Goal: Task Accomplishment & Management: Manage account settings

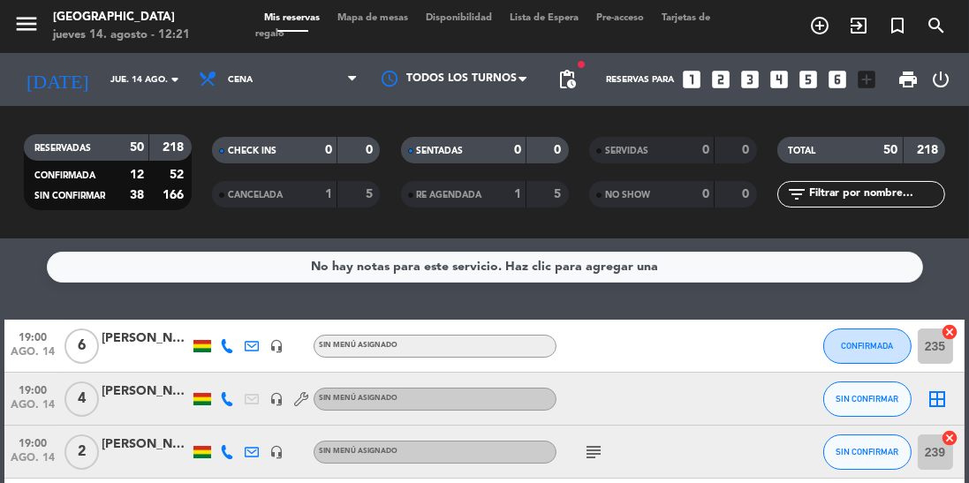
click at [595, 452] on icon "subject" at bounding box center [593, 452] width 21 height 21
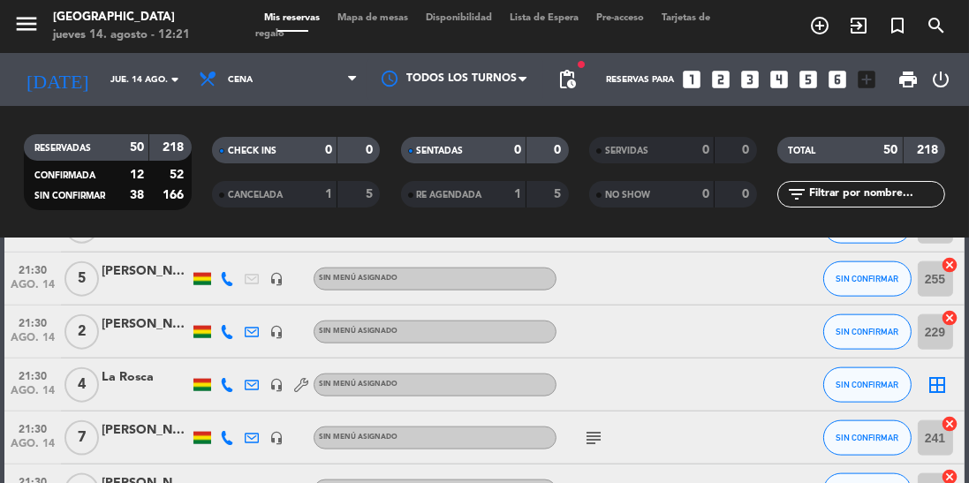
scroll to position [2588, 0]
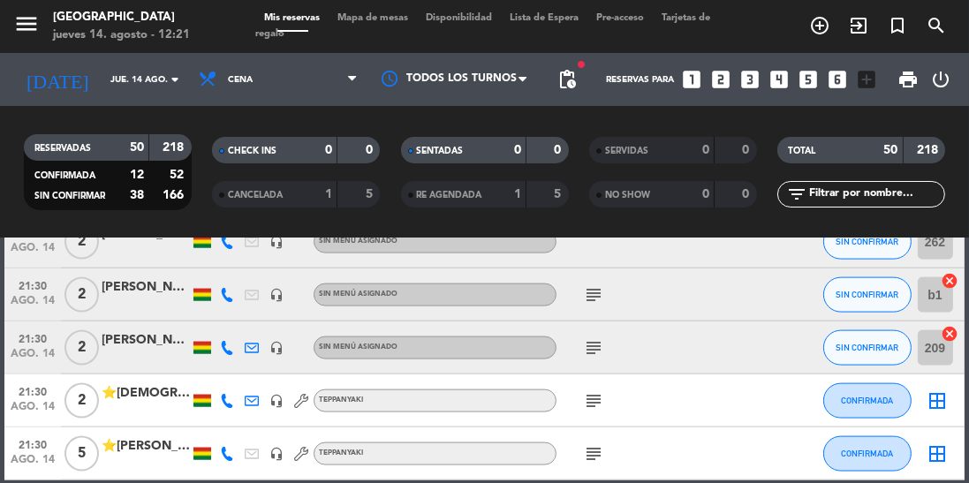
click at [587, 450] on icon "subject" at bounding box center [593, 453] width 21 height 21
click at [598, 391] on icon "subject" at bounding box center [593, 400] width 21 height 21
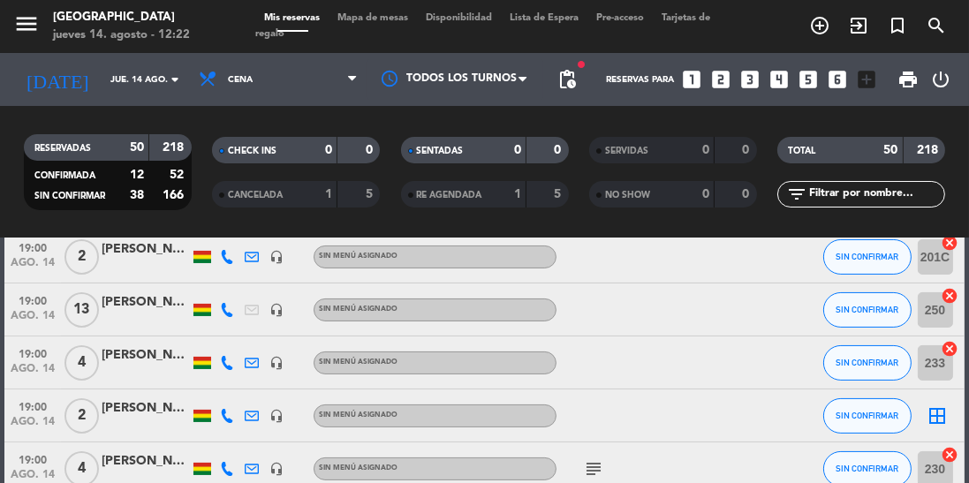
scroll to position [0, 0]
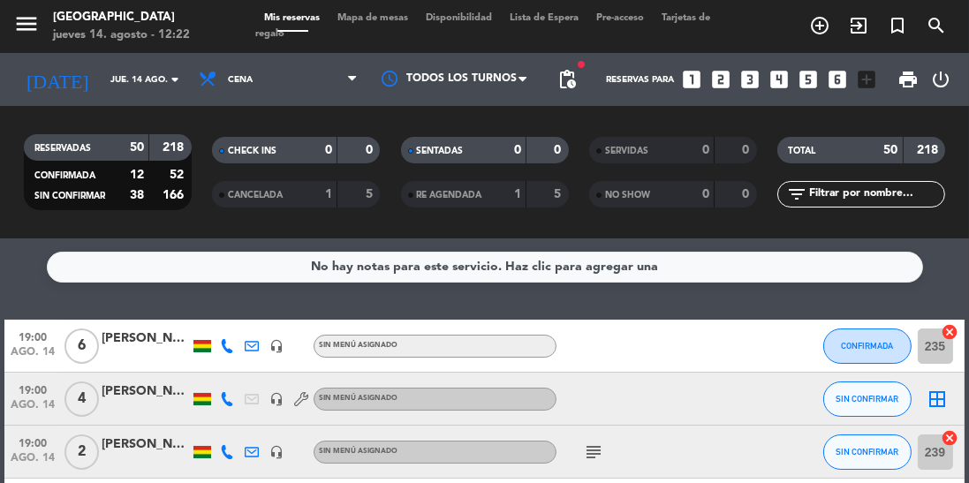
click at [600, 450] on icon "subject" at bounding box center [593, 452] width 21 height 21
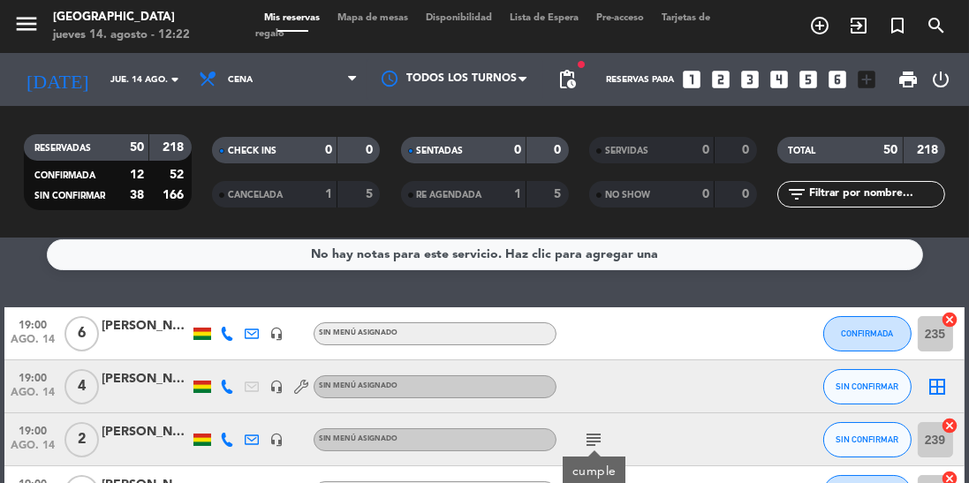
scroll to position [11, 0]
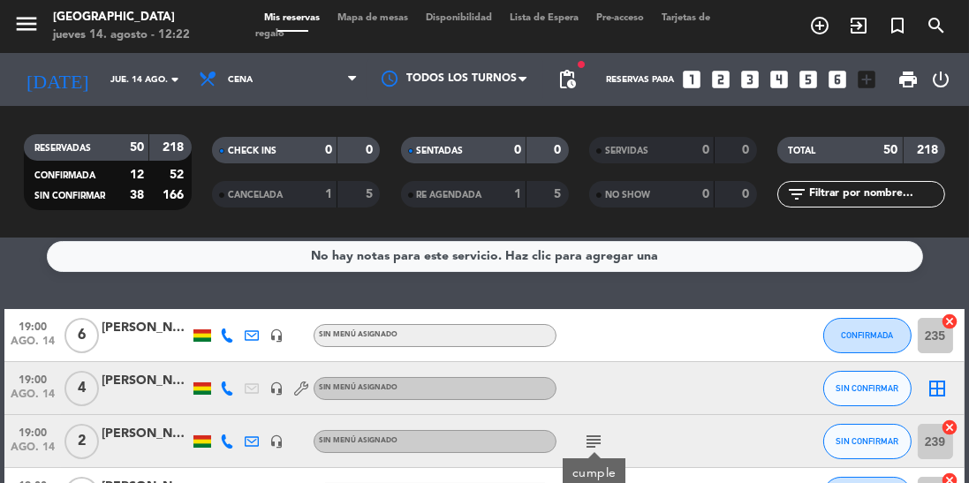
click at [223, 386] on icon at bounding box center [227, 389] width 14 height 14
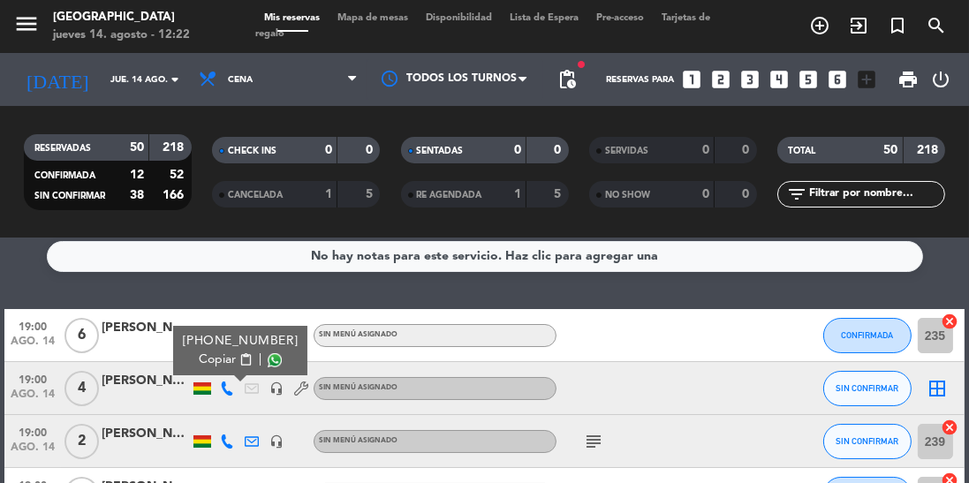
click at [268, 360] on span at bounding box center [275, 360] width 14 height 14
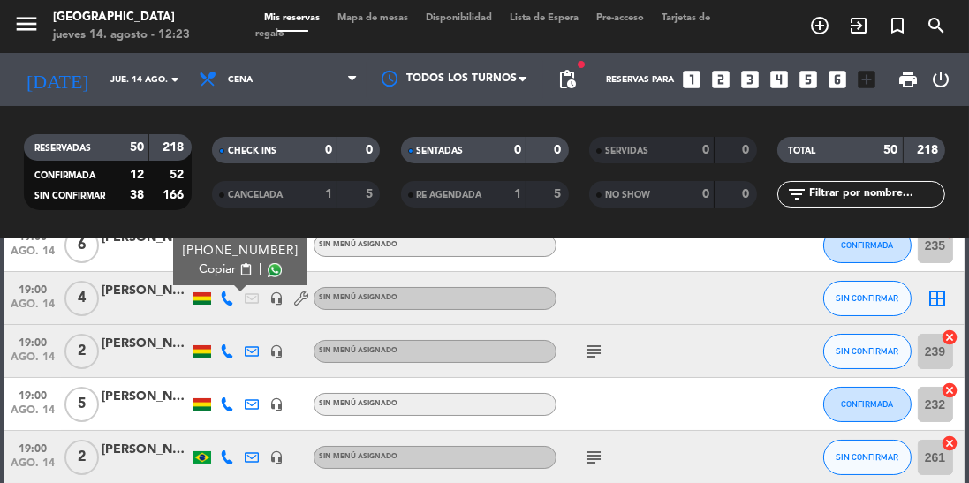
click at [208, 355] on div at bounding box center [202, 351] width 18 height 12
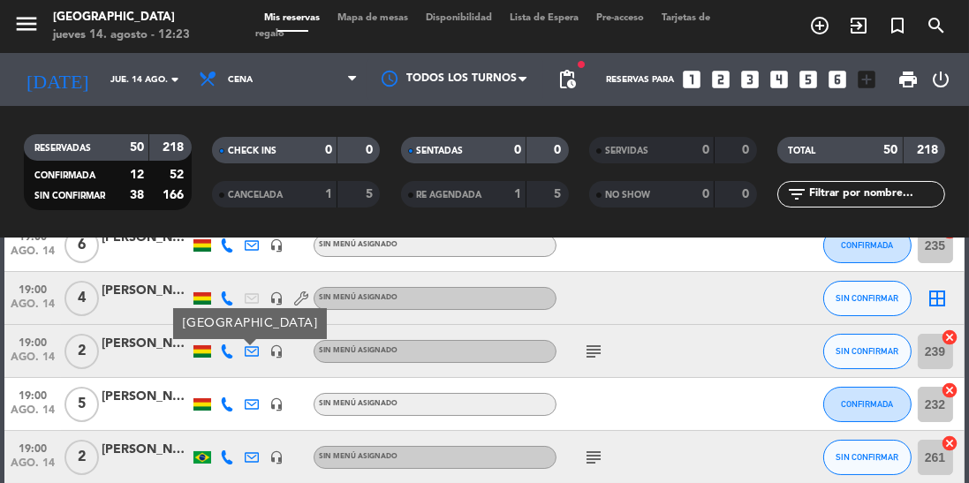
click at [231, 350] on icon at bounding box center [227, 351] width 14 height 14
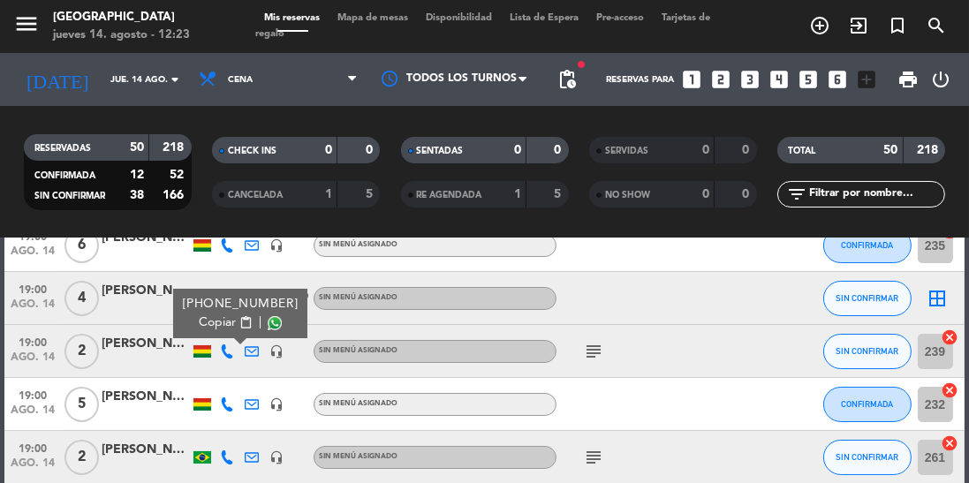
click at [268, 327] on span at bounding box center [275, 323] width 14 height 14
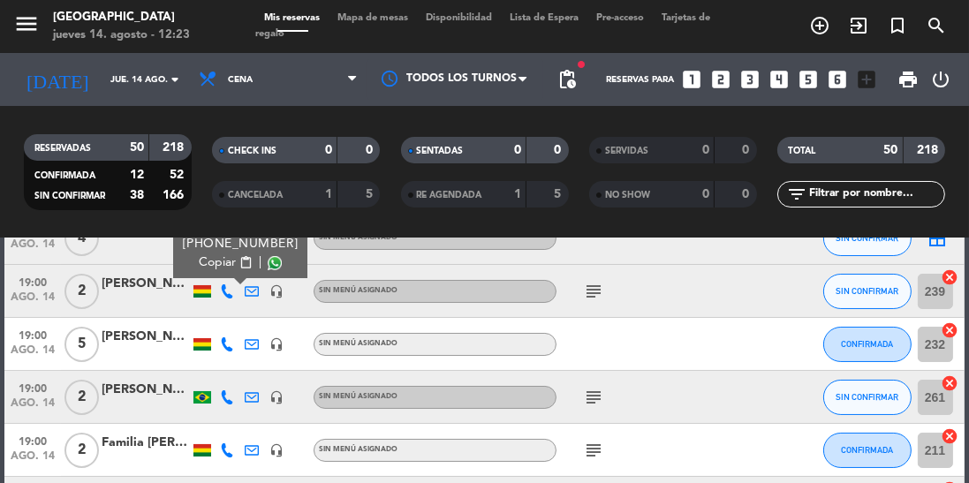
scroll to position [165, 0]
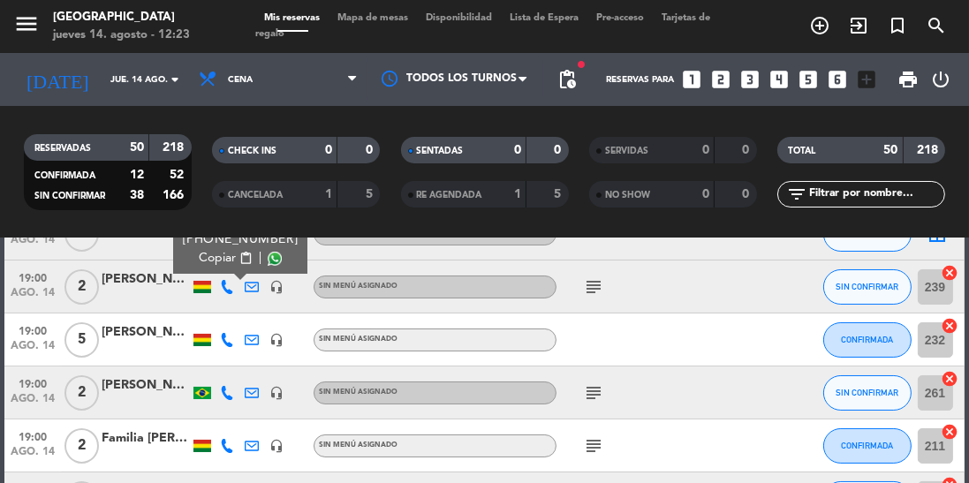
click at [227, 335] on icon at bounding box center [227, 340] width 14 height 14
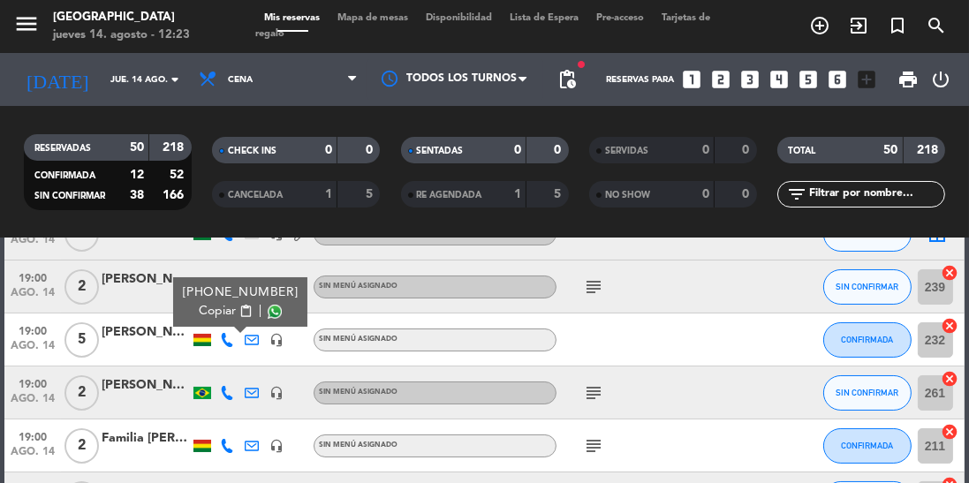
click at [268, 313] on span at bounding box center [275, 312] width 14 height 14
click at [225, 387] on icon at bounding box center [227, 393] width 14 height 14
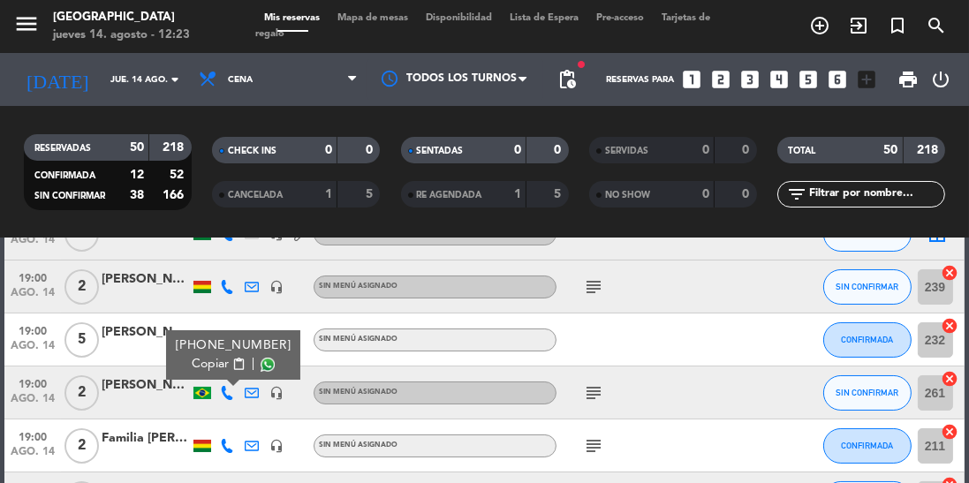
click at [265, 365] on span at bounding box center [268, 365] width 14 height 14
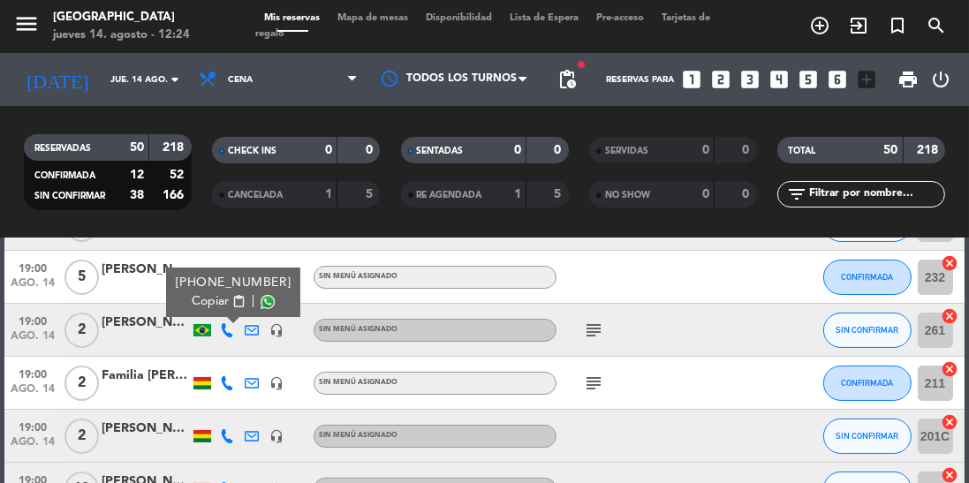
scroll to position [265, 0]
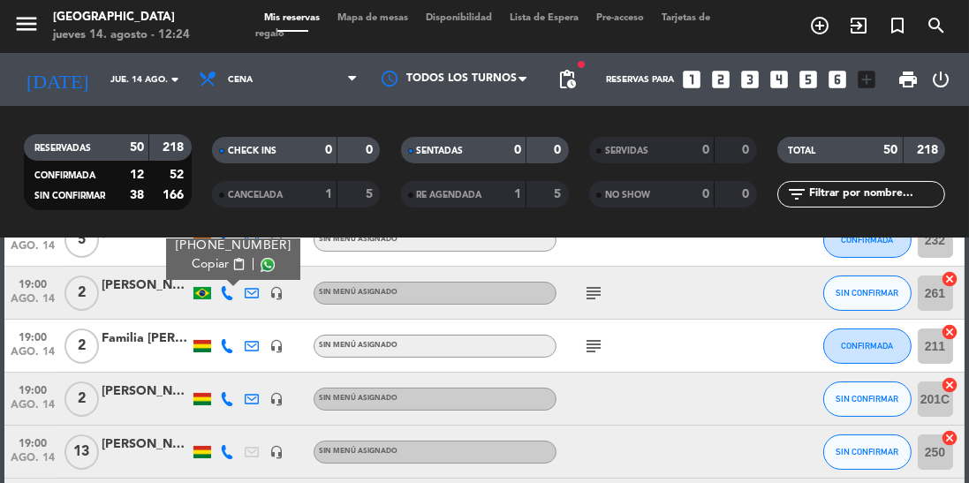
click at [227, 400] on icon at bounding box center [227, 399] width 14 height 14
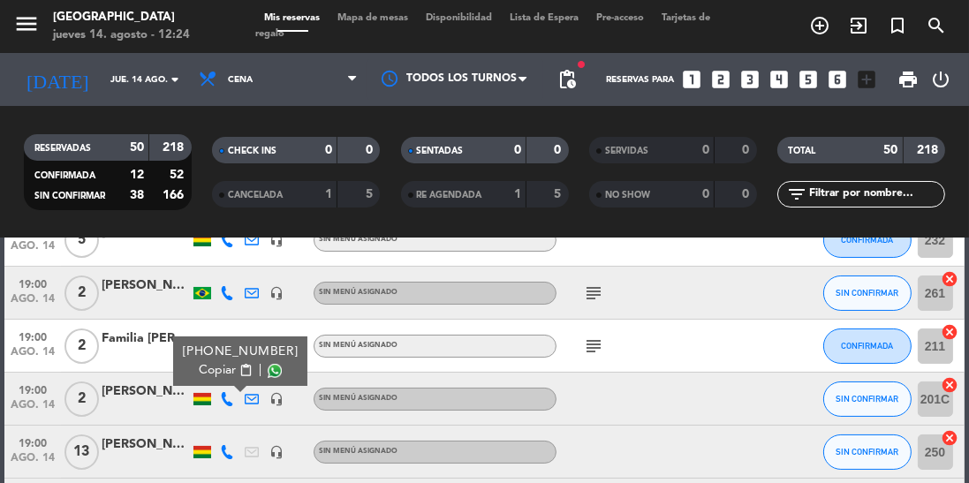
click at [268, 367] on span at bounding box center [275, 371] width 14 height 14
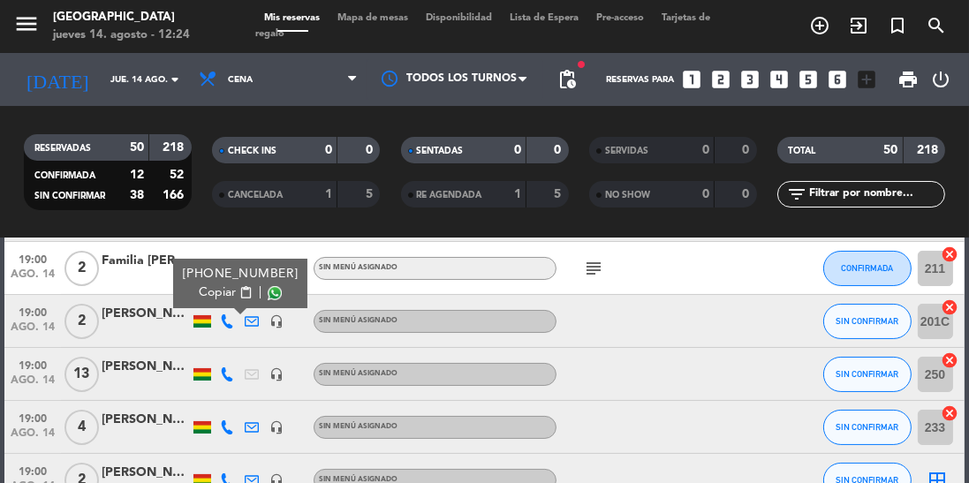
click at [222, 378] on icon at bounding box center [227, 374] width 14 height 14
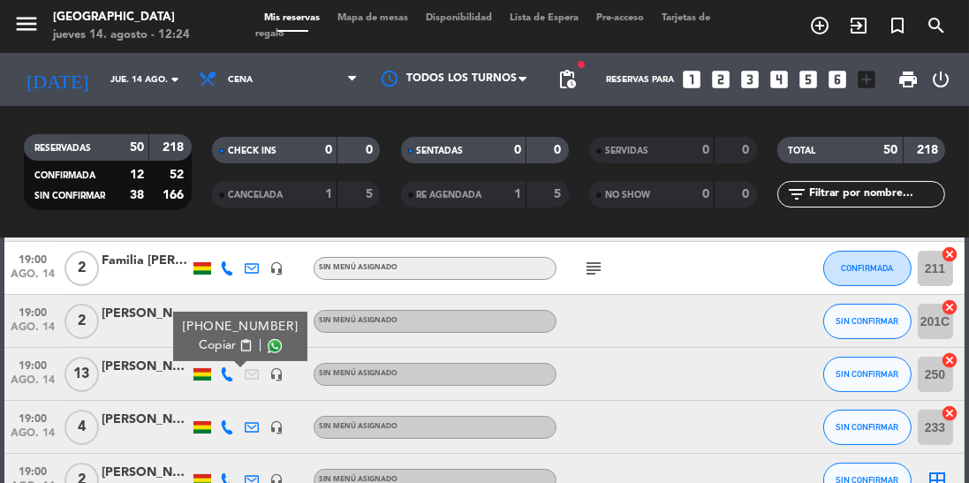
click at [268, 351] on span at bounding box center [275, 346] width 14 height 14
click at [227, 421] on icon at bounding box center [227, 427] width 14 height 14
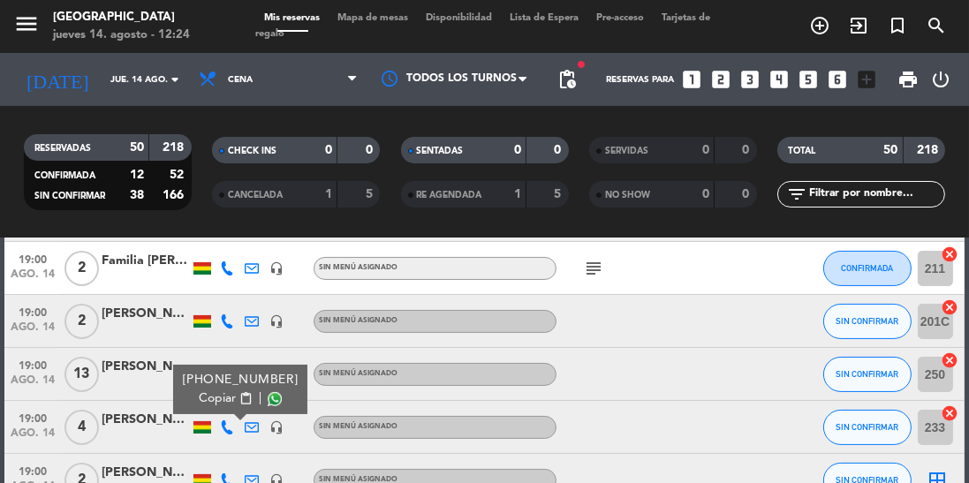
click at [269, 404] on span at bounding box center [275, 399] width 14 height 14
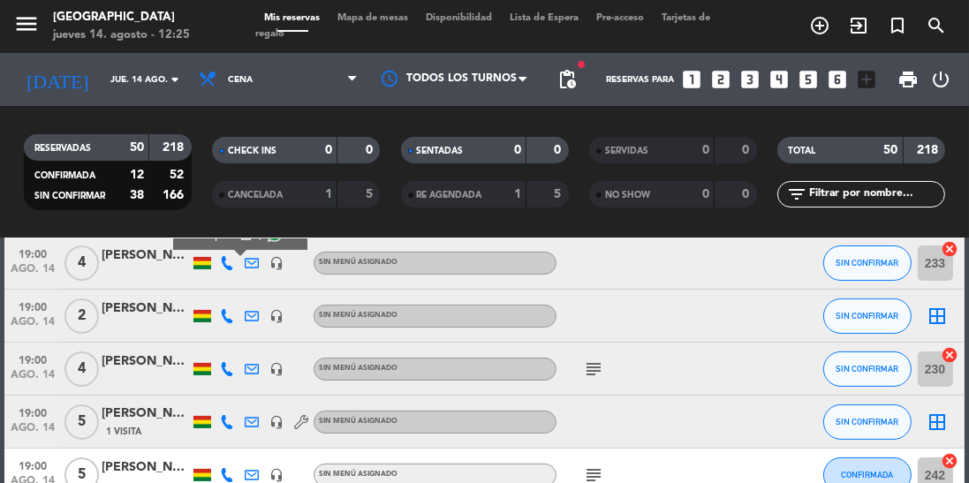
click at [231, 321] on icon at bounding box center [227, 316] width 14 height 14
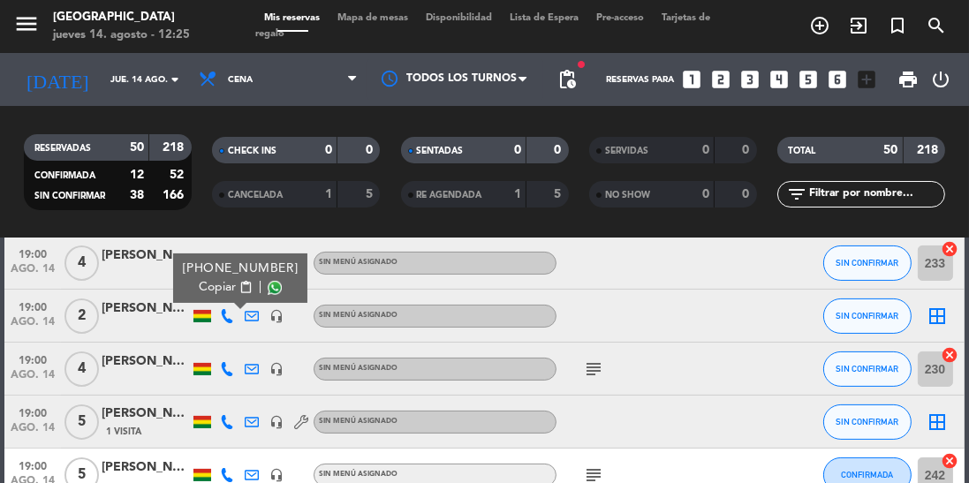
click at [268, 288] on span at bounding box center [275, 288] width 14 height 14
click at [598, 362] on icon "subject" at bounding box center [593, 369] width 21 height 21
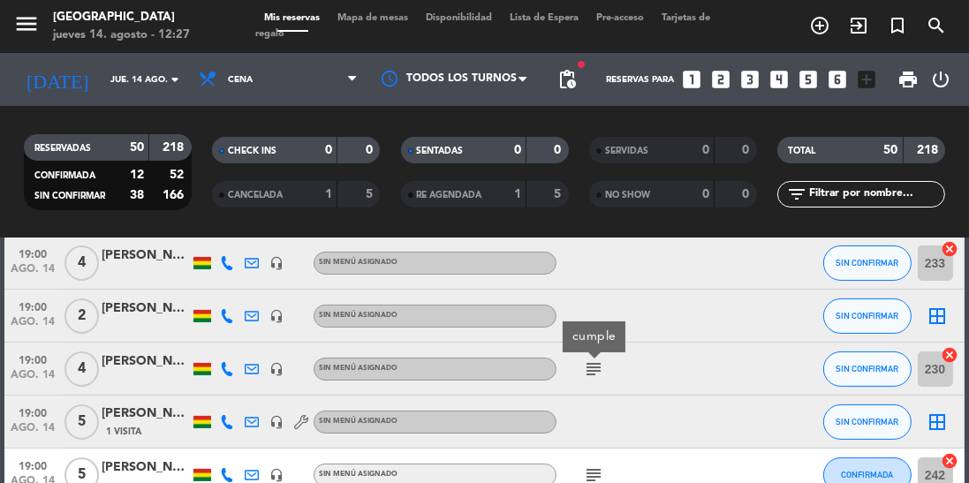
click at [598, 475] on icon "subject" at bounding box center [593, 475] width 21 height 21
click at [590, 375] on icon "subject" at bounding box center [593, 369] width 21 height 21
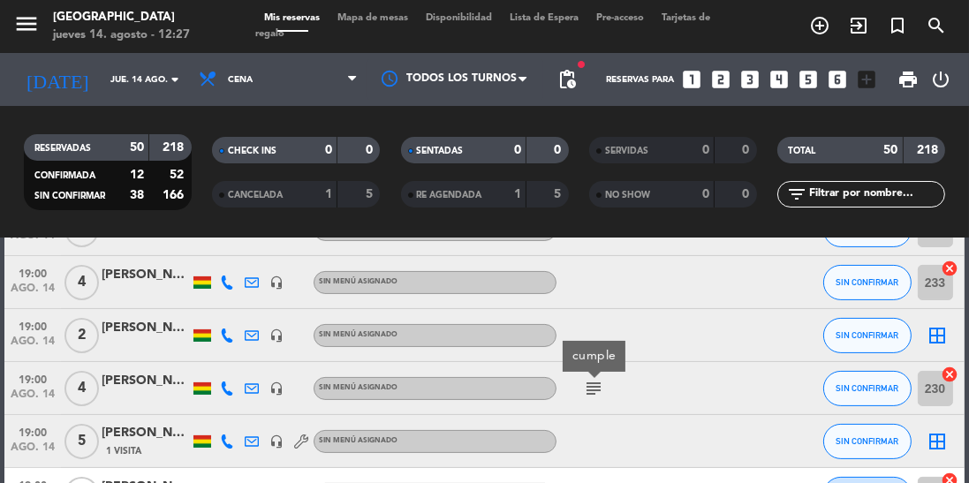
scroll to position [481, 0]
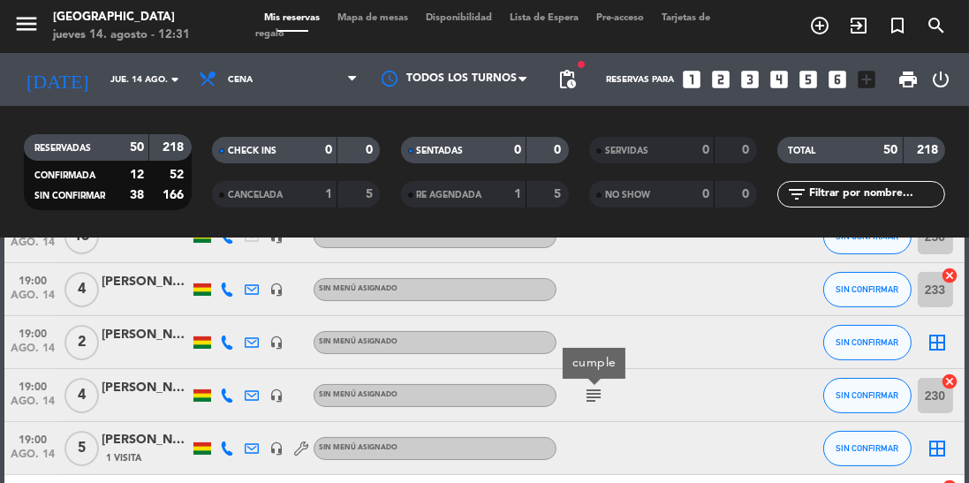
click at [139, 71] on input "jue. 14 ago." at bounding box center [167, 79] width 130 height 27
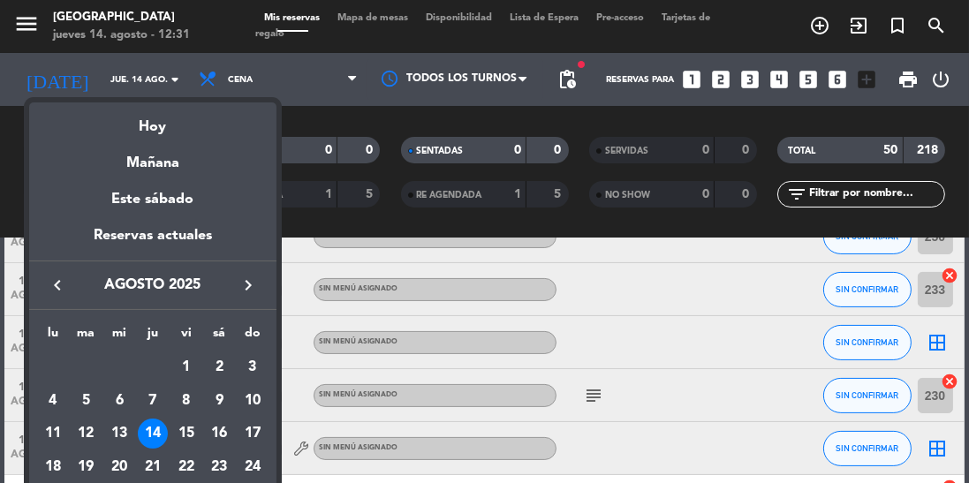
click at [672, 269] on div at bounding box center [484, 241] width 969 height 483
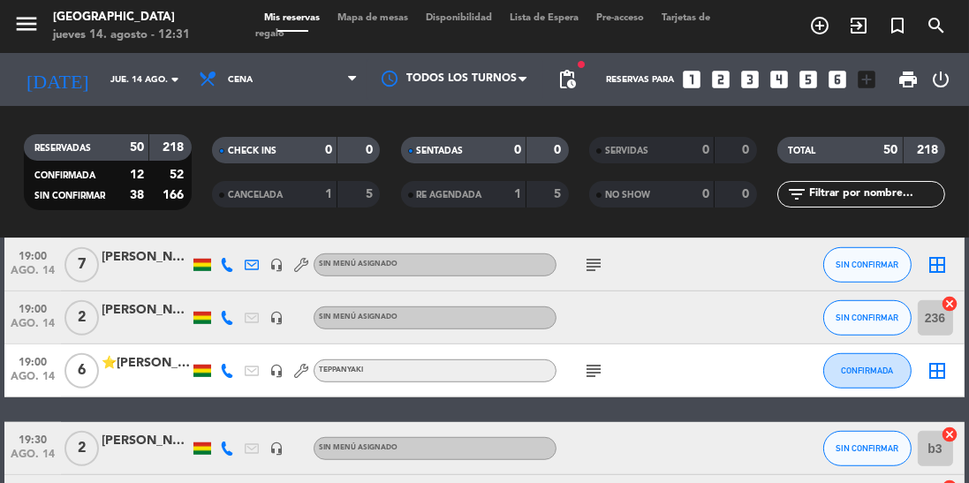
scroll to position [1313, 0]
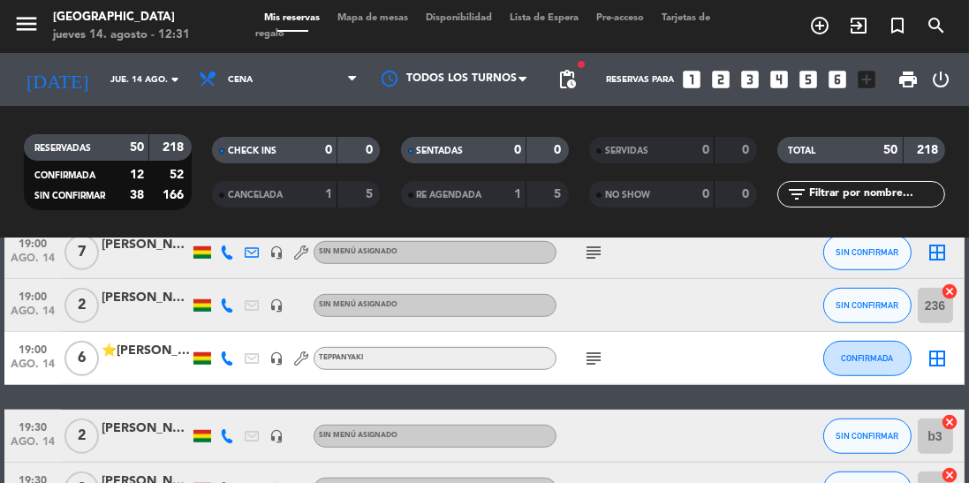
click at [598, 366] on icon "subject" at bounding box center [593, 358] width 21 height 21
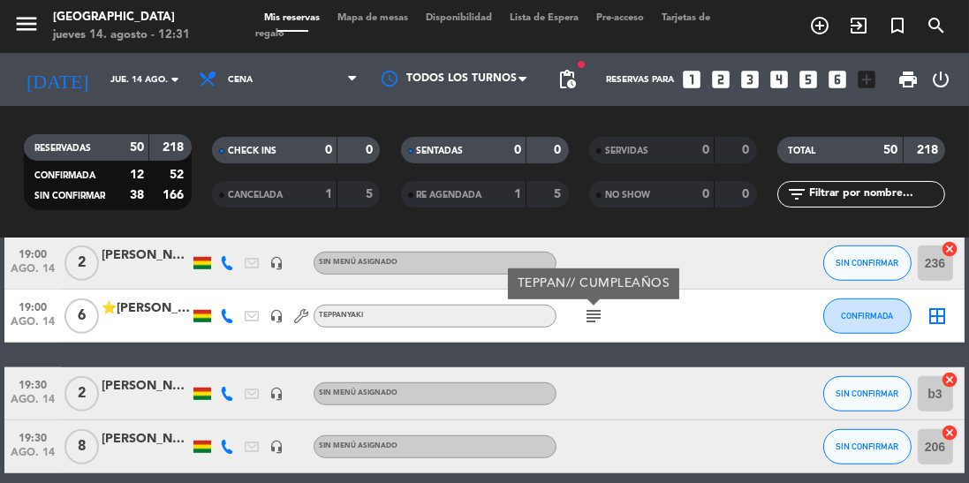
scroll to position [1358, 0]
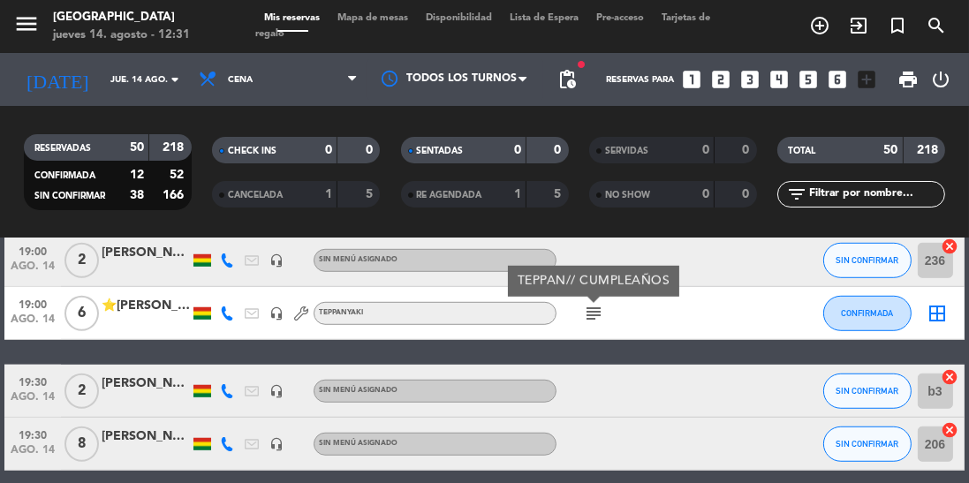
click at [698, 352] on div "19:00 ago. 14 6 Jaqueline Beltrán headset_mic Sin menú asignado CONFIRMADA 235 …" at bounding box center [483, 336] width 959 height 2749
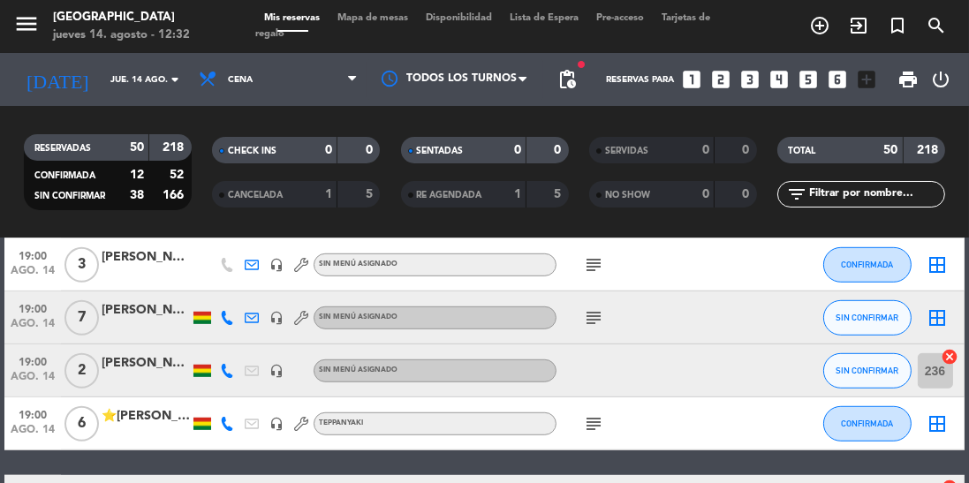
scroll to position [1245, 0]
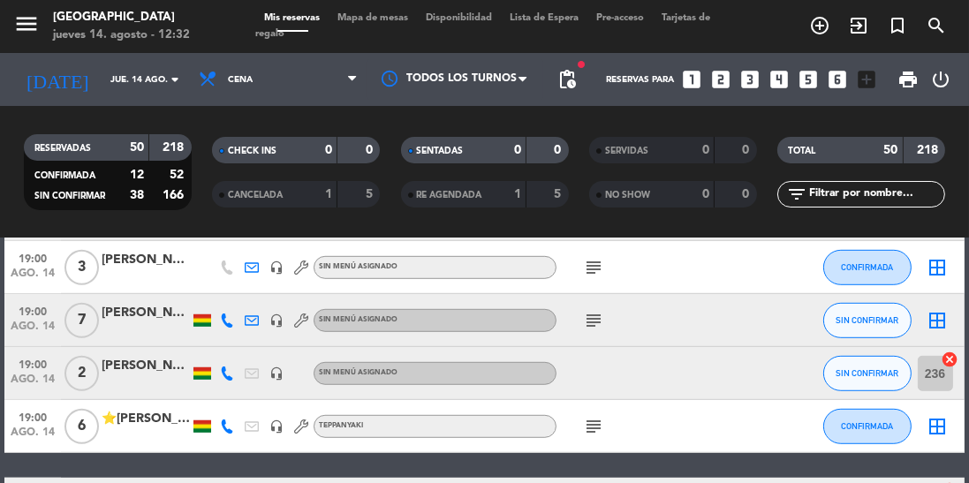
click at [145, 79] on input "jue. 14 ago." at bounding box center [167, 79] width 130 height 27
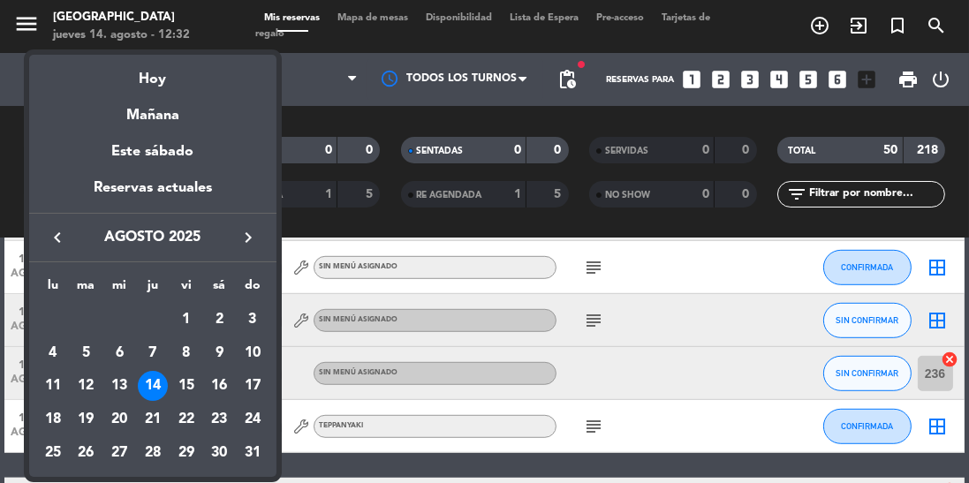
click at [673, 277] on div at bounding box center [484, 241] width 969 height 483
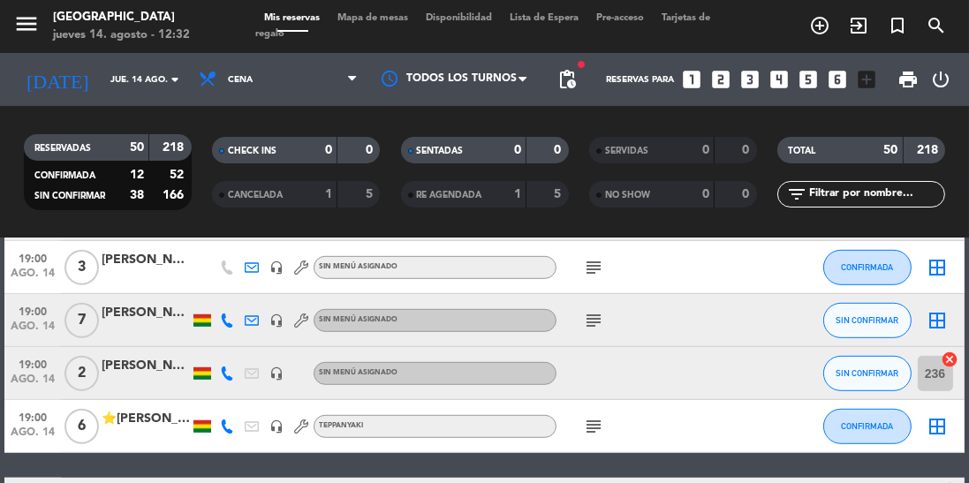
click at [152, 74] on input "jue. 14 ago." at bounding box center [167, 79] width 130 height 27
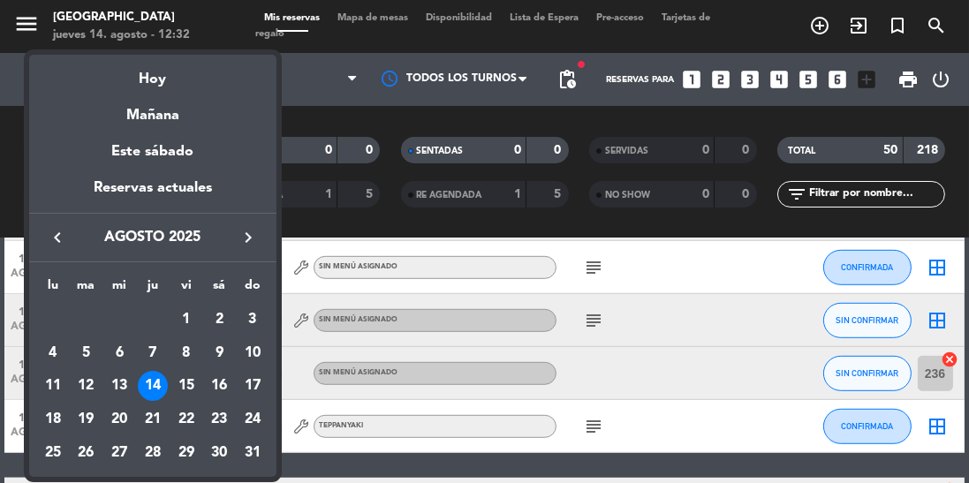
click at [200, 385] on div "15" at bounding box center [186, 386] width 30 height 30
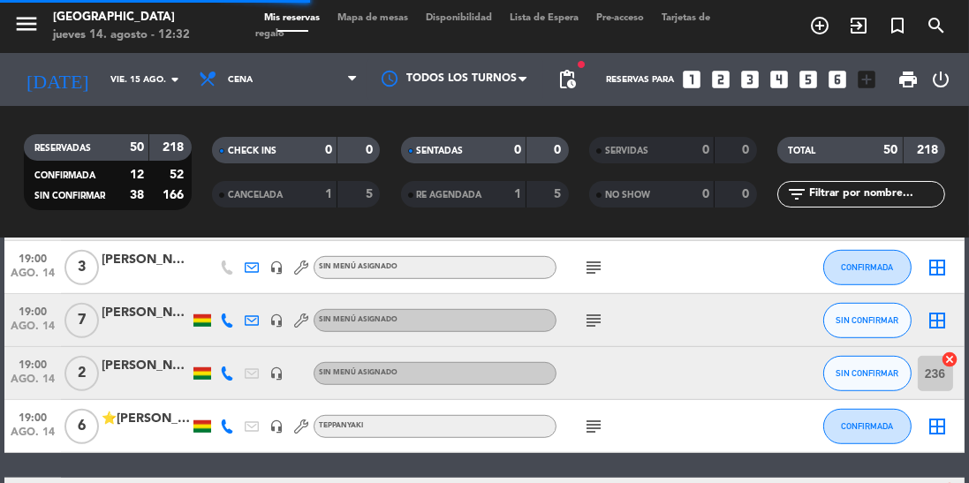
click at [155, 74] on input "vie. 15 ago." at bounding box center [167, 79] width 130 height 27
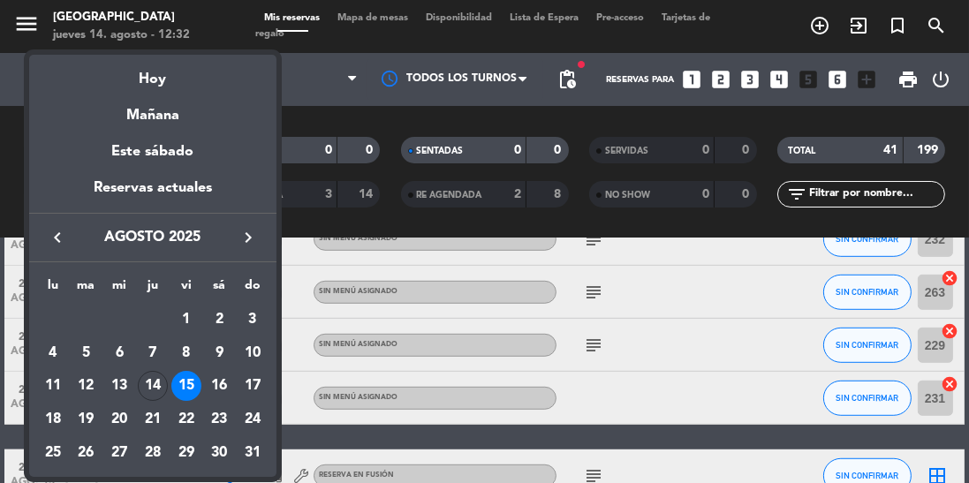
click at [217, 391] on div "16" at bounding box center [219, 386] width 30 height 30
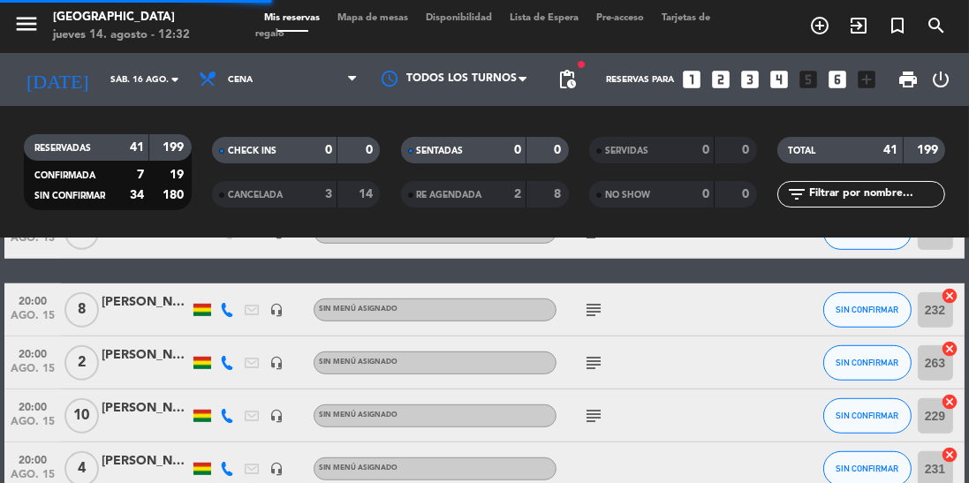
scroll to position [1315, 0]
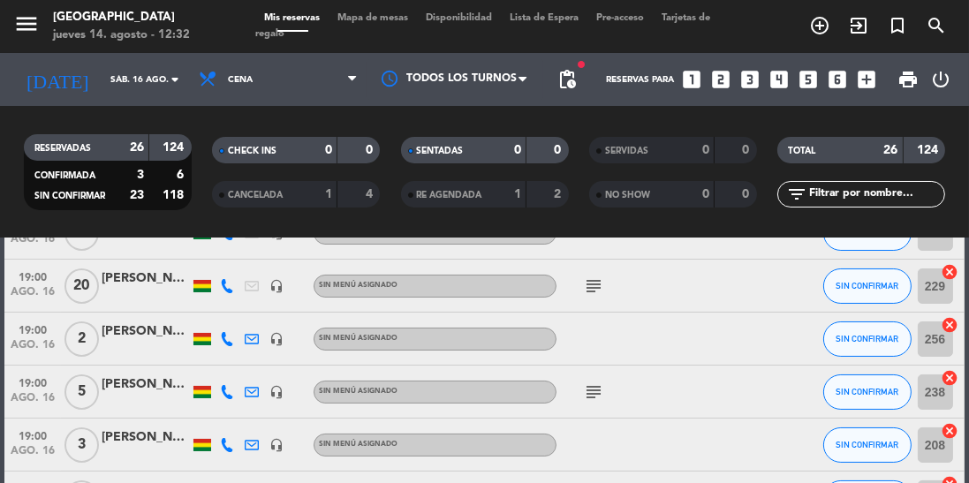
scroll to position [187, 0]
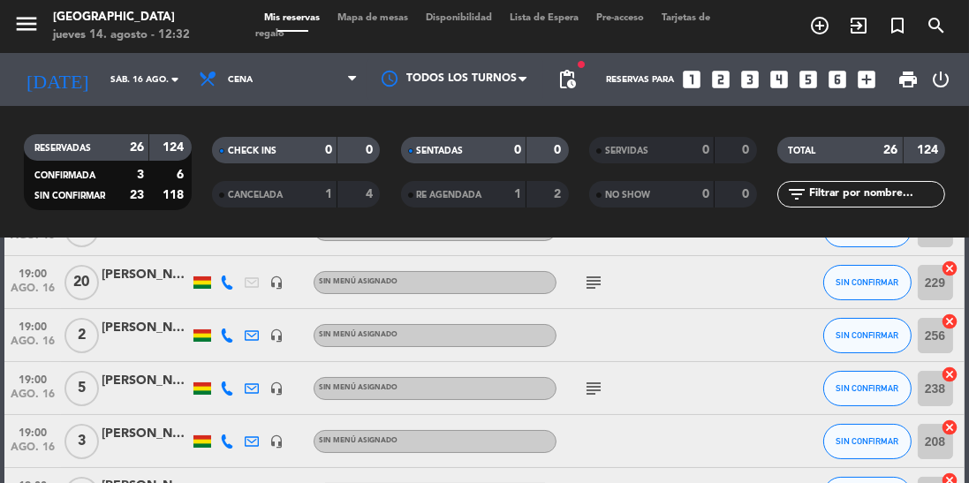
click at [595, 274] on icon "subject" at bounding box center [593, 282] width 21 height 21
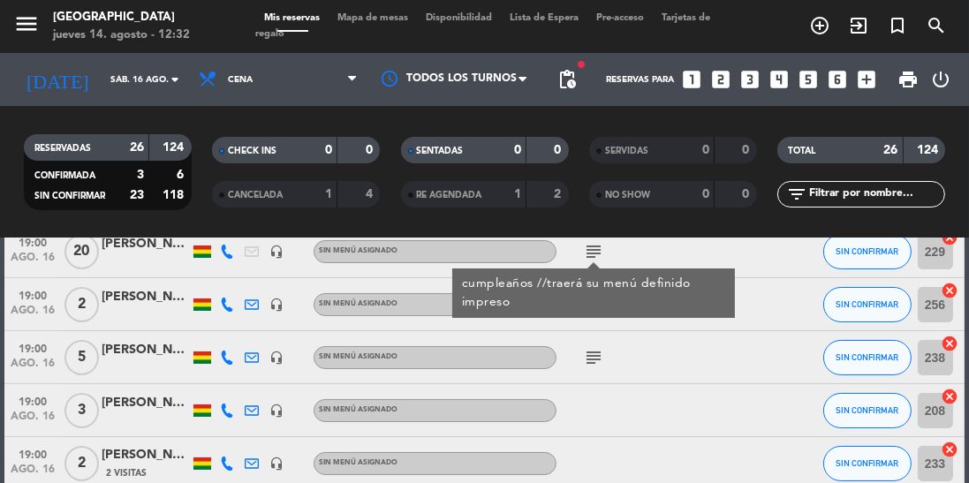
scroll to position [0, 0]
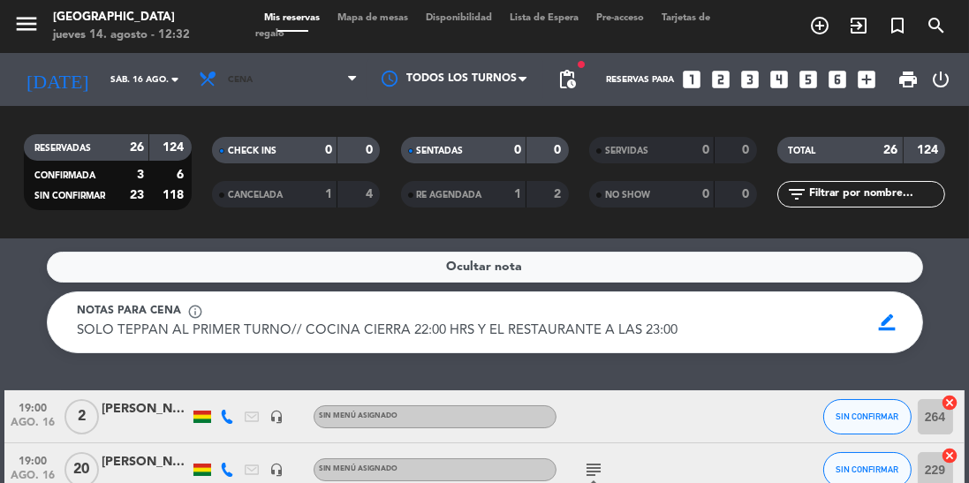
click at [295, 82] on span "Cena" at bounding box center [278, 79] width 177 height 39
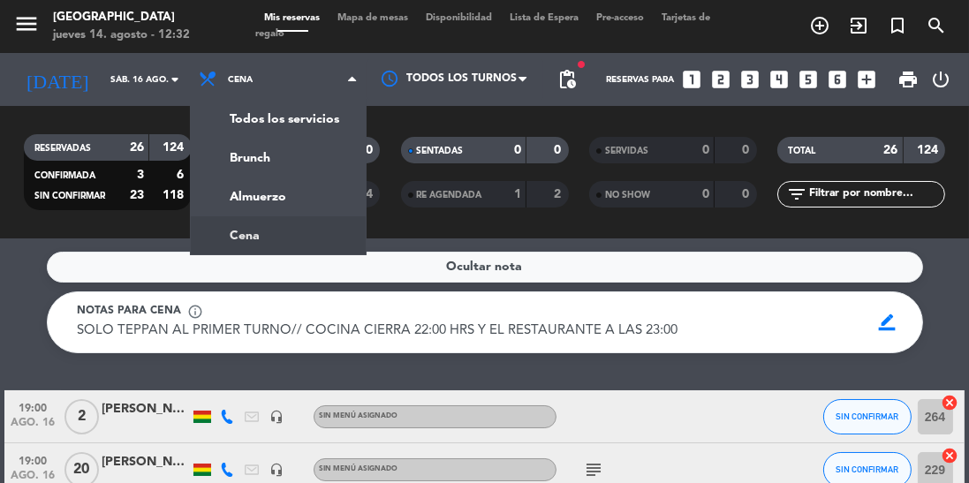
click at [277, 198] on div "menu Jardín de Asia jueves 14. agosto - 12:32 Mis reservas Mapa de mesas Dispon…" at bounding box center [484, 119] width 969 height 238
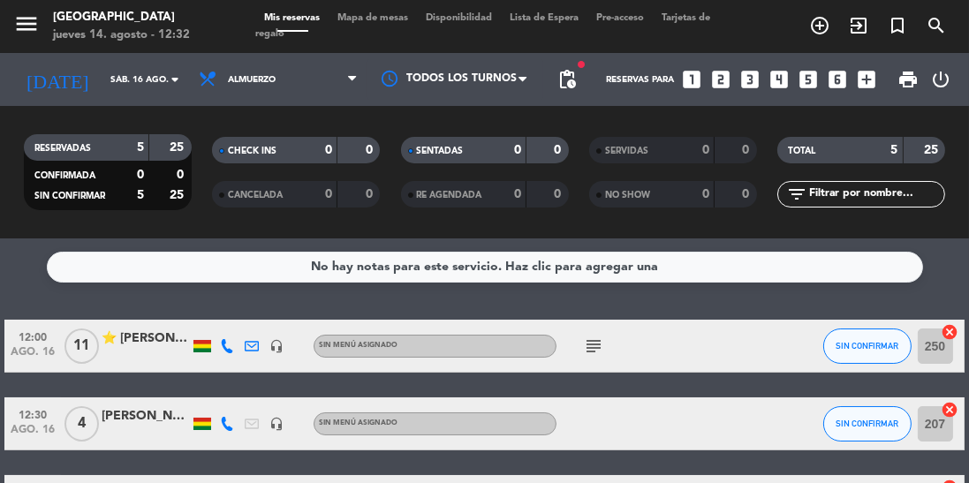
click at [156, 74] on input "sáb. 16 ago." at bounding box center [167, 79] width 130 height 27
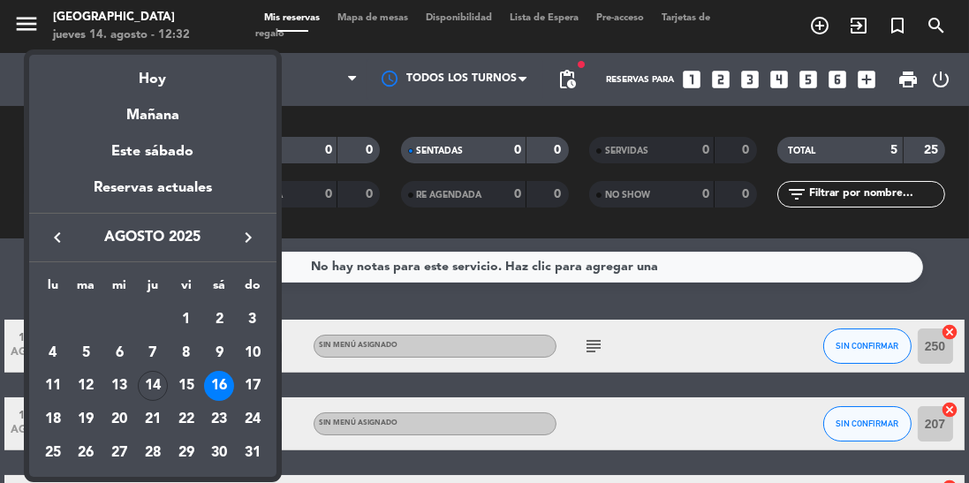
click at [193, 378] on div "15" at bounding box center [186, 386] width 30 height 30
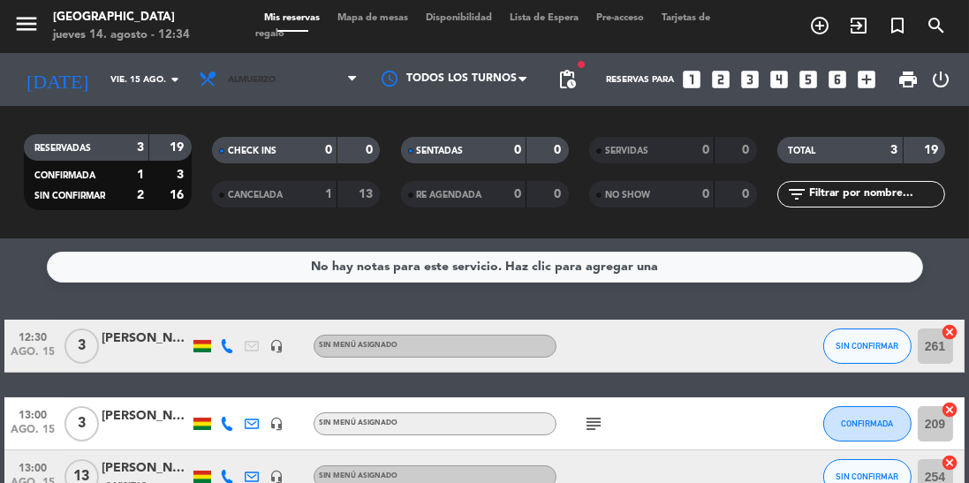
click at [291, 65] on span "Almuerzo" at bounding box center [278, 79] width 177 height 39
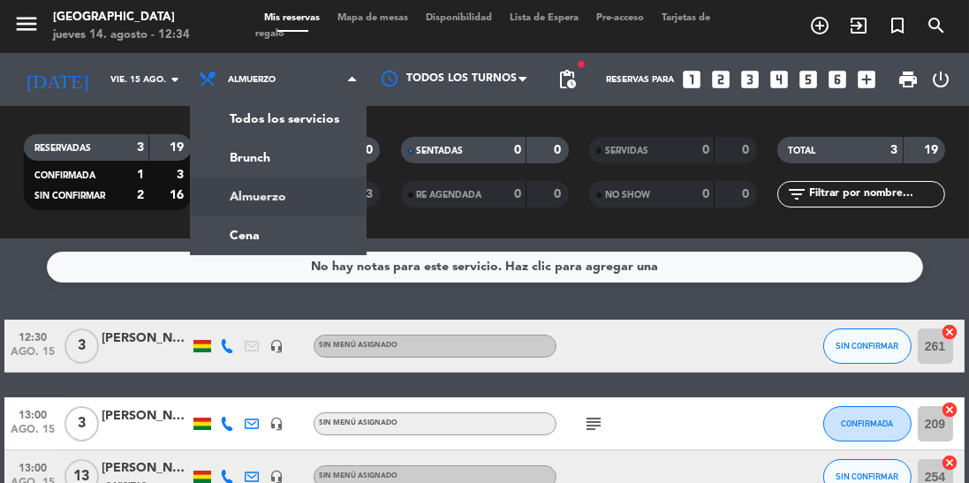
click at [273, 238] on div "menu Jardín de Asia jueves 14. agosto - 12:34 Mis reservas Mapa de mesas Dispon…" at bounding box center [484, 119] width 969 height 238
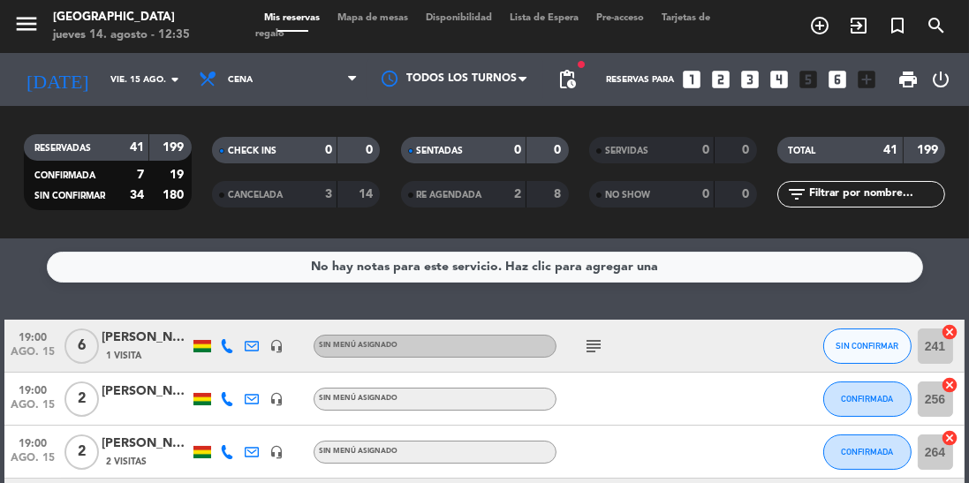
click at [589, 337] on icon "subject" at bounding box center [593, 346] width 21 height 21
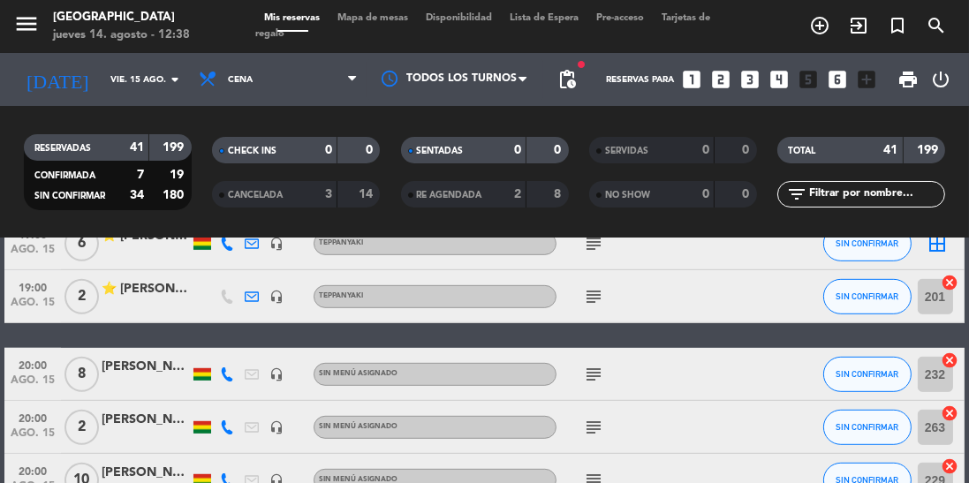
scroll to position [1083, 0]
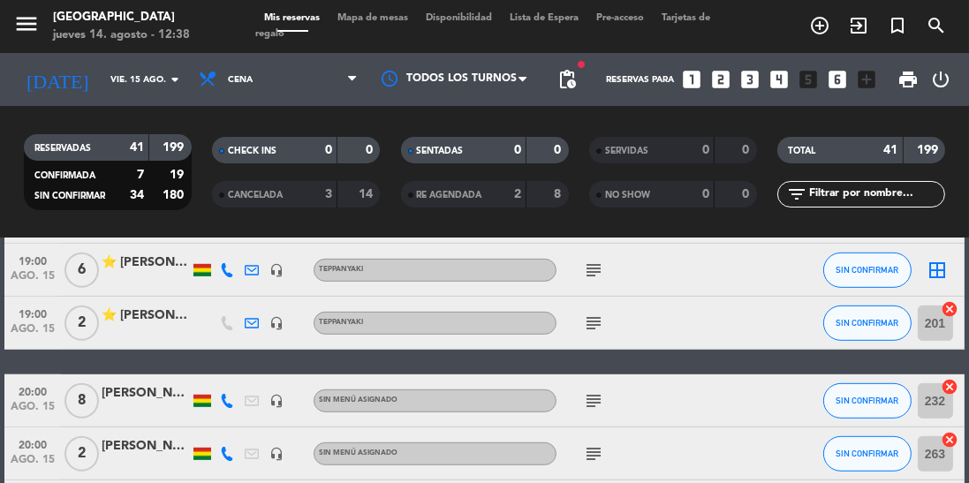
click at [140, 68] on input "vie. 15 ago." at bounding box center [167, 79] width 130 height 27
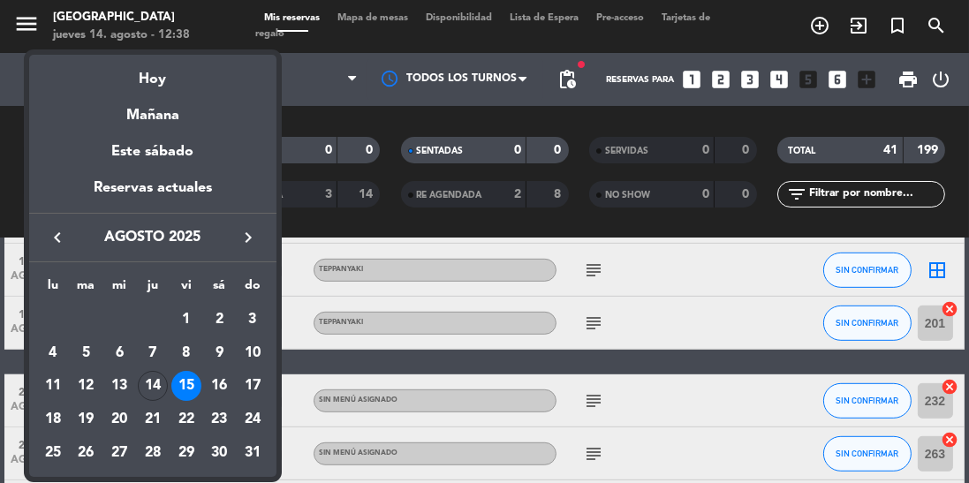
click at [148, 382] on div "14" at bounding box center [153, 386] width 30 height 30
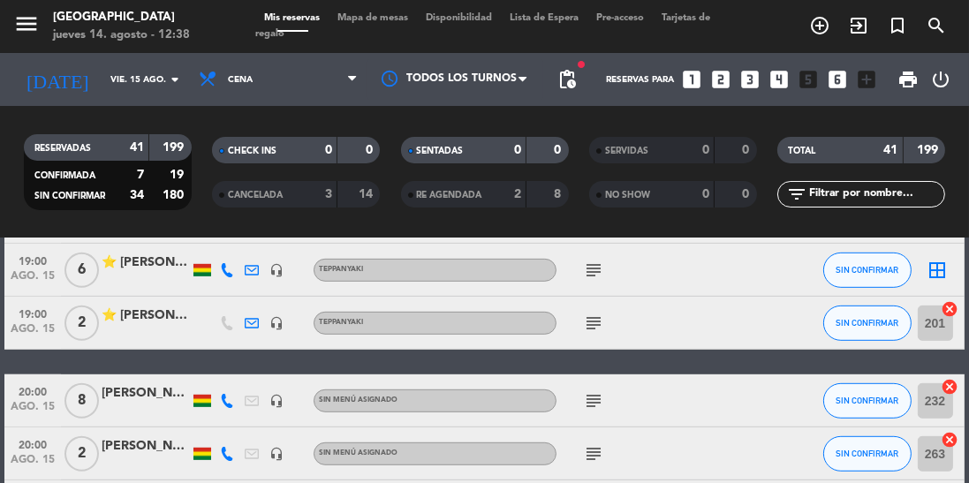
type input "jue. 14 ago."
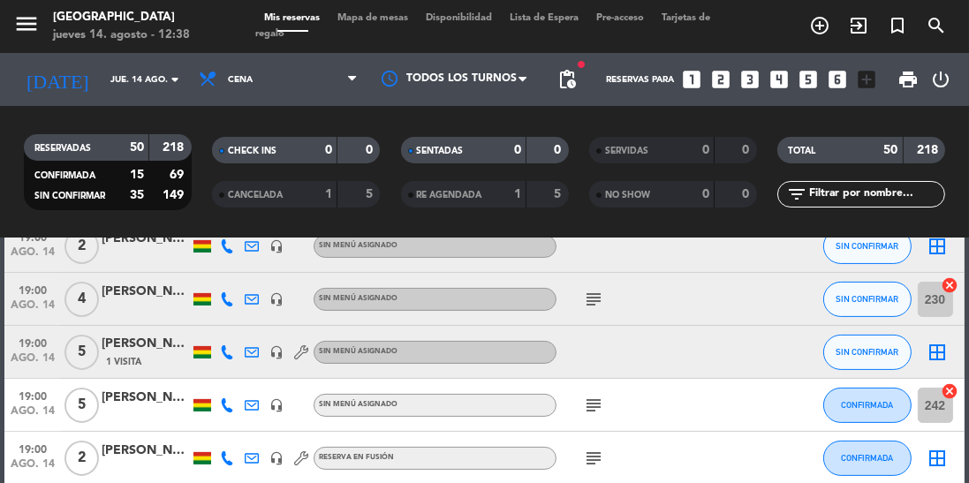
scroll to position [489, 0]
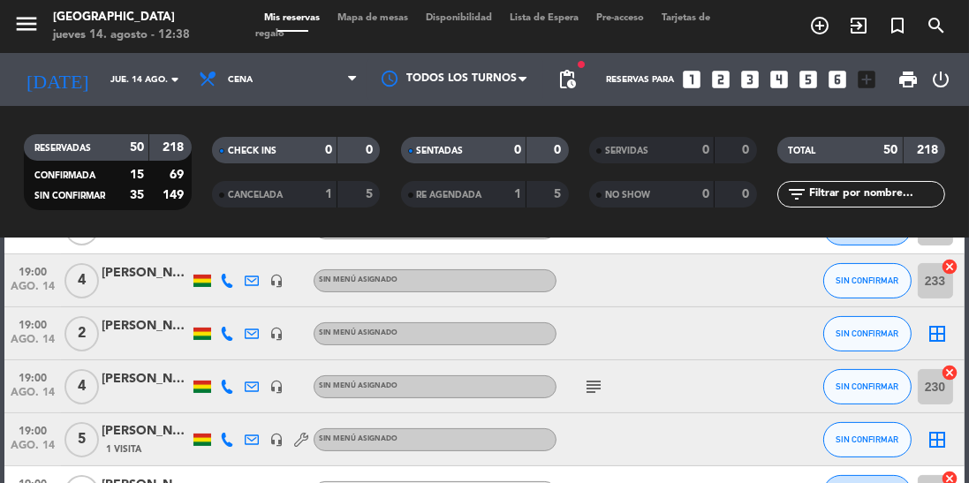
click at [595, 384] on icon "subject" at bounding box center [593, 386] width 21 height 21
click at [226, 389] on icon at bounding box center [227, 387] width 14 height 14
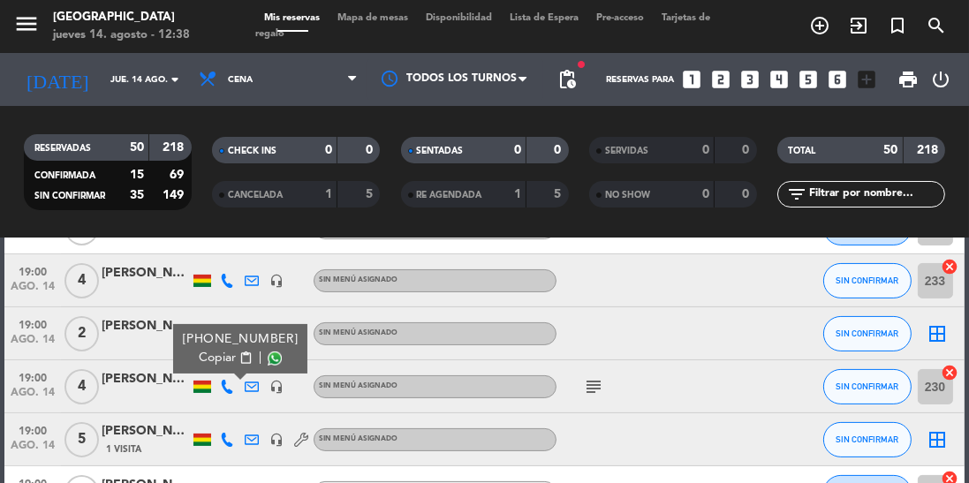
click at [268, 358] on span at bounding box center [275, 359] width 14 height 14
click at [231, 433] on icon at bounding box center [227, 440] width 14 height 14
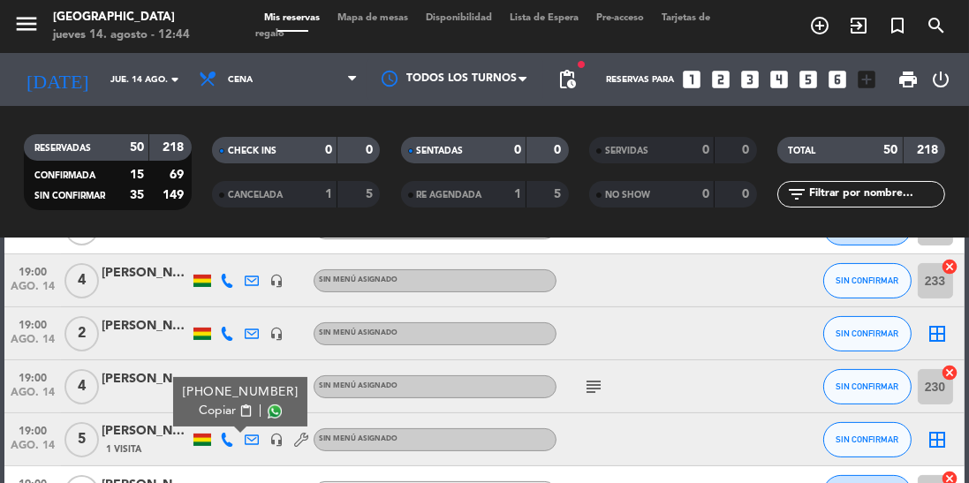
click at [268, 410] on span at bounding box center [275, 412] width 14 height 14
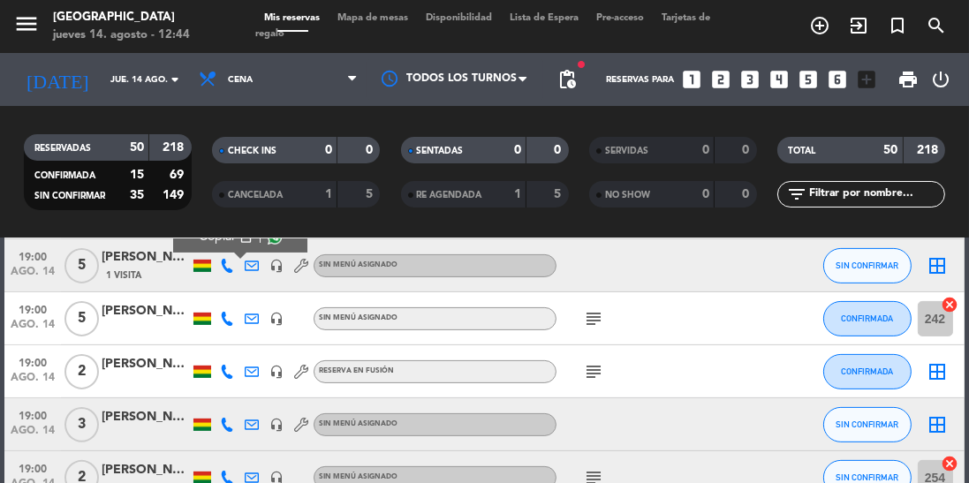
click at [231, 426] on icon at bounding box center [227, 425] width 14 height 14
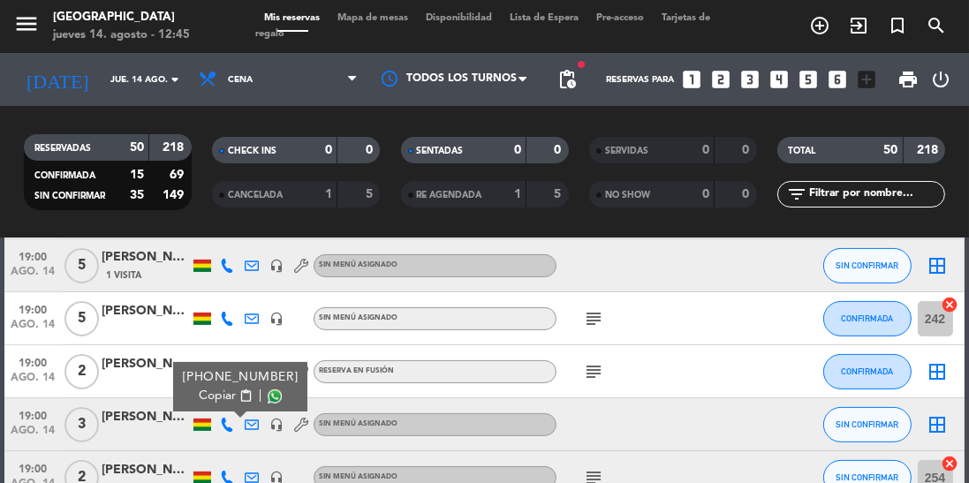
click at [268, 401] on span at bounding box center [275, 397] width 14 height 14
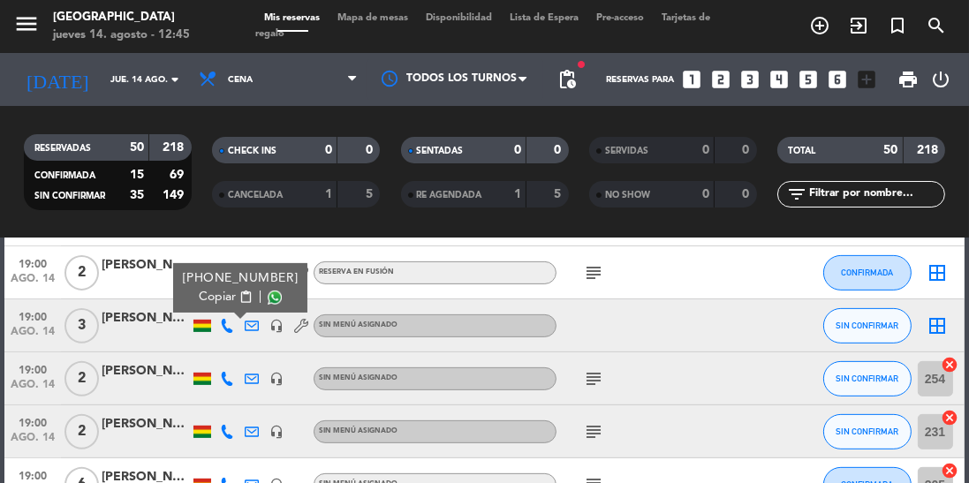
scroll to position [781, 0]
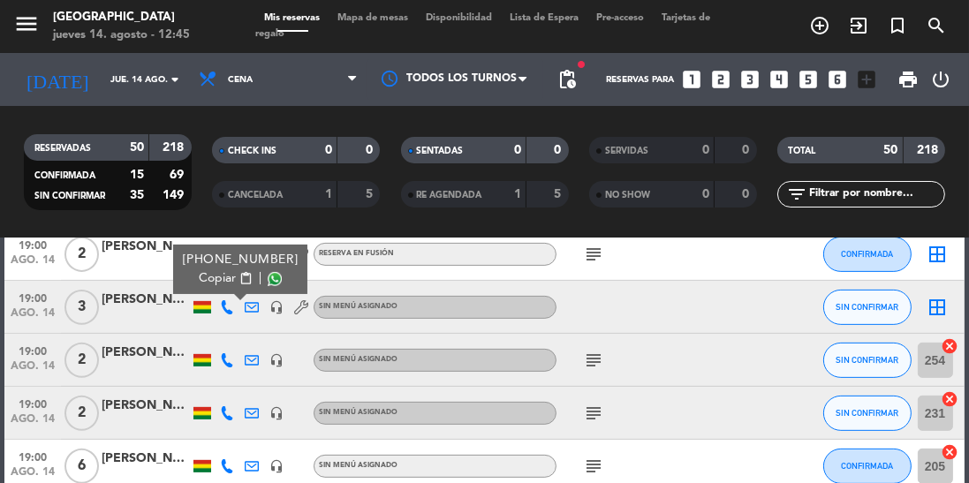
click at [227, 362] on icon at bounding box center [227, 360] width 14 height 14
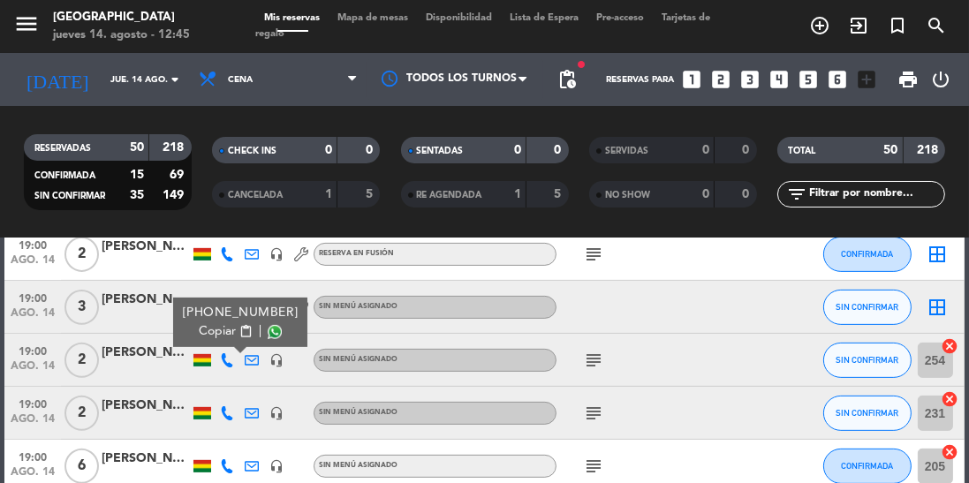
click at [268, 329] on span at bounding box center [275, 332] width 14 height 14
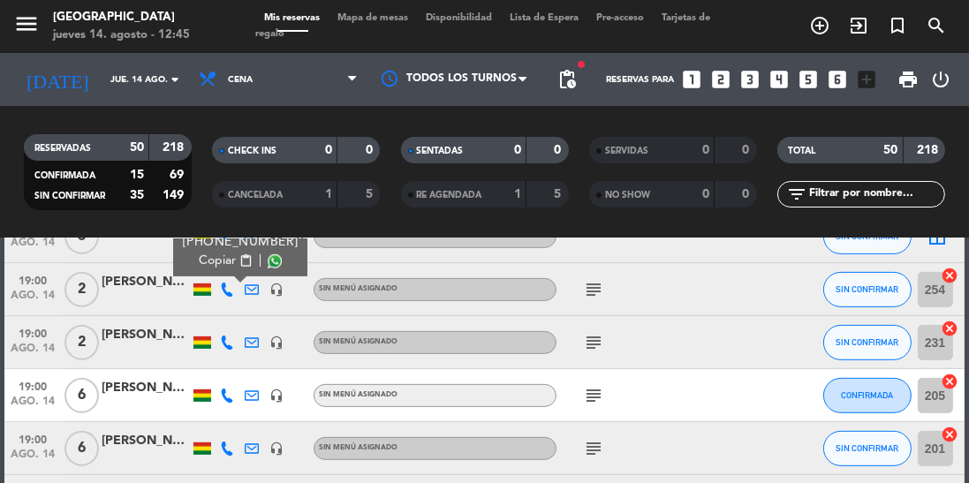
click at [226, 345] on icon at bounding box center [227, 343] width 14 height 14
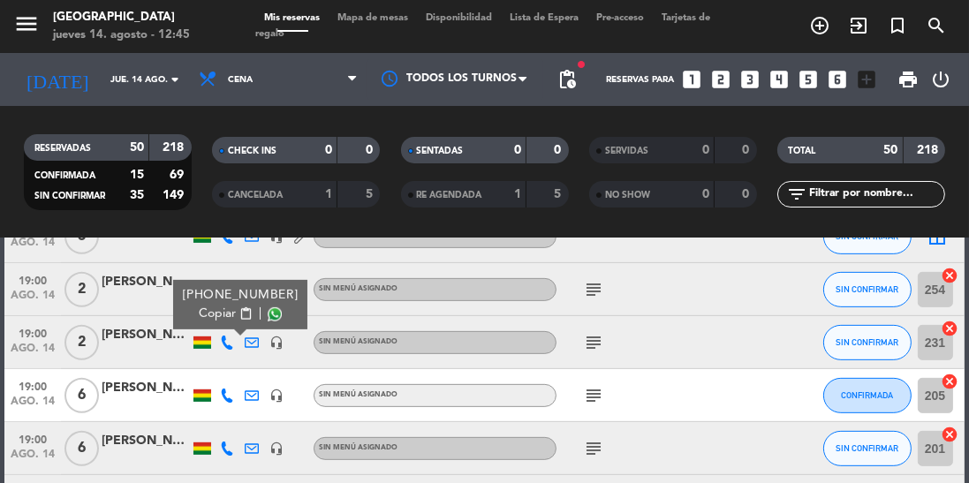
click at [268, 315] on span at bounding box center [275, 314] width 14 height 14
click at [229, 400] on icon at bounding box center [227, 396] width 14 height 14
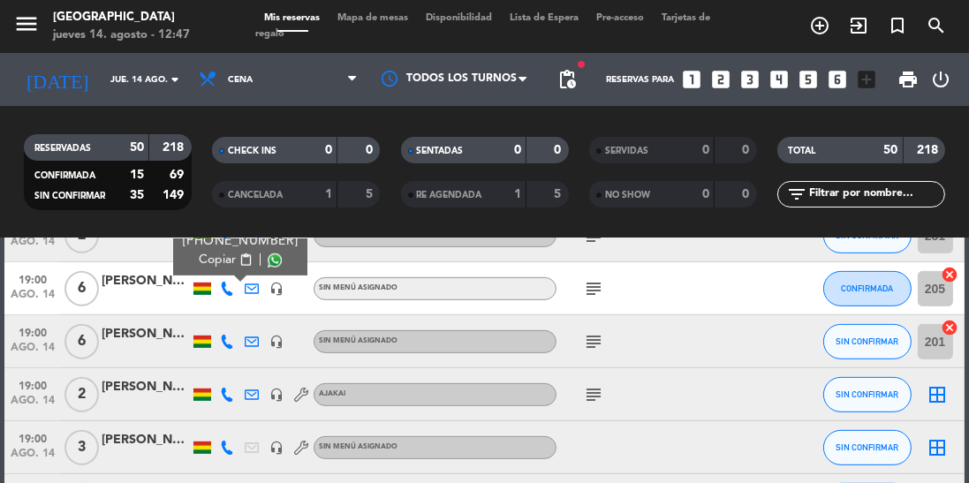
scroll to position [973, 0]
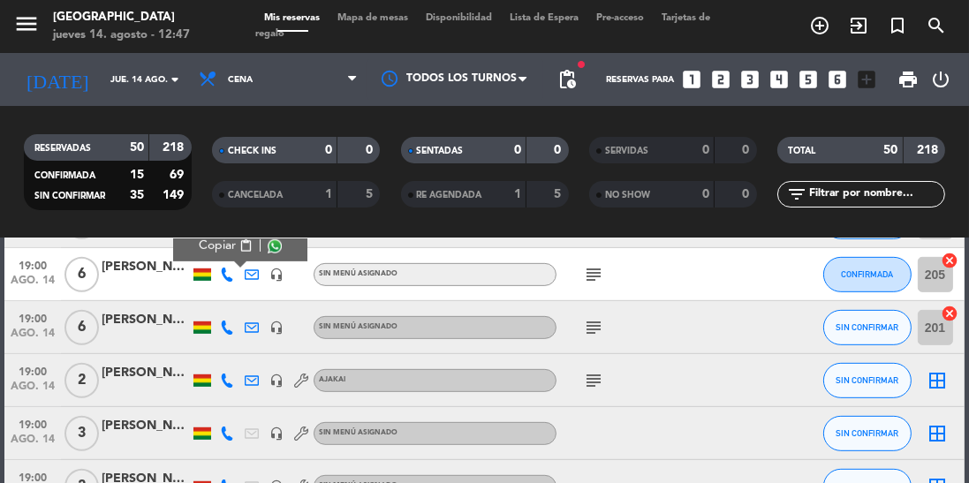
click at [227, 328] on icon at bounding box center [227, 328] width 14 height 14
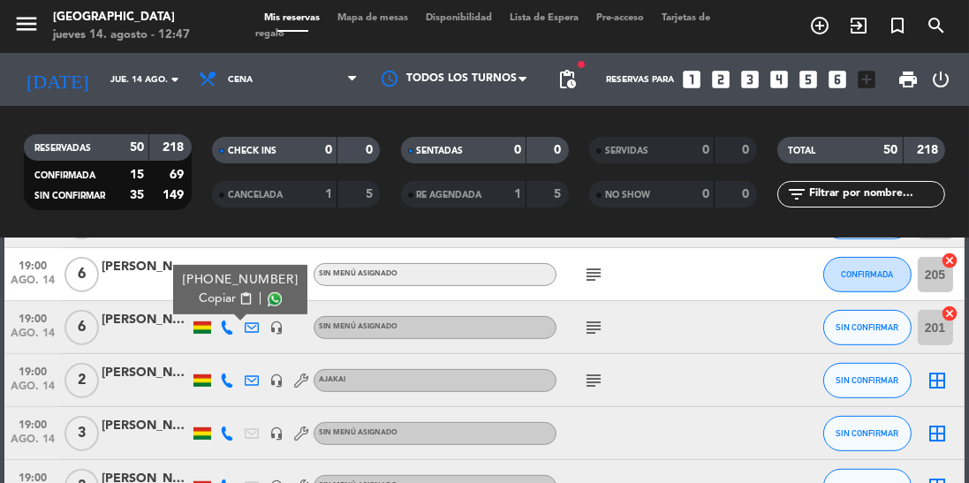
click at [268, 298] on span at bounding box center [275, 299] width 14 height 14
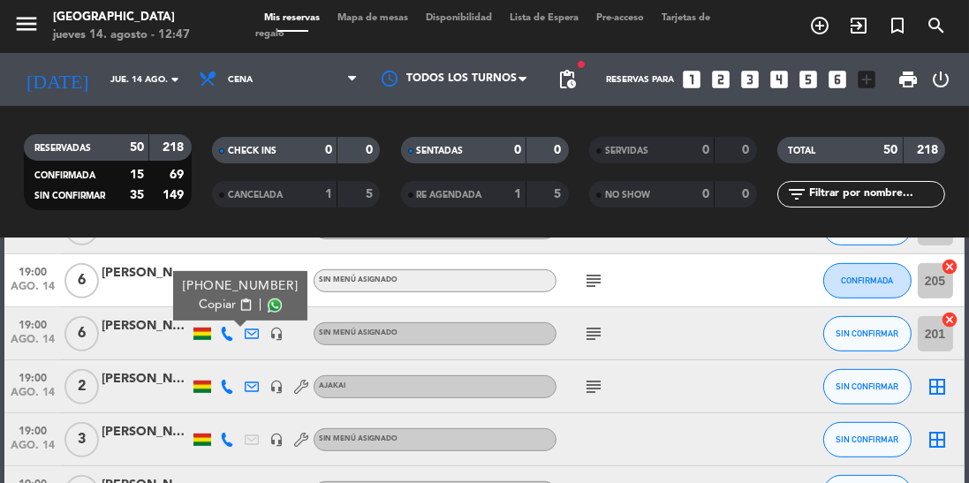
scroll to position [961, 0]
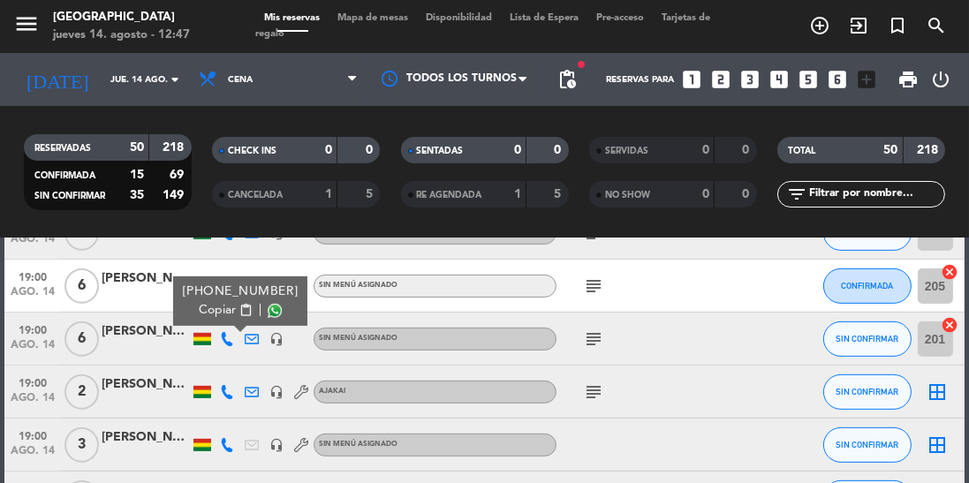
click at [223, 387] on icon at bounding box center [227, 392] width 14 height 14
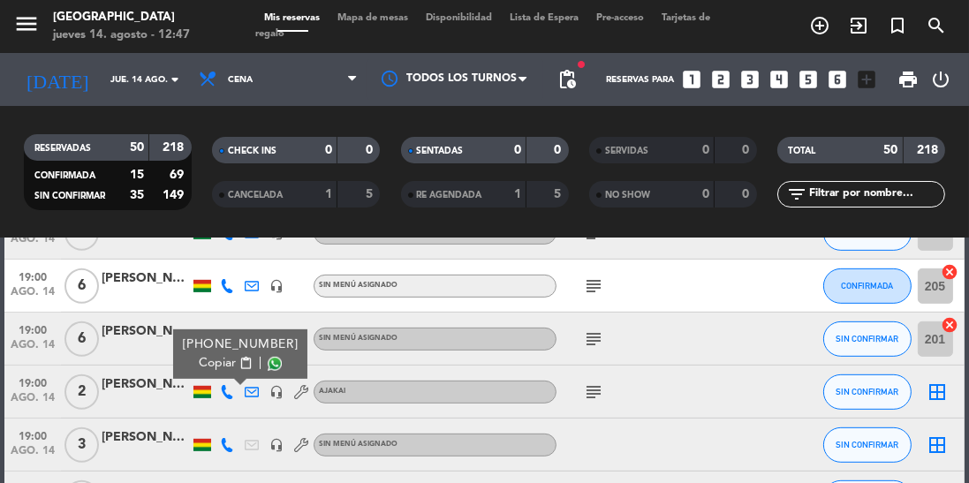
click at [268, 366] on span at bounding box center [275, 364] width 14 height 14
click at [224, 448] on icon at bounding box center [227, 445] width 14 height 14
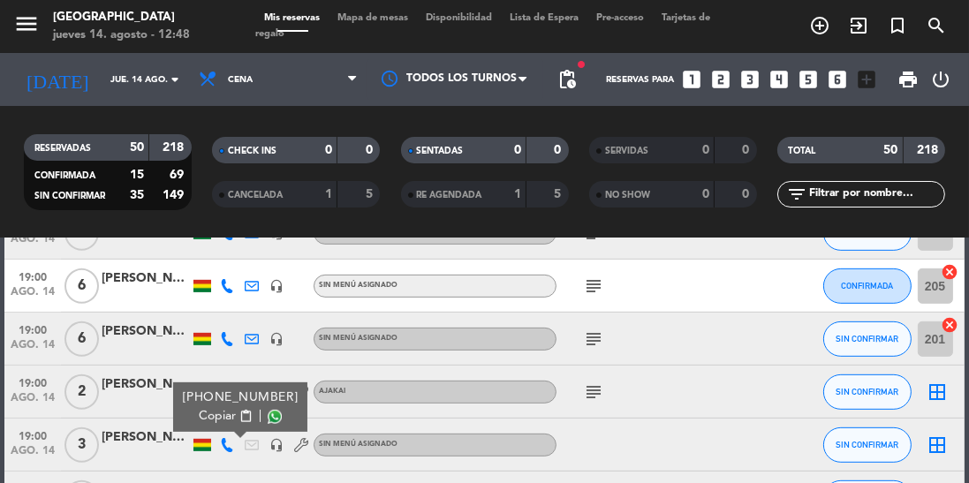
click at [268, 419] on span at bounding box center [275, 417] width 14 height 14
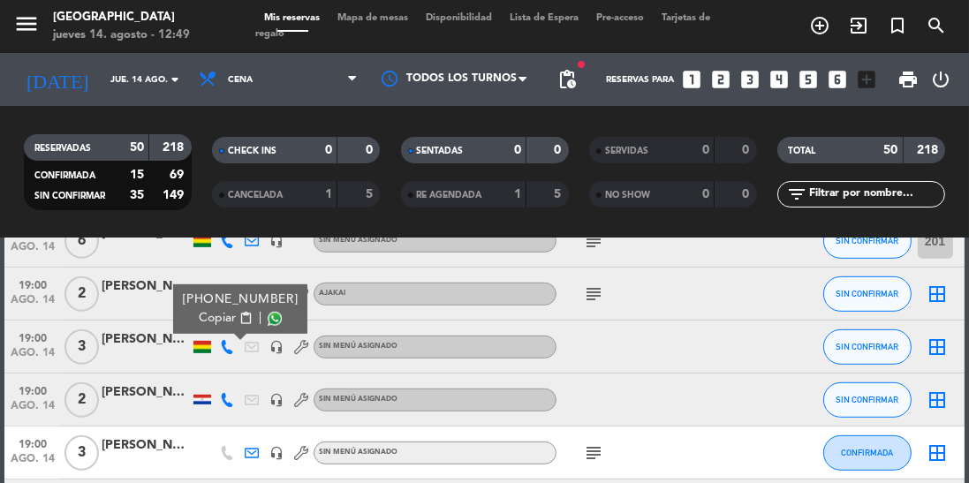
scroll to position [1094, 0]
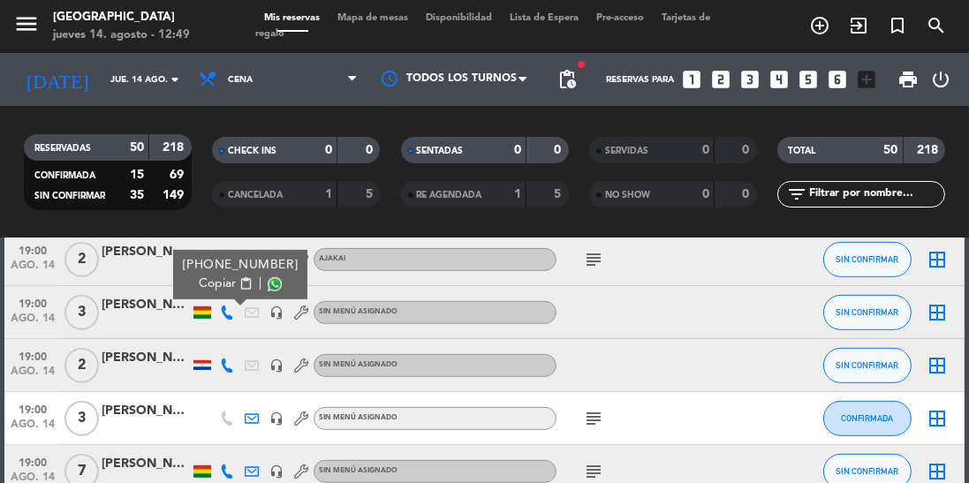
click at [222, 369] on icon at bounding box center [227, 366] width 14 height 14
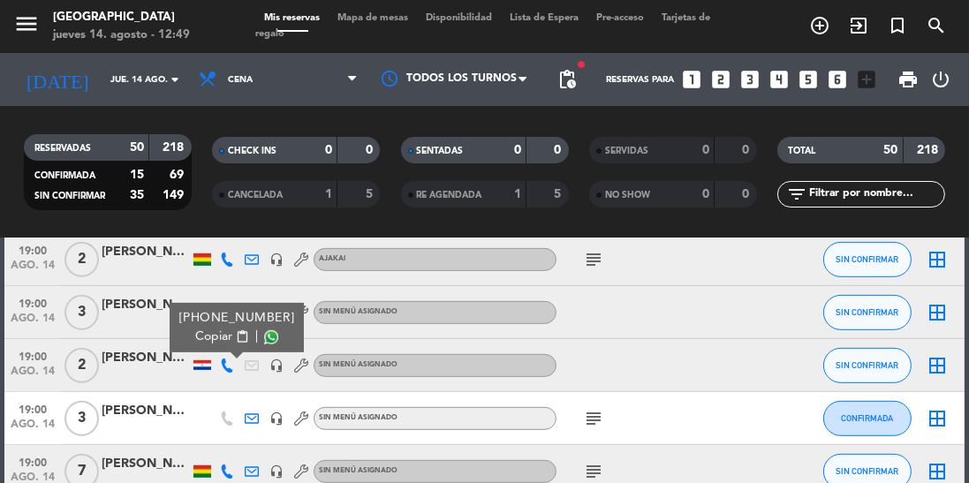
click at [266, 337] on span at bounding box center [271, 337] width 14 height 14
click at [615, 409] on div "subject" at bounding box center [630, 418] width 148 height 52
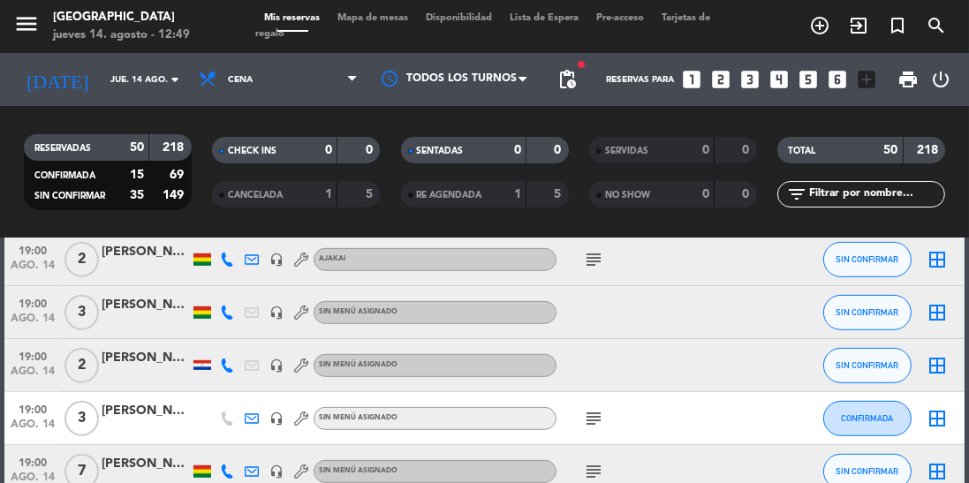
click at [601, 408] on icon "subject" at bounding box center [593, 418] width 21 height 21
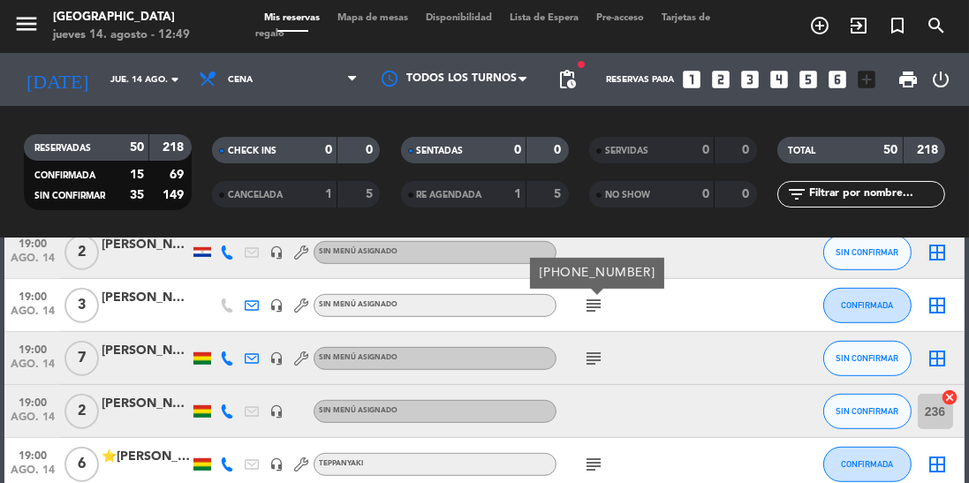
scroll to position [1233, 0]
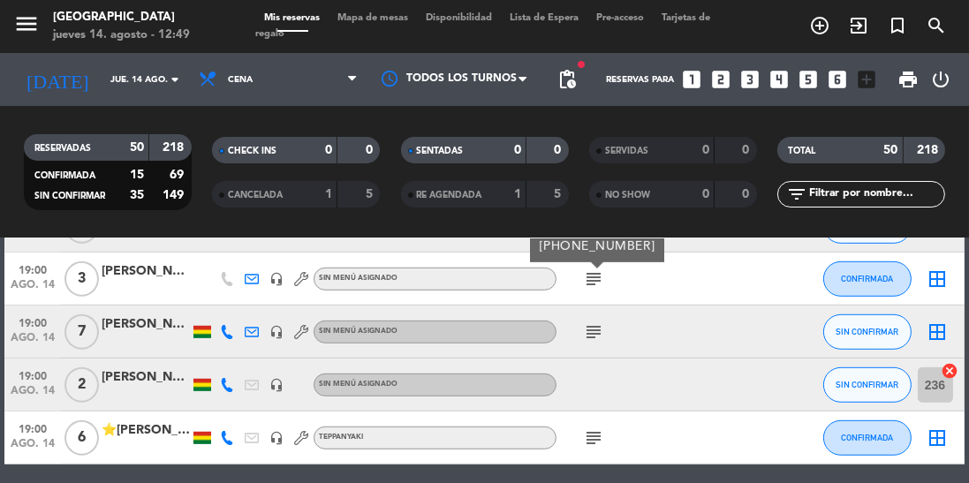
click at [231, 329] on icon at bounding box center [227, 332] width 14 height 14
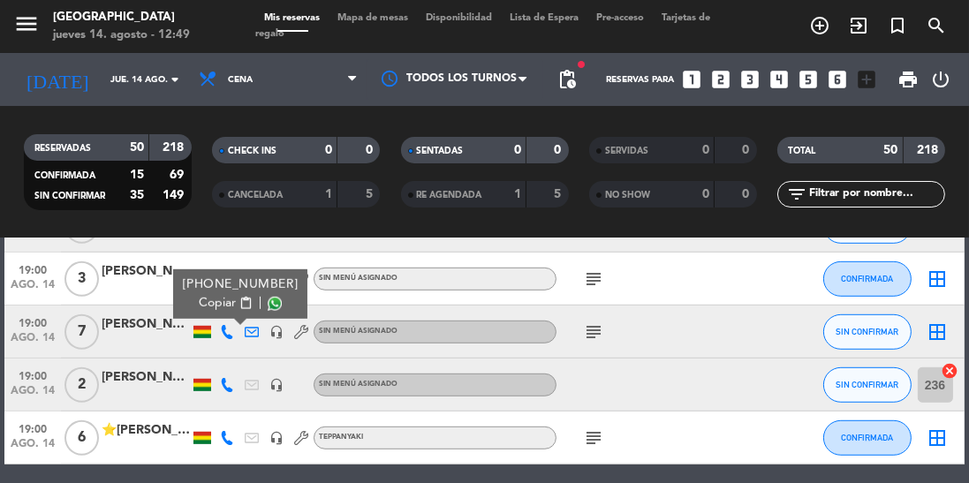
click at [268, 308] on span at bounding box center [275, 304] width 14 height 14
click at [231, 389] on icon at bounding box center [227, 385] width 14 height 14
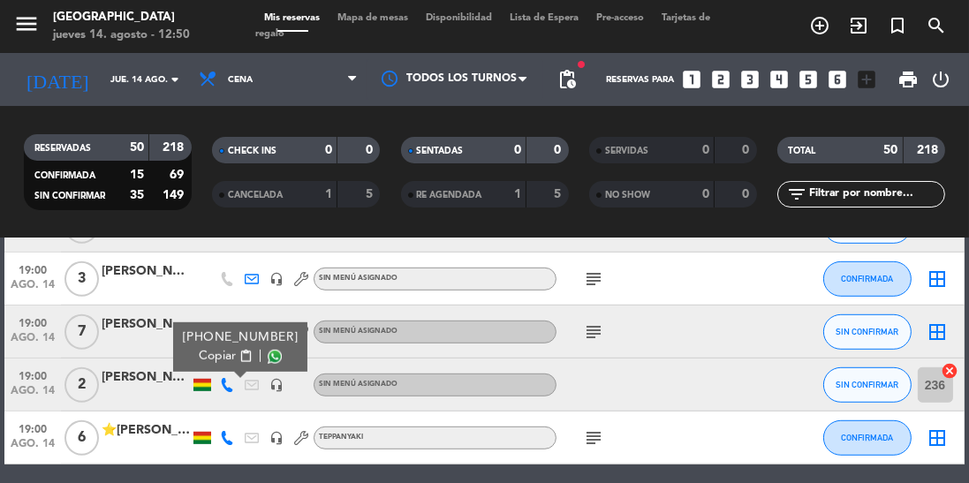
click at [268, 359] on span at bounding box center [275, 357] width 14 height 14
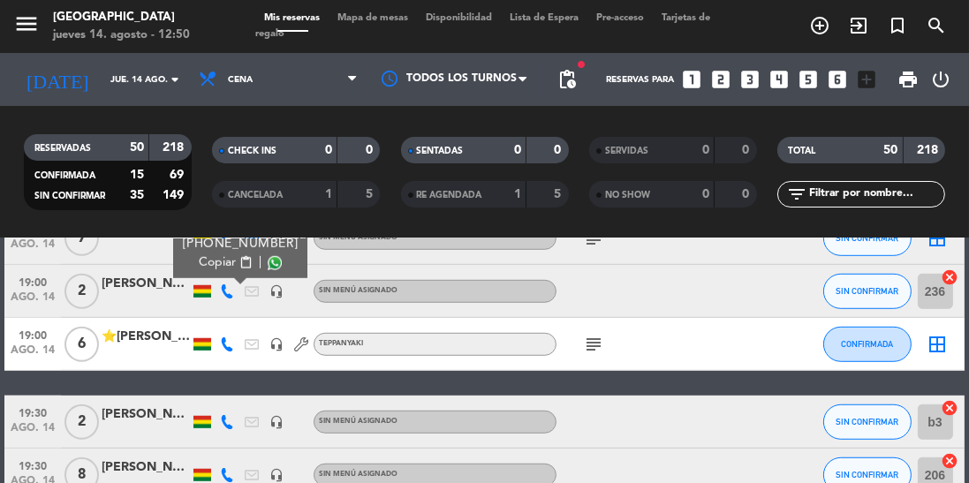
scroll to position [1336, 0]
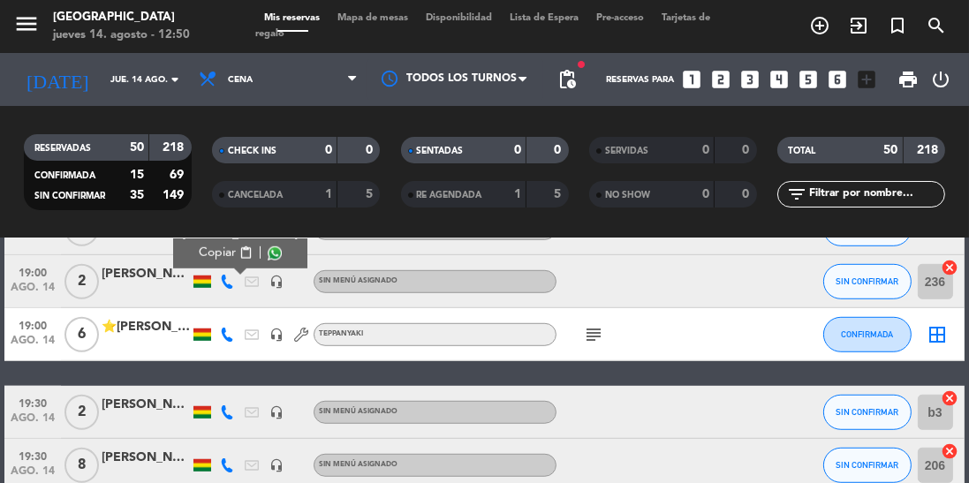
click at [231, 410] on icon at bounding box center [227, 412] width 14 height 14
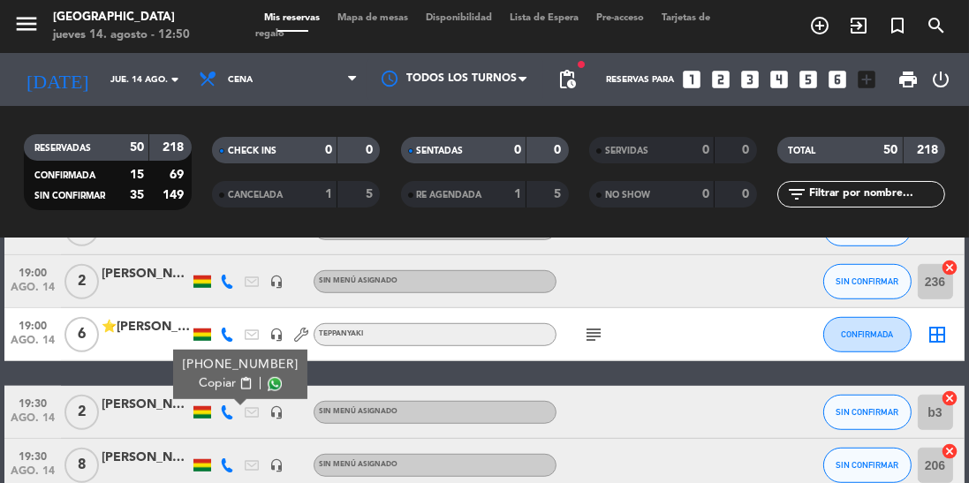
click at [268, 382] on span at bounding box center [275, 384] width 14 height 14
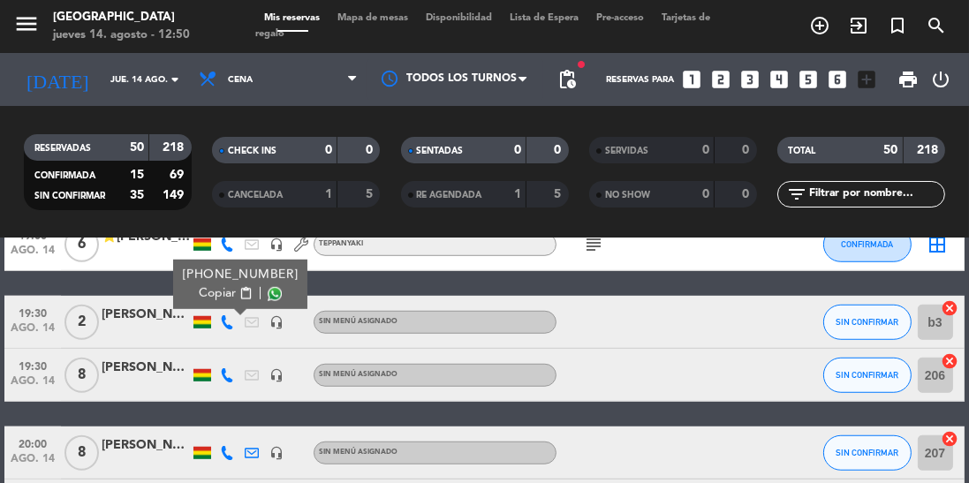
scroll to position [1477, 0]
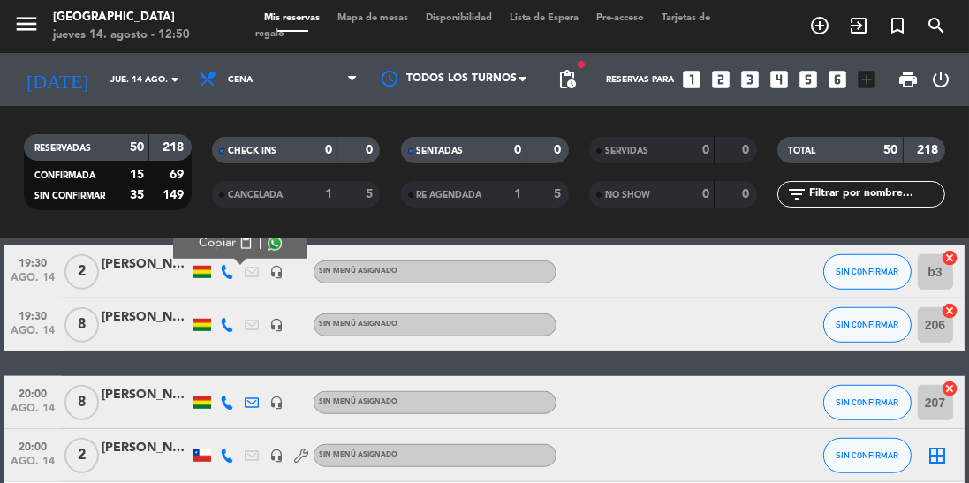
click at [247, 322] on icon at bounding box center [252, 325] width 14 height 14
click at [227, 327] on icon at bounding box center [227, 325] width 14 height 14
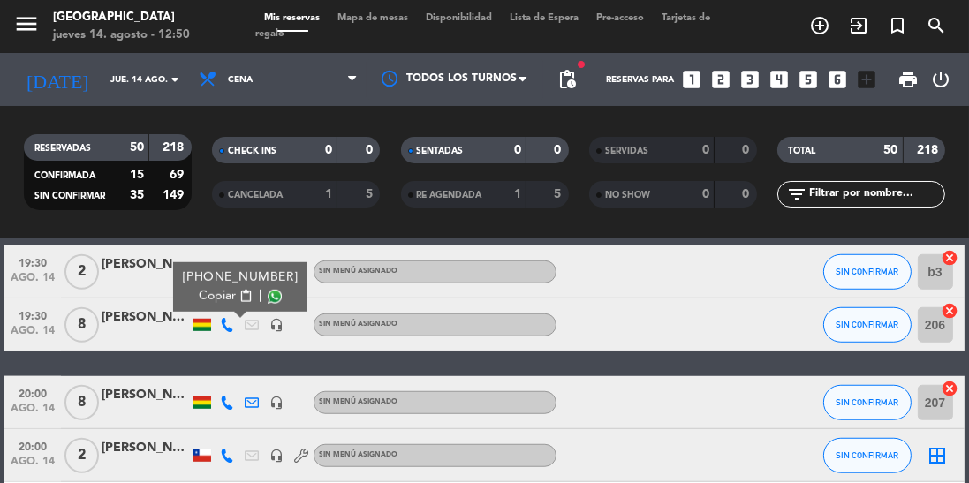
click at [268, 302] on span at bounding box center [275, 297] width 14 height 14
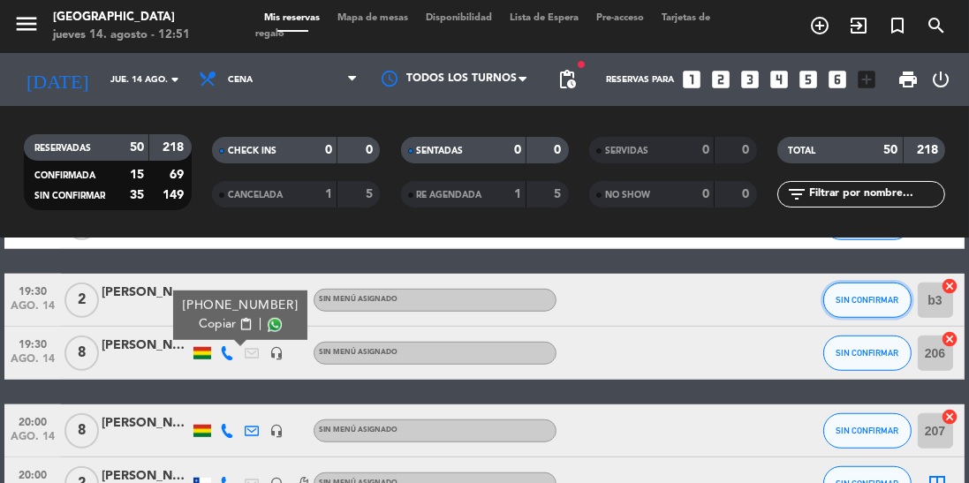
click at [863, 301] on span "SIN CONFIRMAR" at bounding box center [867, 300] width 63 height 10
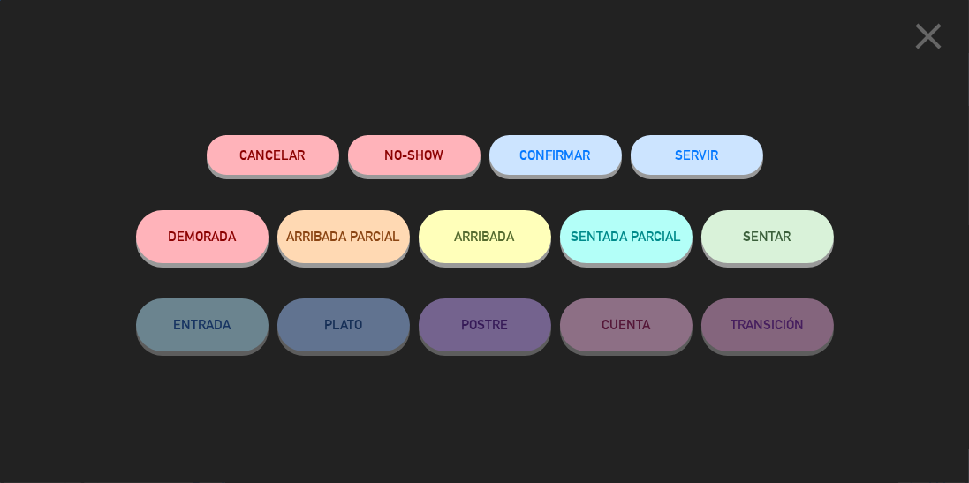
click at [551, 163] on span "CONFIRMAR" at bounding box center [555, 155] width 71 height 15
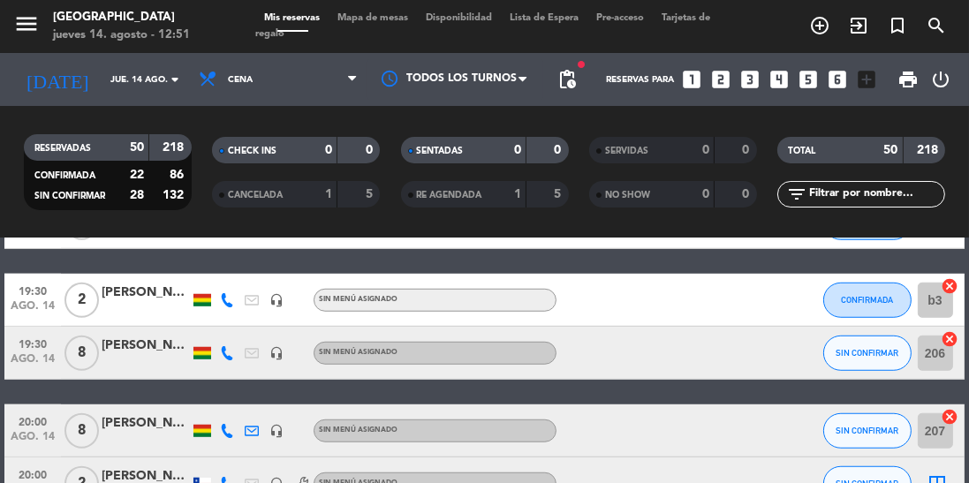
click at [223, 429] on icon at bounding box center [227, 431] width 14 height 14
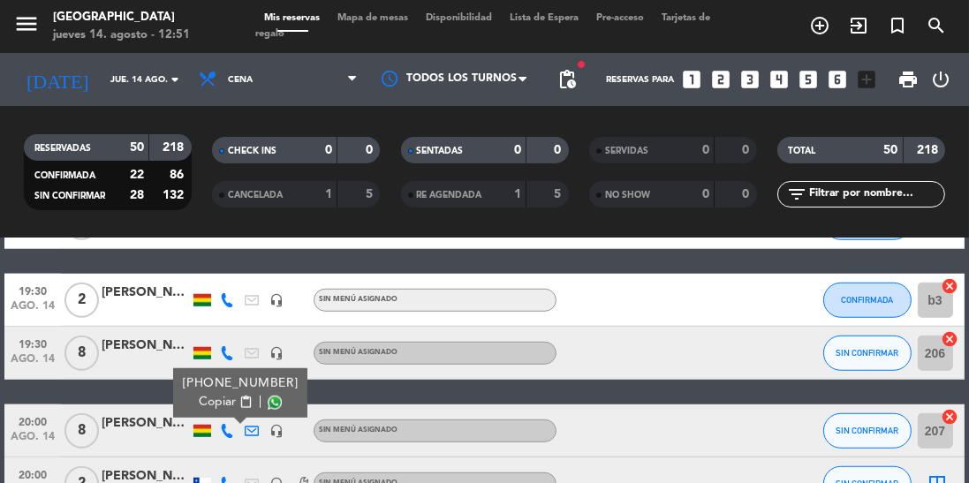
click at [268, 406] on span at bounding box center [275, 403] width 14 height 14
click at [233, 347] on icon at bounding box center [227, 353] width 14 height 14
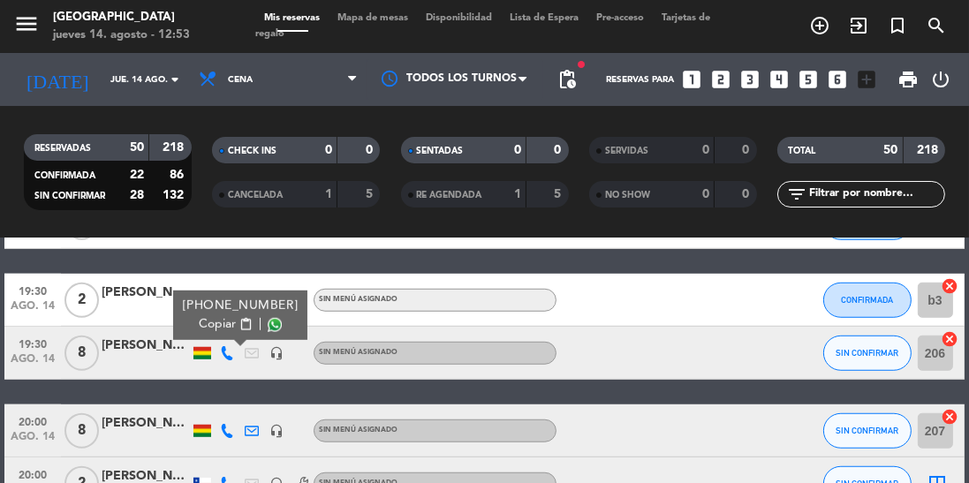
click at [269, 329] on span at bounding box center [275, 325] width 14 height 14
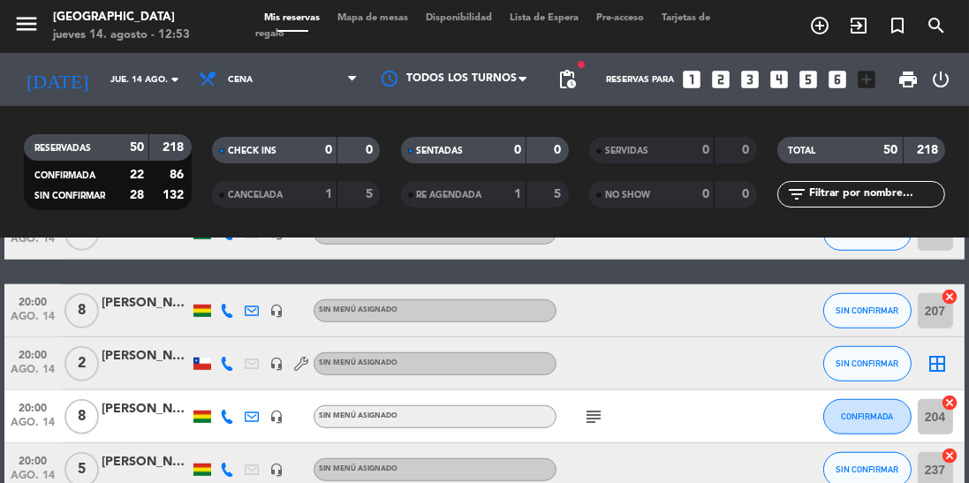
scroll to position [1590, 0]
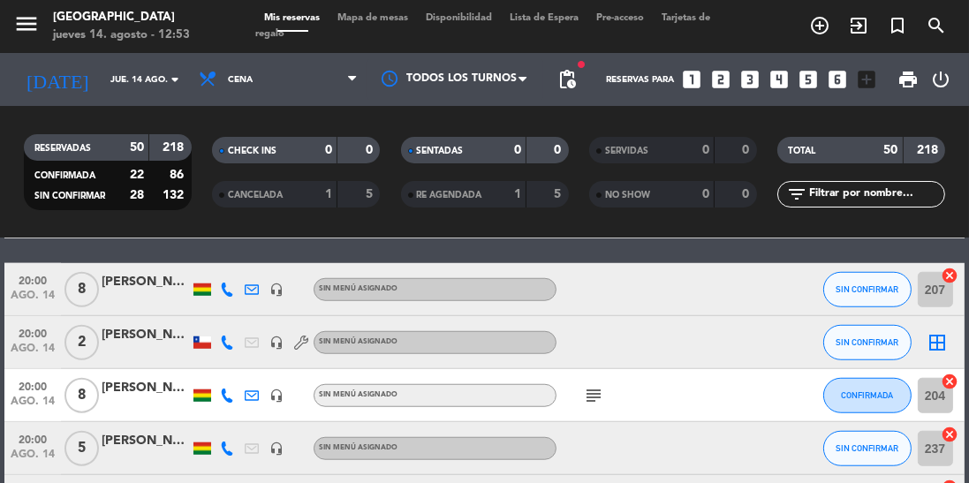
click at [223, 344] on icon at bounding box center [227, 343] width 14 height 14
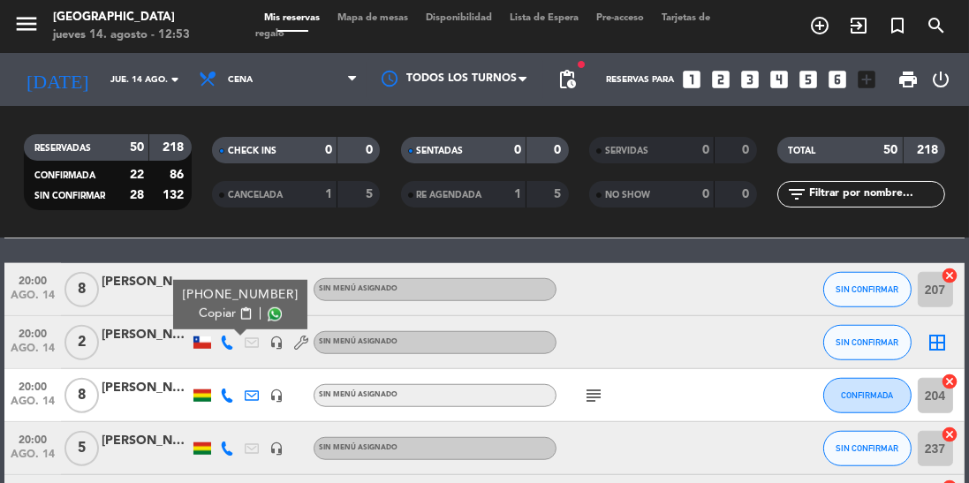
click at [268, 309] on span at bounding box center [275, 314] width 14 height 14
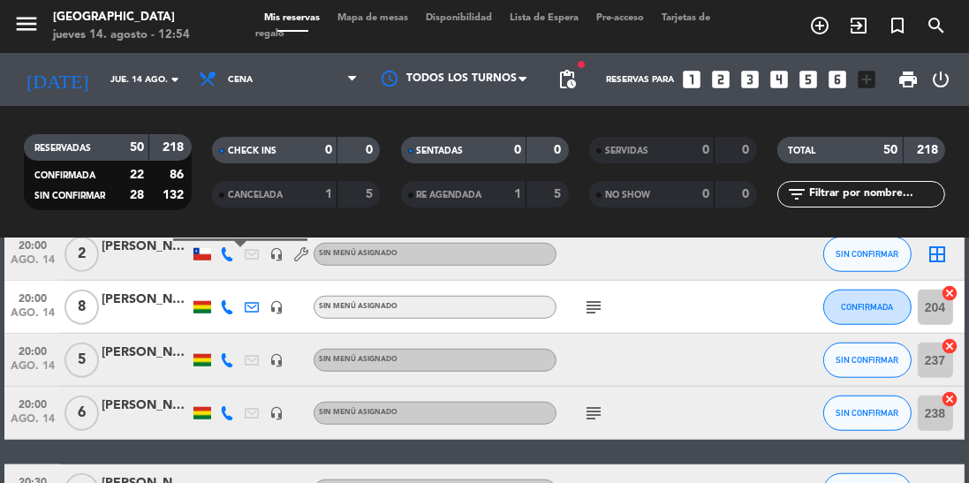
click at [230, 361] on icon at bounding box center [227, 360] width 14 height 14
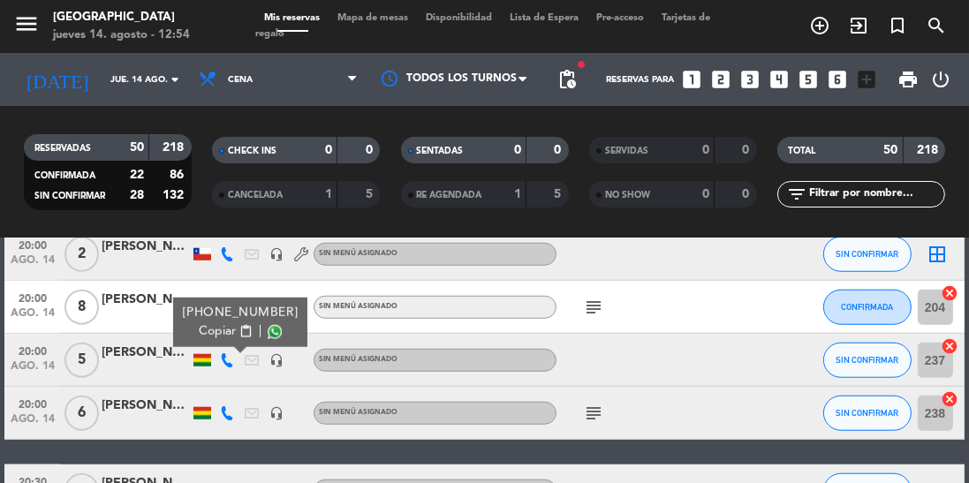
click at [268, 332] on span at bounding box center [275, 332] width 14 height 14
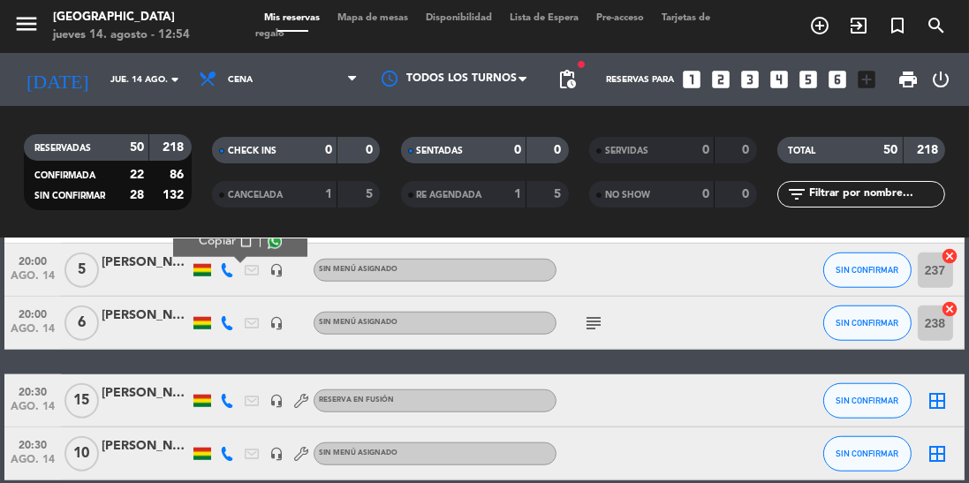
scroll to position [1778, 0]
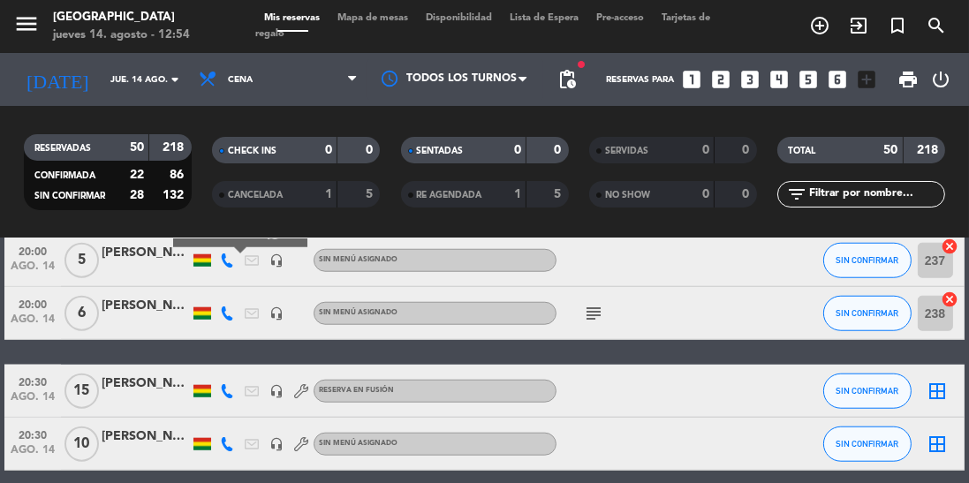
click at [226, 311] on icon at bounding box center [227, 314] width 14 height 14
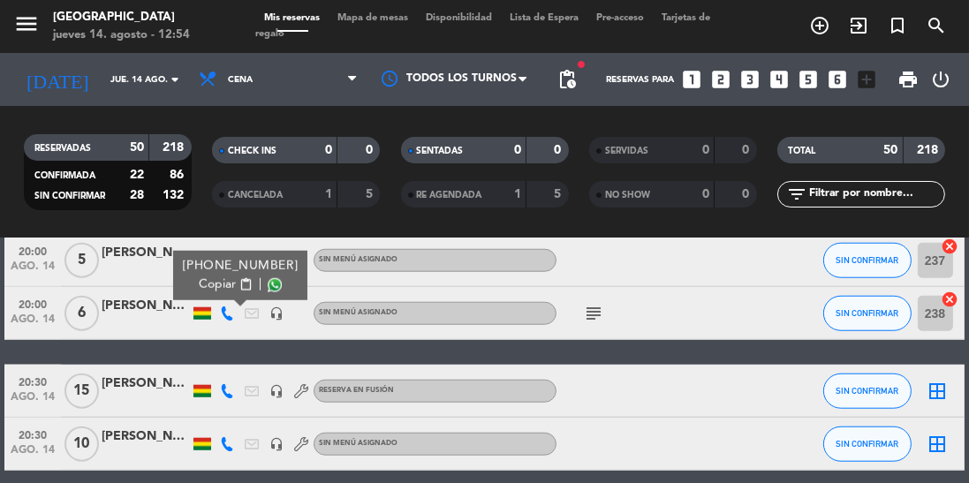
click at [281, 282] on div "+59172139903 Copiar content_paste |" at bounding box center [240, 275] width 134 height 49
click at [268, 281] on span at bounding box center [275, 285] width 14 height 14
click at [230, 393] on icon at bounding box center [227, 391] width 14 height 14
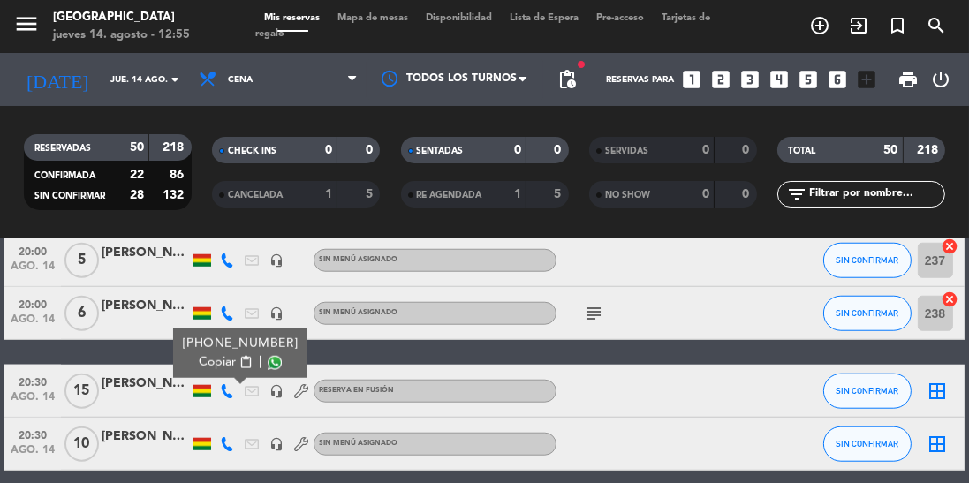
click at [269, 358] on span at bounding box center [275, 363] width 14 height 14
click at [230, 443] on icon at bounding box center [227, 444] width 14 height 14
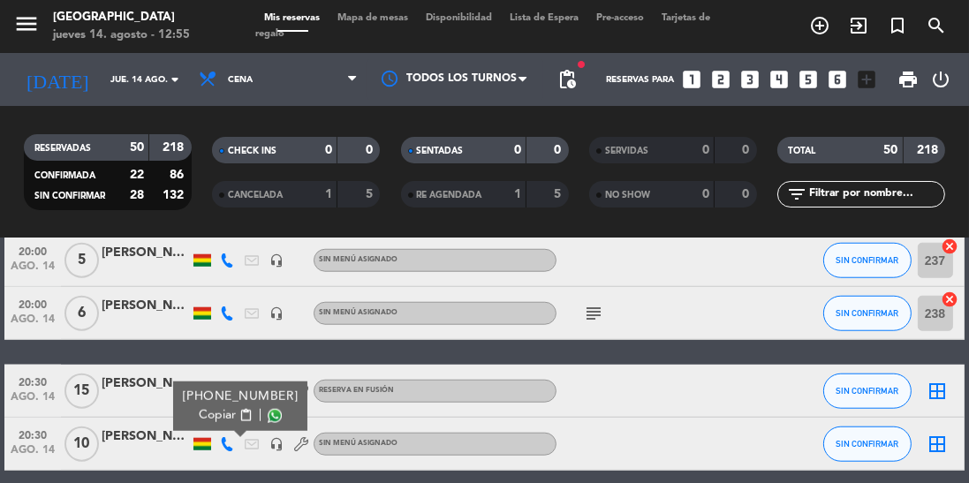
click at [268, 418] on span at bounding box center [275, 416] width 14 height 14
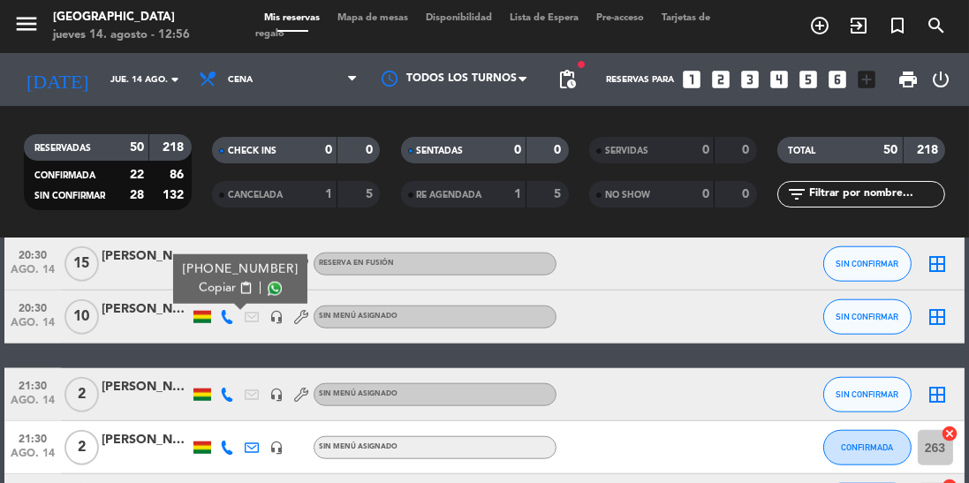
scroll to position [1907, 0]
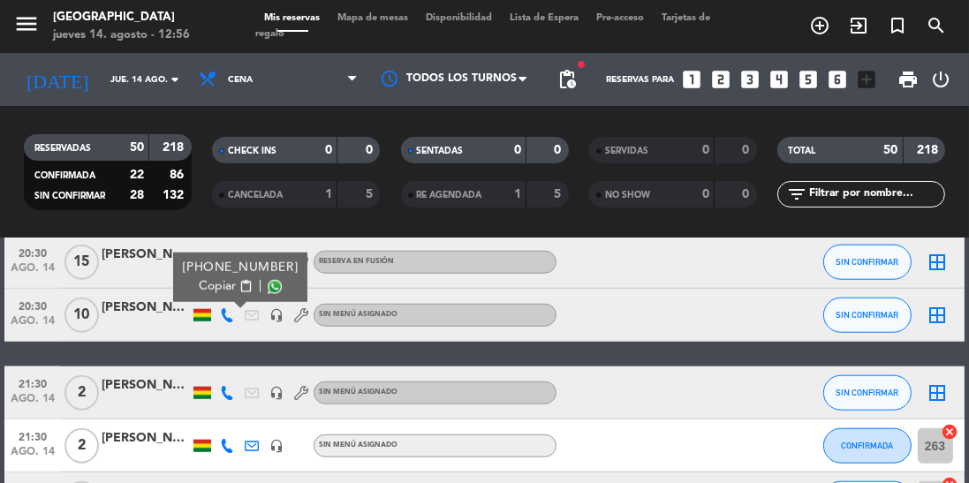
click at [230, 390] on icon at bounding box center [227, 393] width 14 height 14
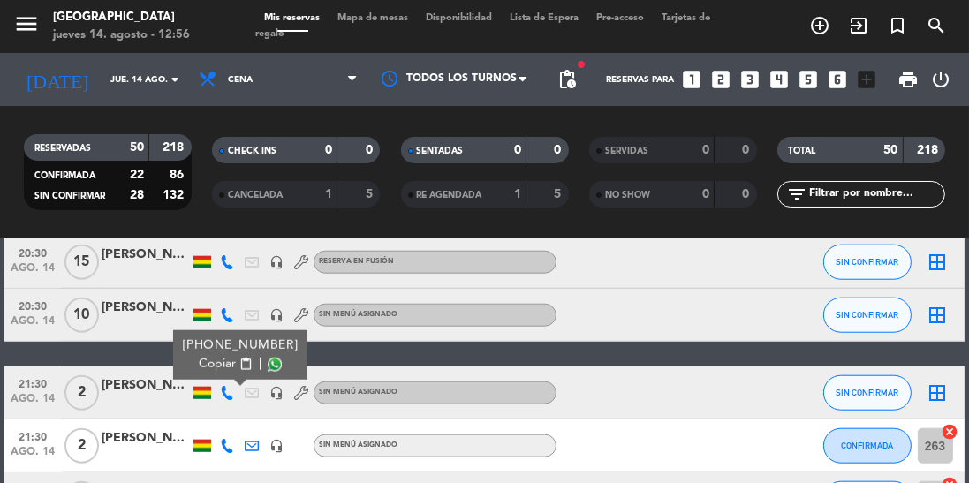
click at [268, 361] on span at bounding box center [275, 365] width 14 height 14
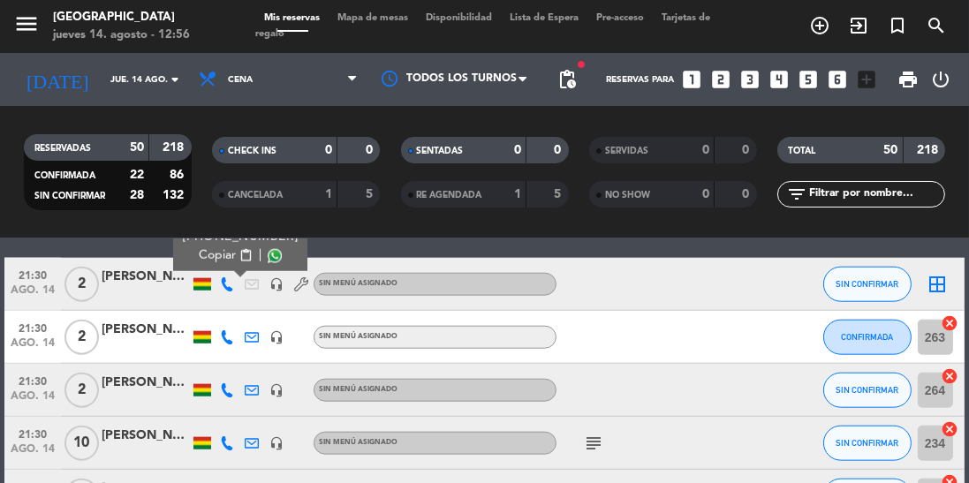
scroll to position [2007, 0]
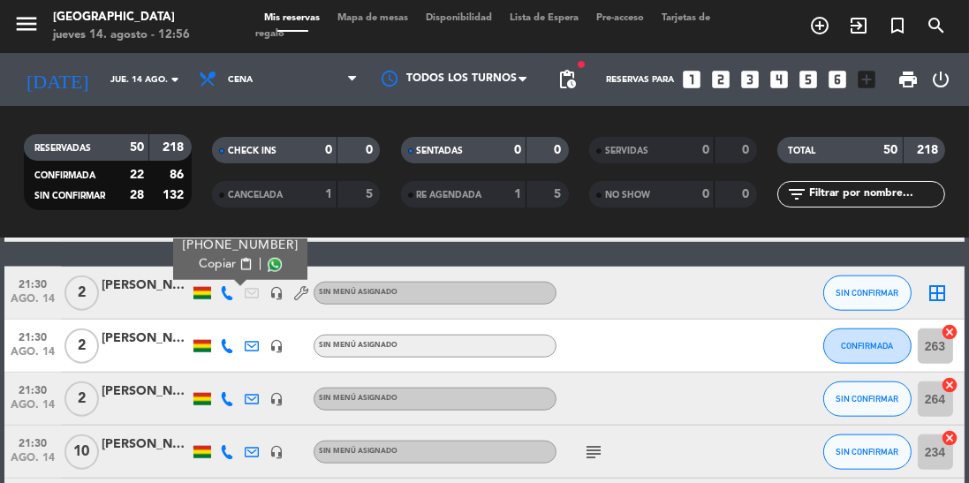
click at [226, 401] on icon at bounding box center [227, 399] width 14 height 14
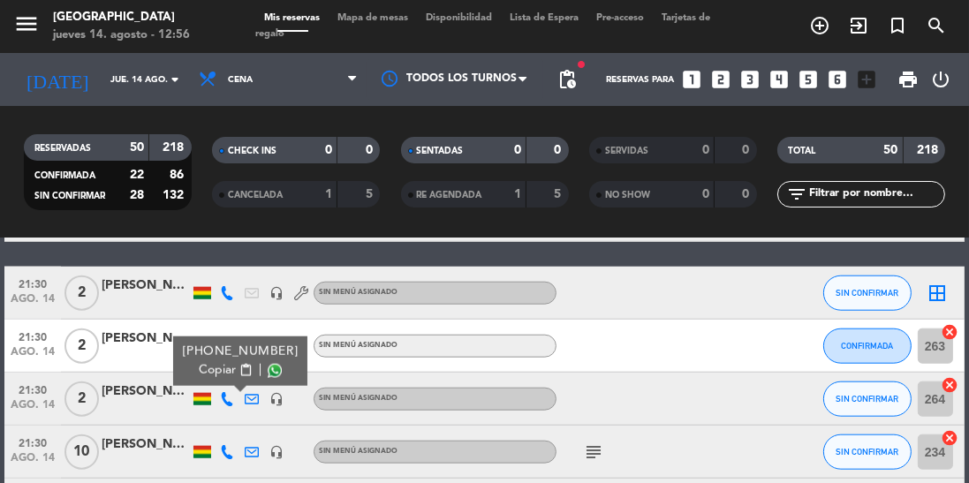
click at [268, 372] on span at bounding box center [275, 371] width 14 height 14
click at [231, 458] on icon at bounding box center [227, 452] width 14 height 14
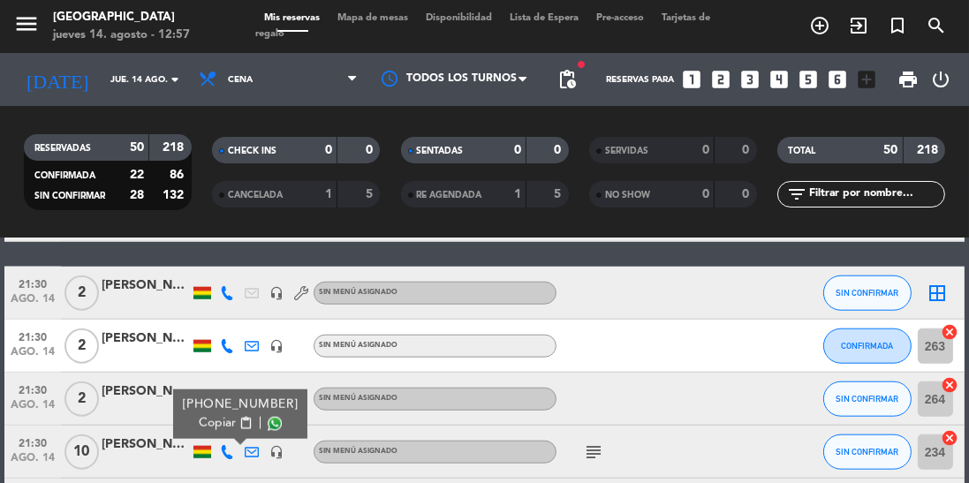
click at [268, 425] on span at bounding box center [275, 424] width 14 height 14
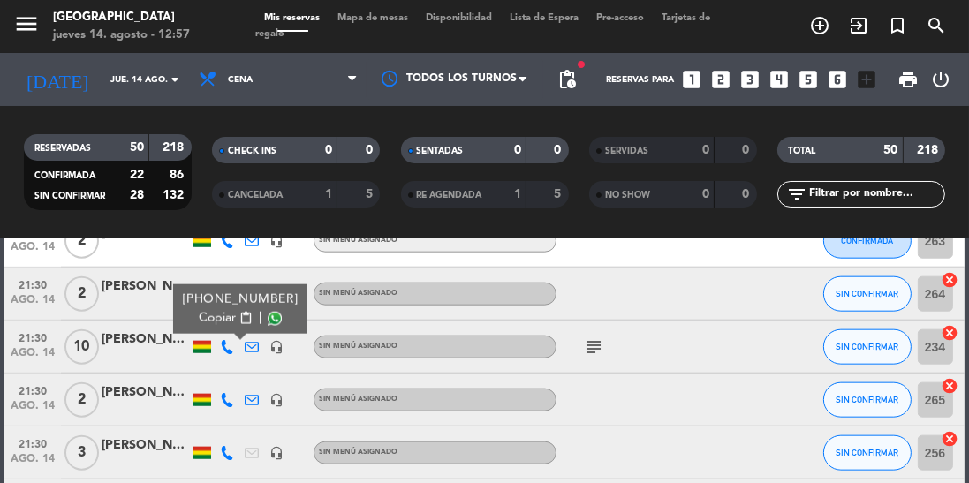
scroll to position [2164, 0]
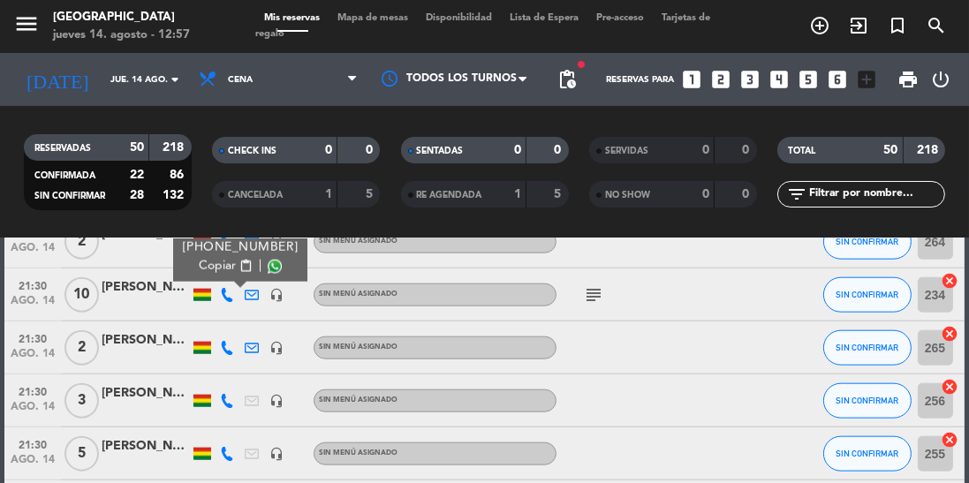
click at [223, 344] on icon at bounding box center [227, 348] width 14 height 14
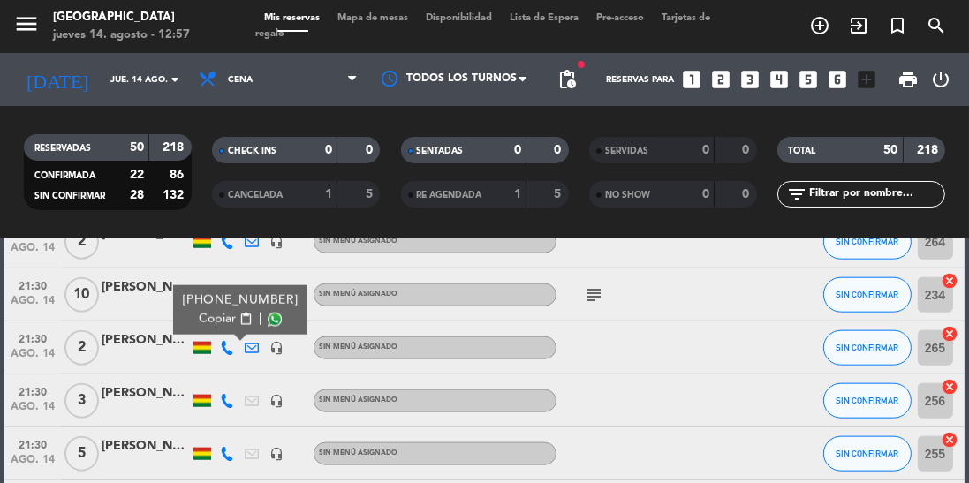
click at [268, 322] on span at bounding box center [275, 320] width 14 height 14
click at [226, 401] on icon at bounding box center [227, 401] width 14 height 14
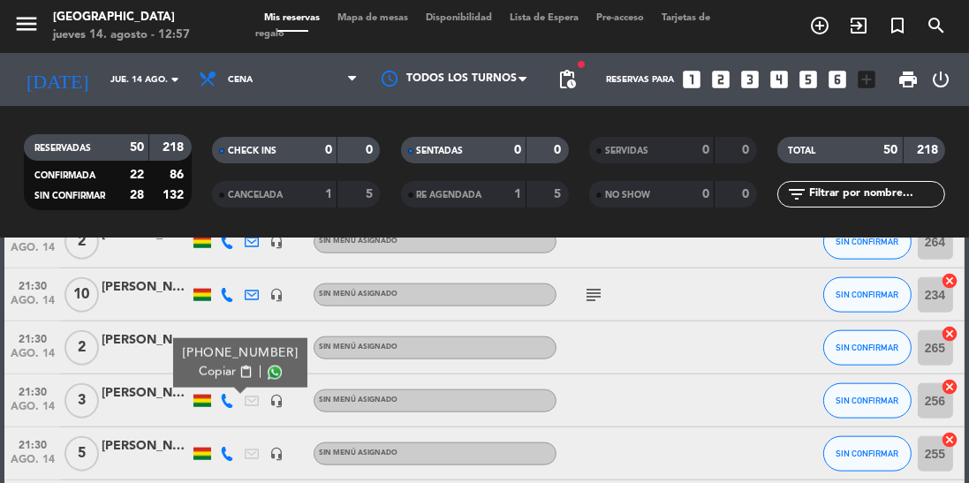
click at [268, 378] on span at bounding box center [275, 373] width 14 height 14
click at [232, 451] on icon at bounding box center [227, 454] width 14 height 14
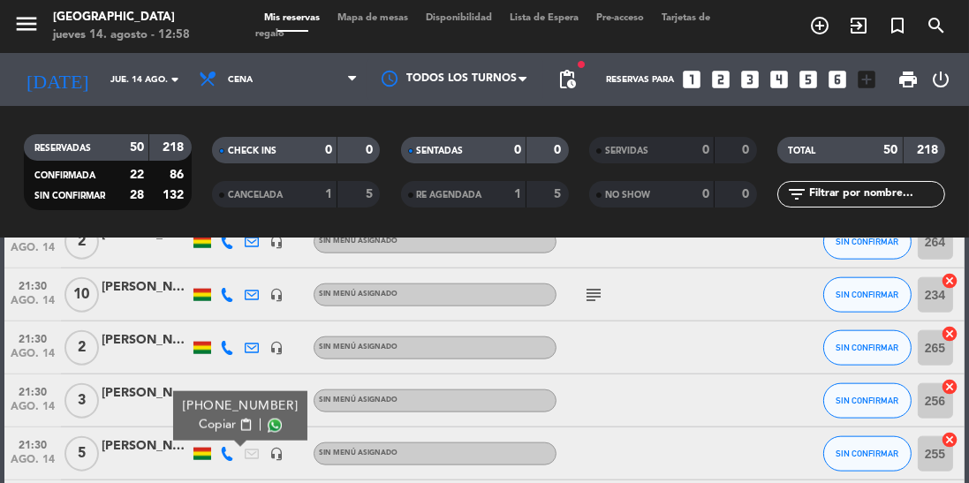
click at [268, 424] on span at bounding box center [275, 426] width 14 height 14
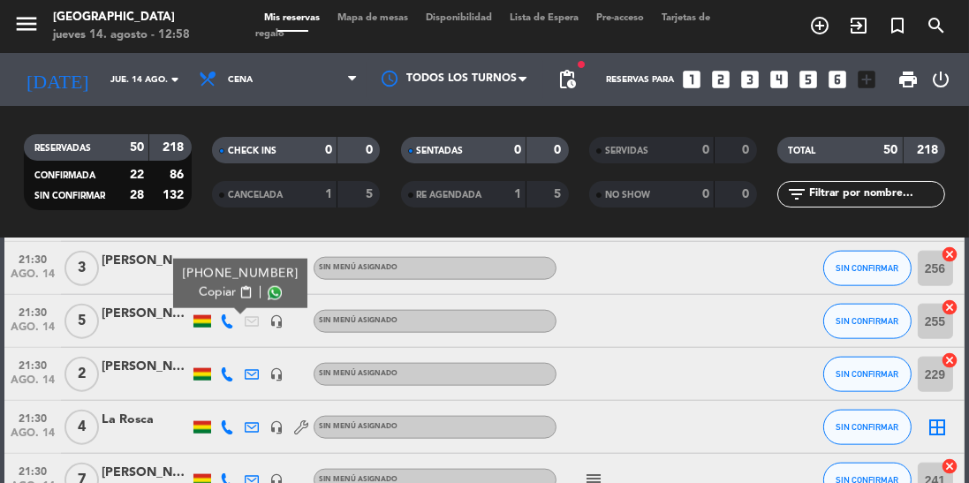
scroll to position [2305, 0]
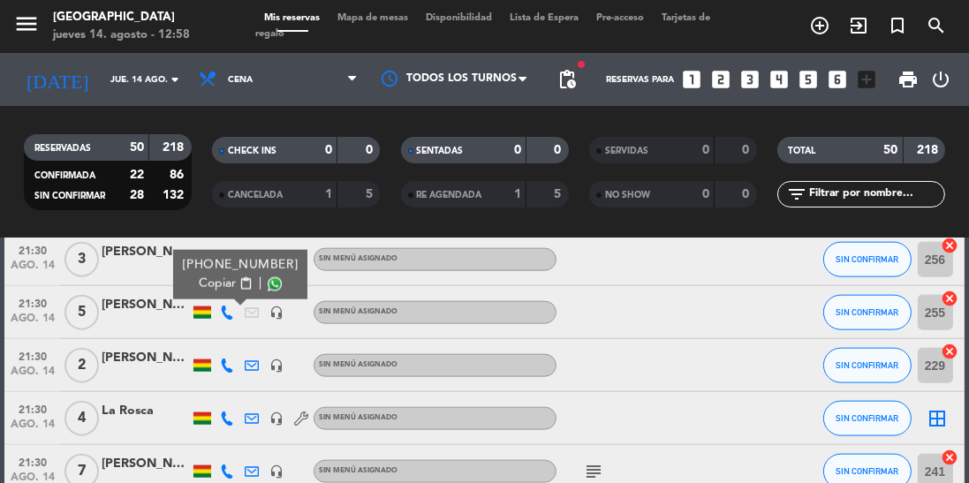
click at [230, 362] on icon at bounding box center [227, 366] width 14 height 14
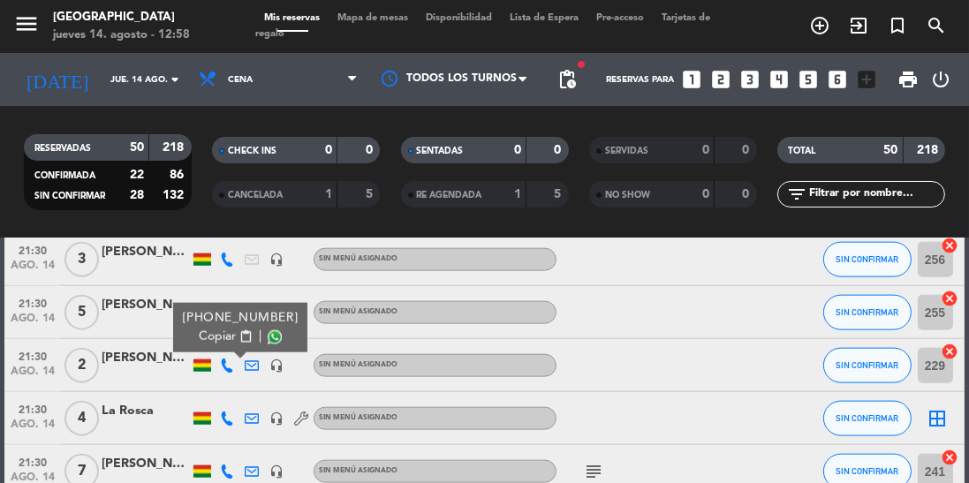
click at [268, 337] on span at bounding box center [275, 337] width 14 height 14
click at [224, 412] on icon at bounding box center [227, 419] width 14 height 14
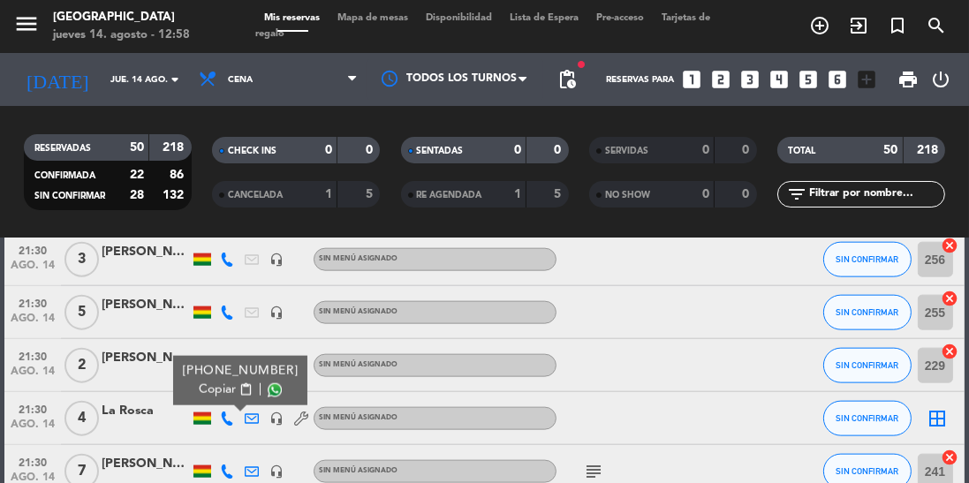
click at [268, 396] on span at bounding box center [275, 390] width 14 height 14
click at [231, 473] on icon at bounding box center [227, 472] width 14 height 14
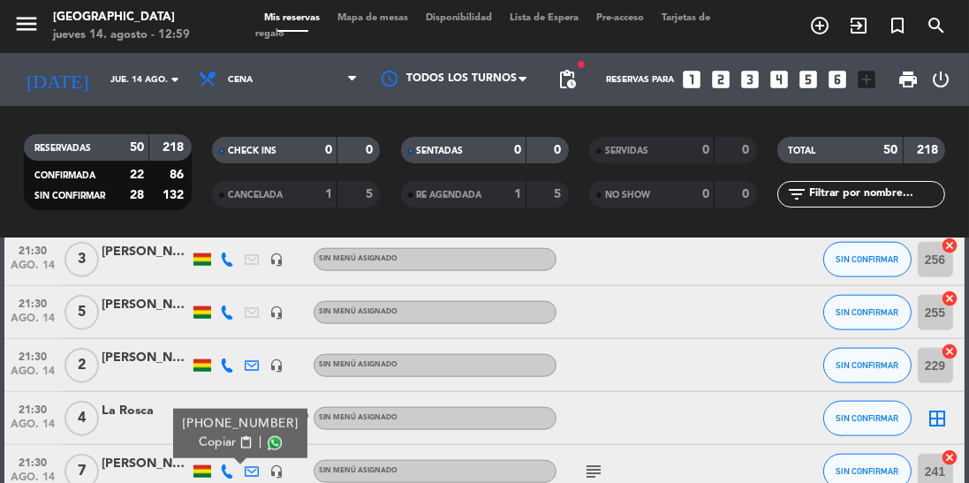
click at [268, 438] on span at bounding box center [275, 443] width 14 height 14
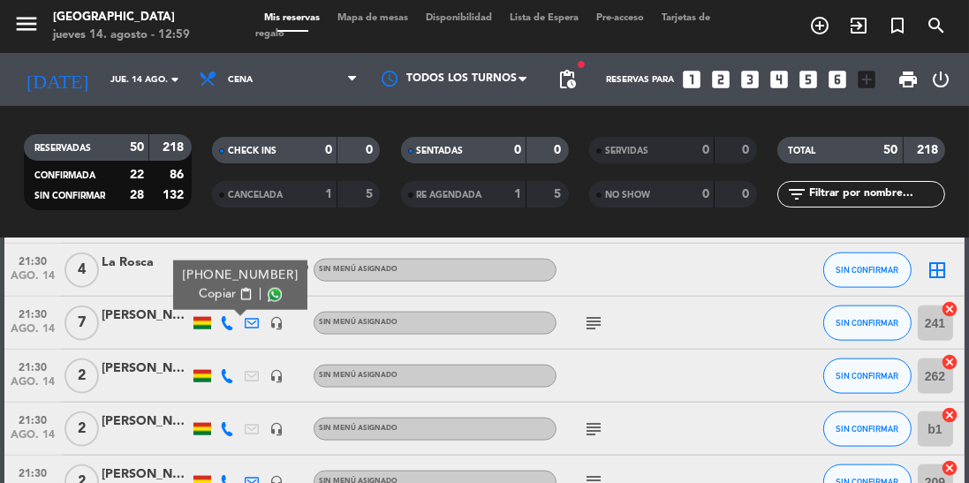
scroll to position [2468, 0]
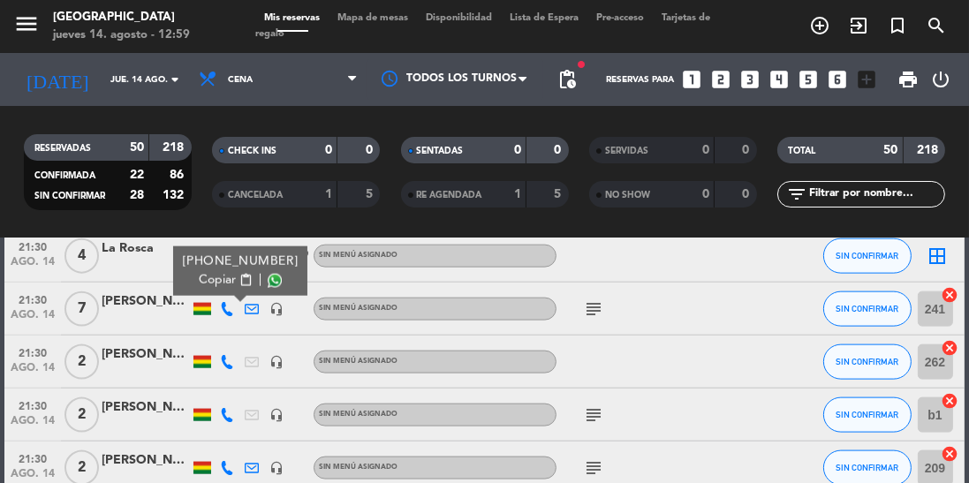
click at [231, 360] on icon at bounding box center [227, 362] width 14 height 14
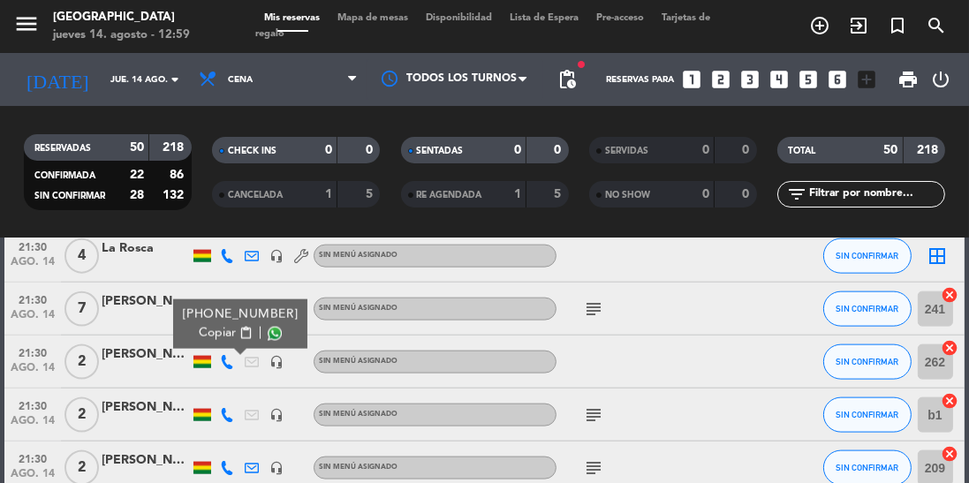
click at [268, 340] on span at bounding box center [275, 334] width 14 height 14
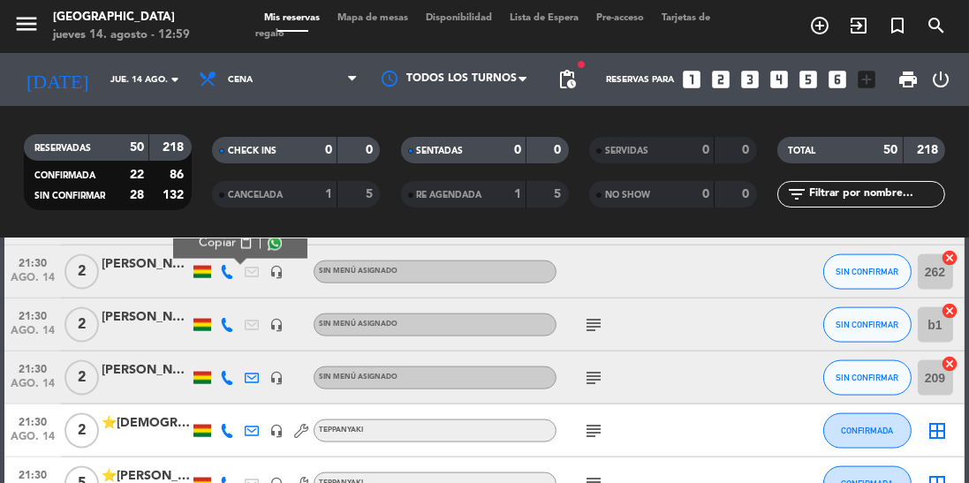
scroll to position [2560, 0]
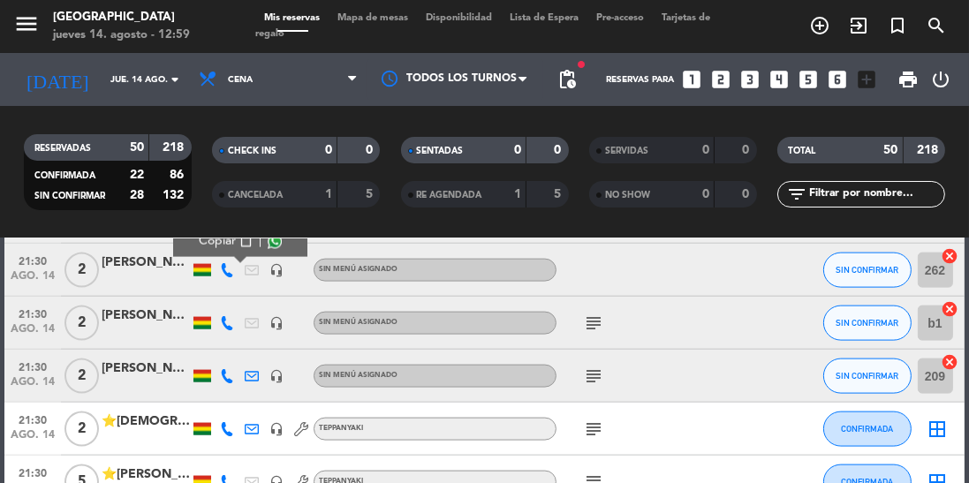
click at [228, 318] on icon at bounding box center [227, 323] width 14 height 14
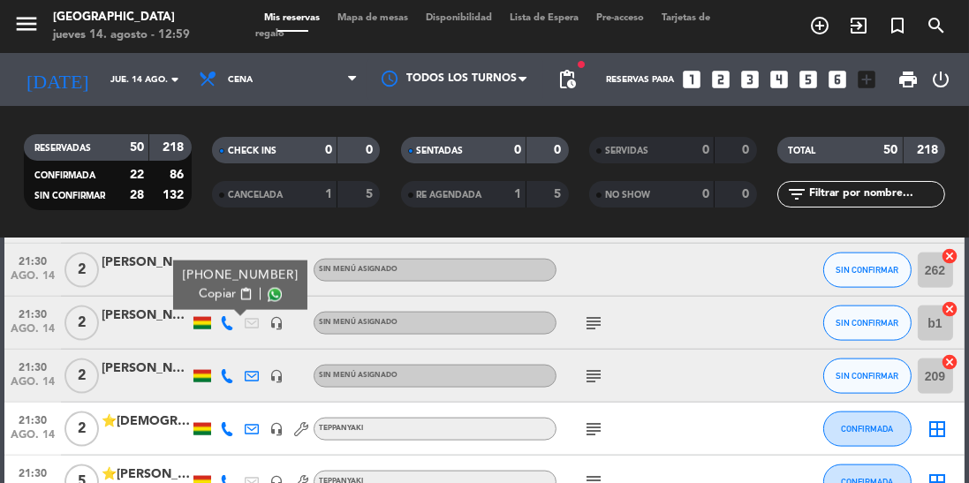
click at [268, 294] on span at bounding box center [275, 295] width 14 height 14
click at [230, 369] on icon at bounding box center [227, 376] width 14 height 14
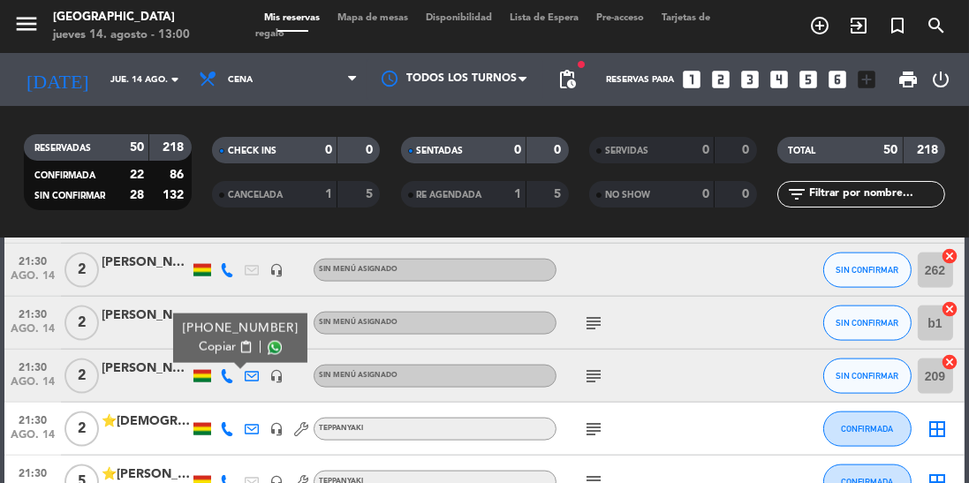
click at [268, 350] on span at bounding box center [275, 348] width 14 height 14
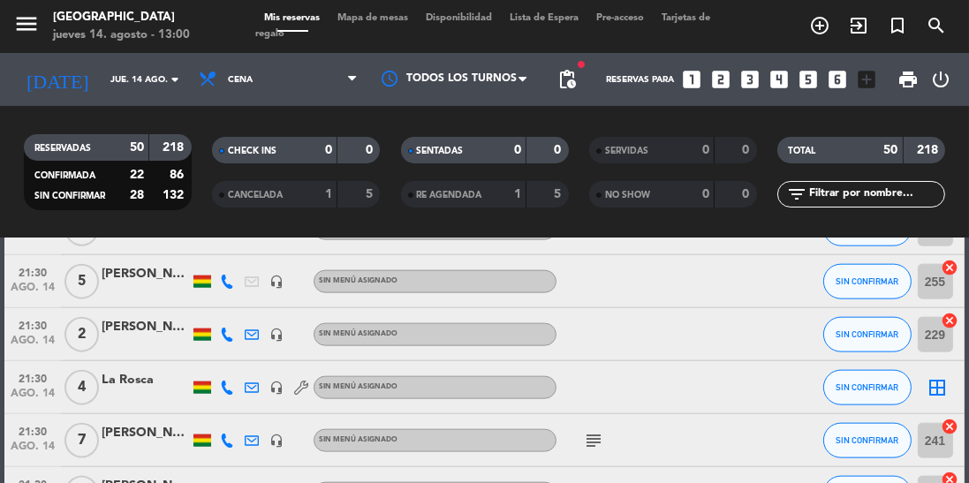
scroll to position [2311, 0]
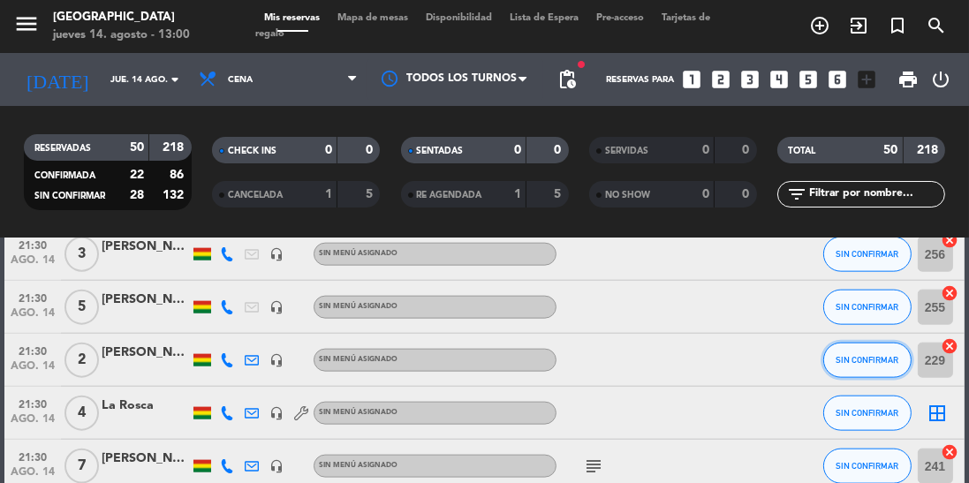
click at [832, 369] on button "SIN CONFIRMAR" at bounding box center [867, 360] width 88 height 35
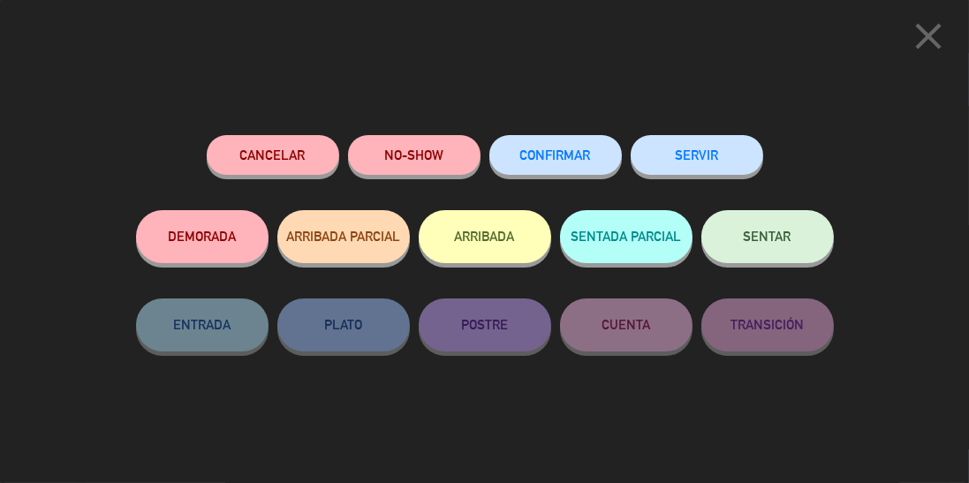
click at [575, 156] on span "CONFIRMAR" at bounding box center [555, 155] width 71 height 15
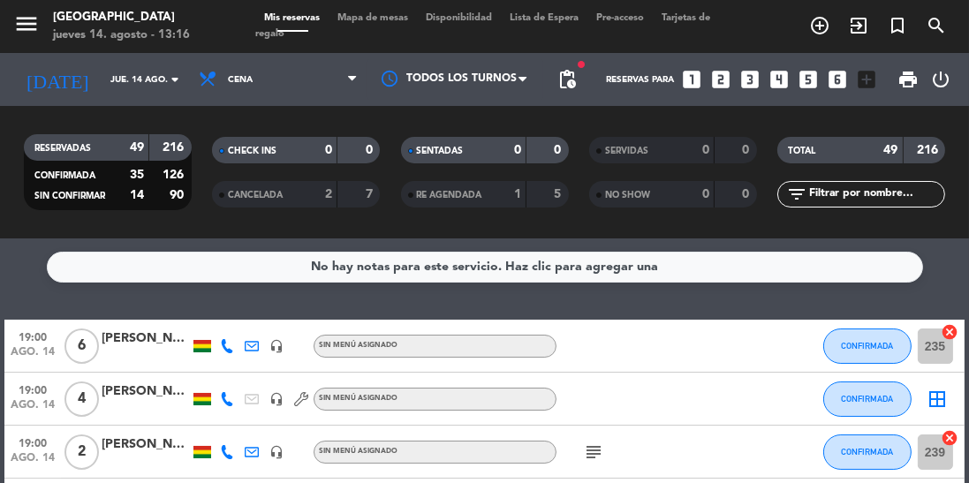
click at [592, 443] on icon "subject" at bounding box center [593, 452] width 21 height 21
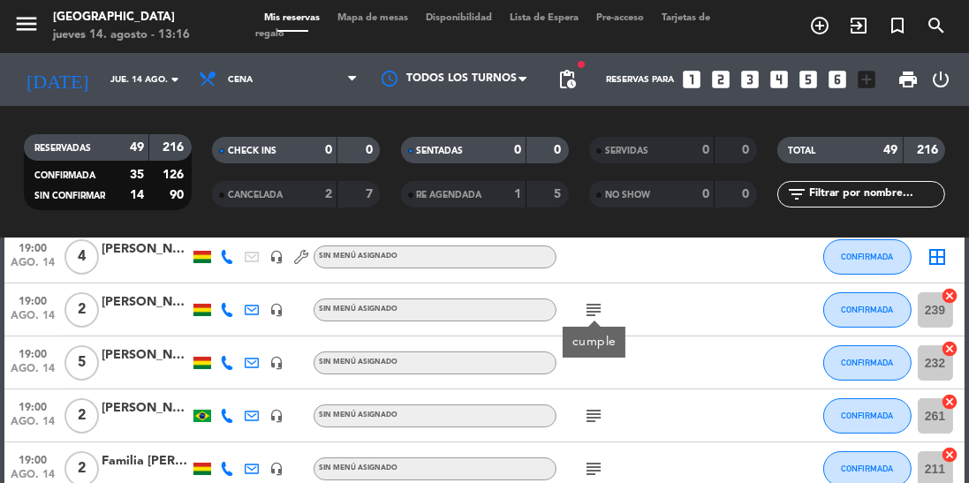
click at [603, 413] on icon "subject" at bounding box center [593, 415] width 21 height 21
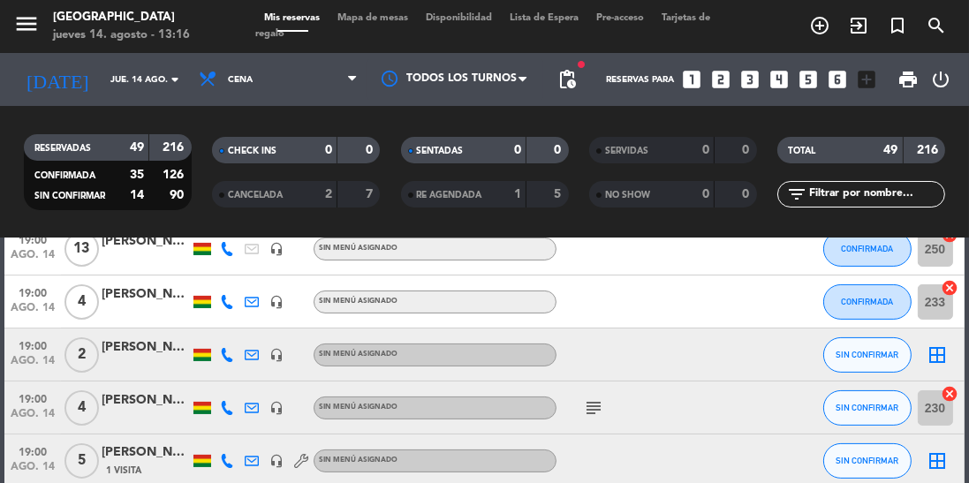
scroll to position [549, 0]
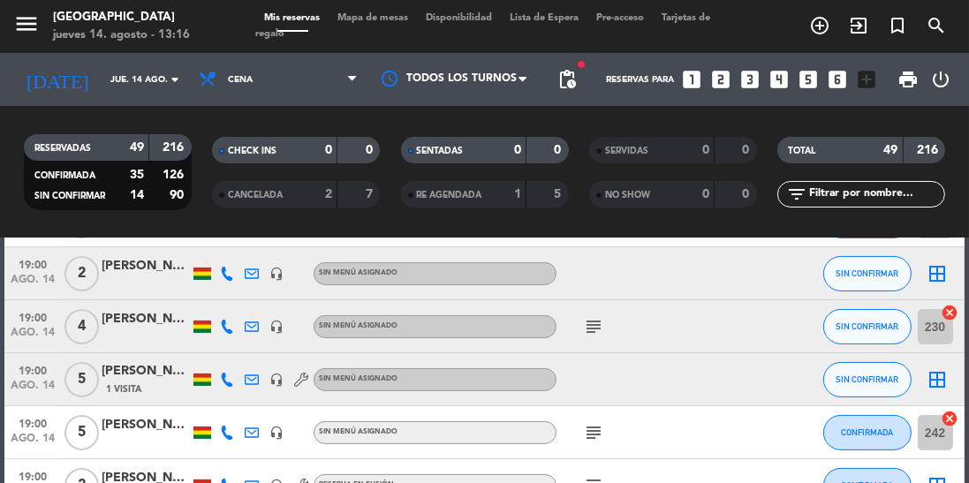
click at [230, 378] on icon at bounding box center [227, 380] width 14 height 14
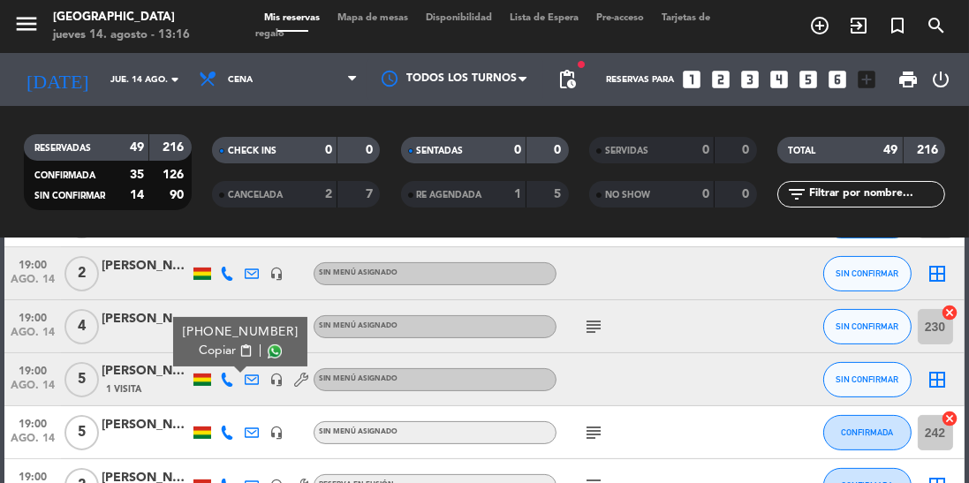
click at [268, 353] on span at bounding box center [275, 351] width 14 height 14
click at [223, 272] on icon at bounding box center [227, 274] width 14 height 14
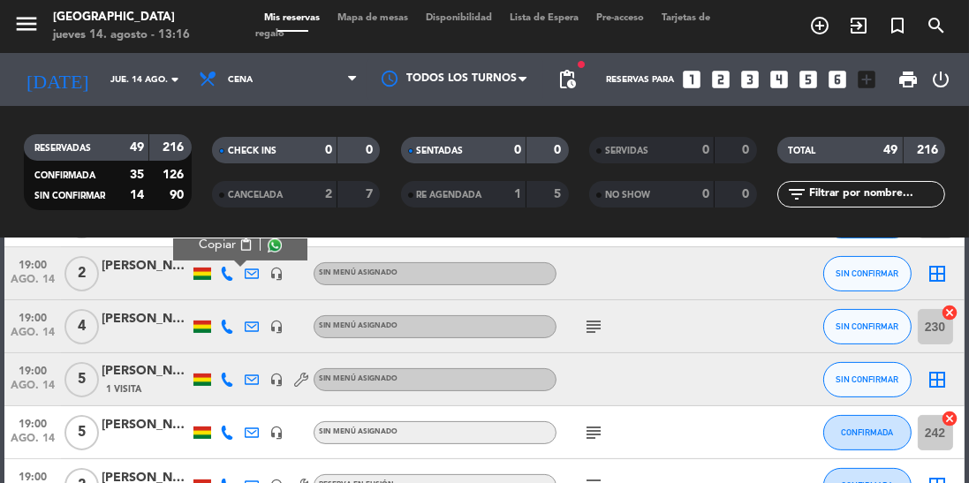
click at [268, 247] on span at bounding box center [275, 245] width 14 height 14
click at [227, 330] on icon at bounding box center [227, 327] width 14 height 14
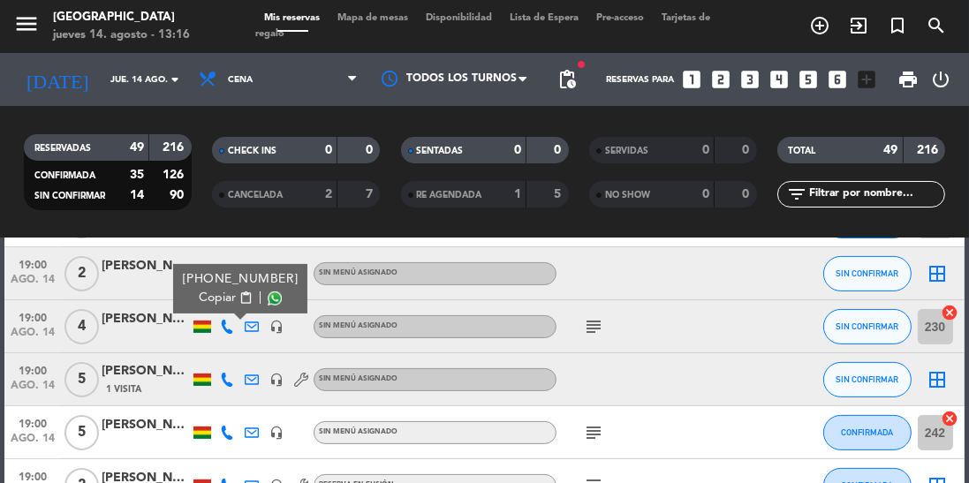
click at [268, 302] on span at bounding box center [275, 298] width 14 height 14
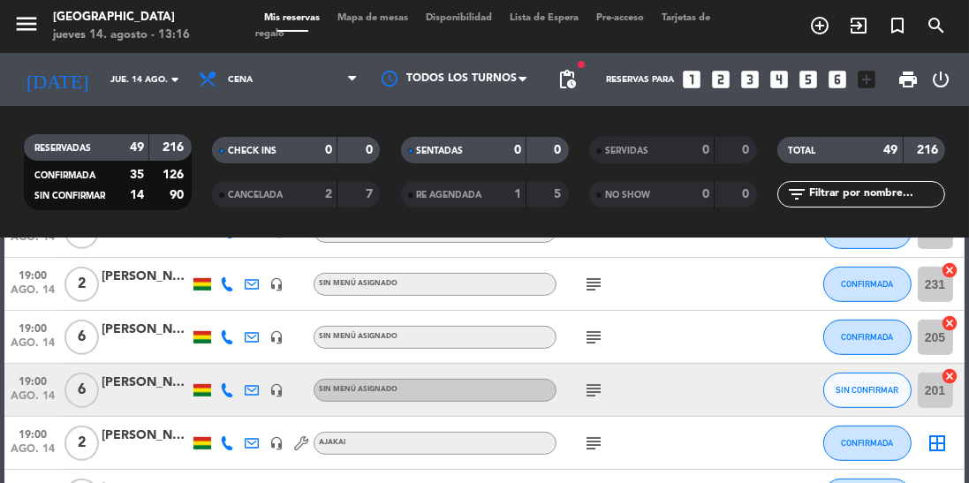
scroll to position [981, 0]
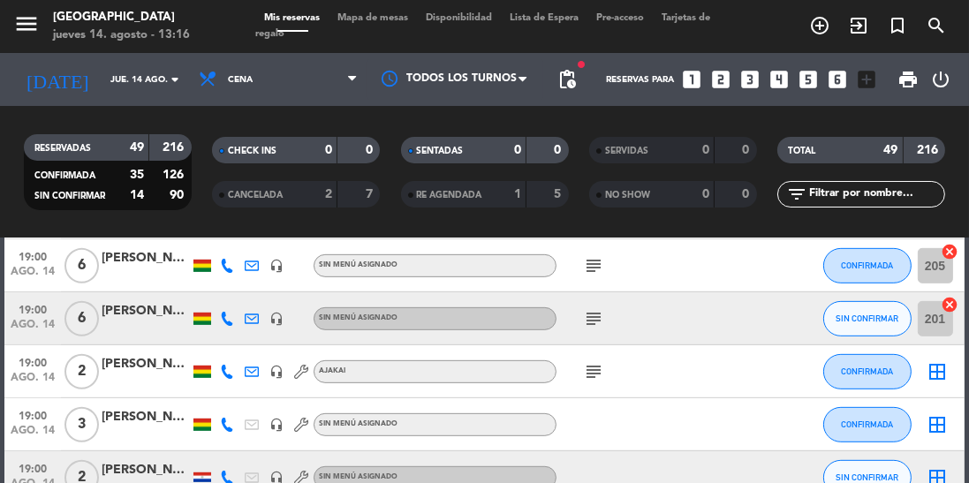
click at [226, 313] on icon at bounding box center [227, 319] width 14 height 14
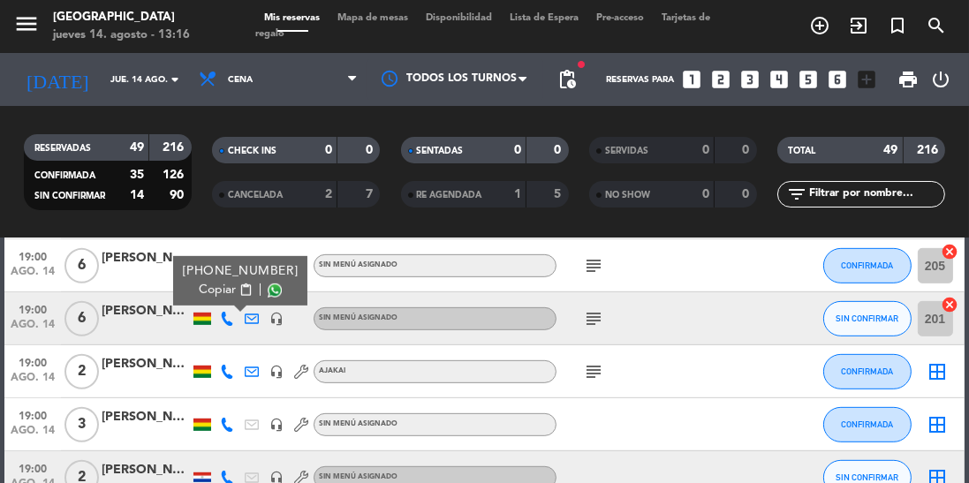
click at [268, 289] on span at bounding box center [275, 291] width 14 height 14
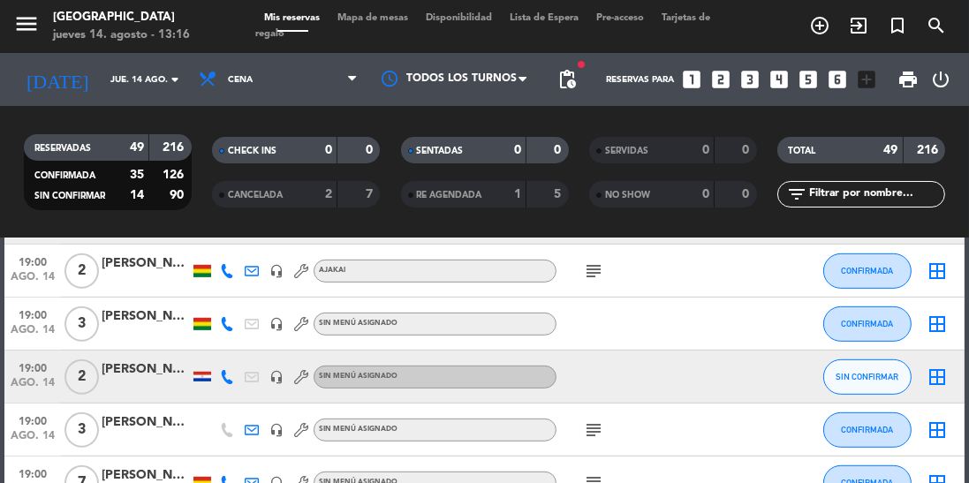
scroll to position [1085, 0]
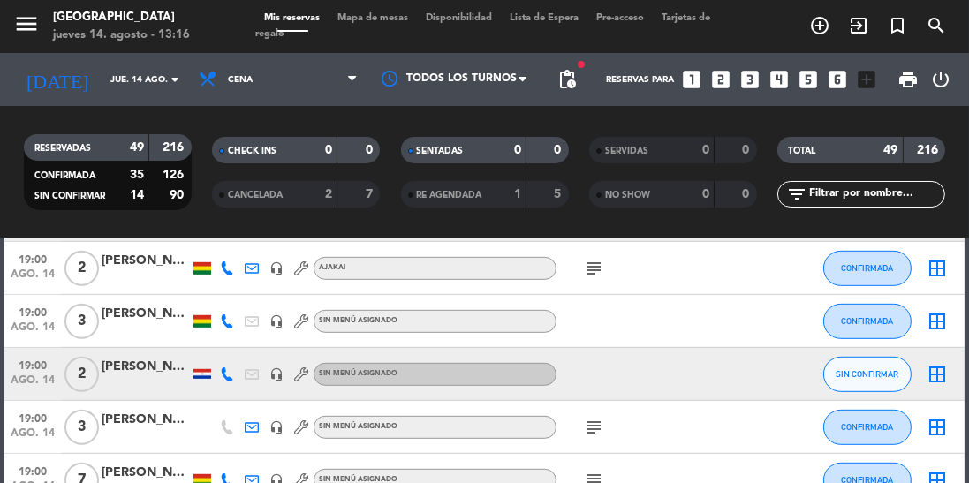
click at [231, 367] on icon at bounding box center [227, 374] width 14 height 14
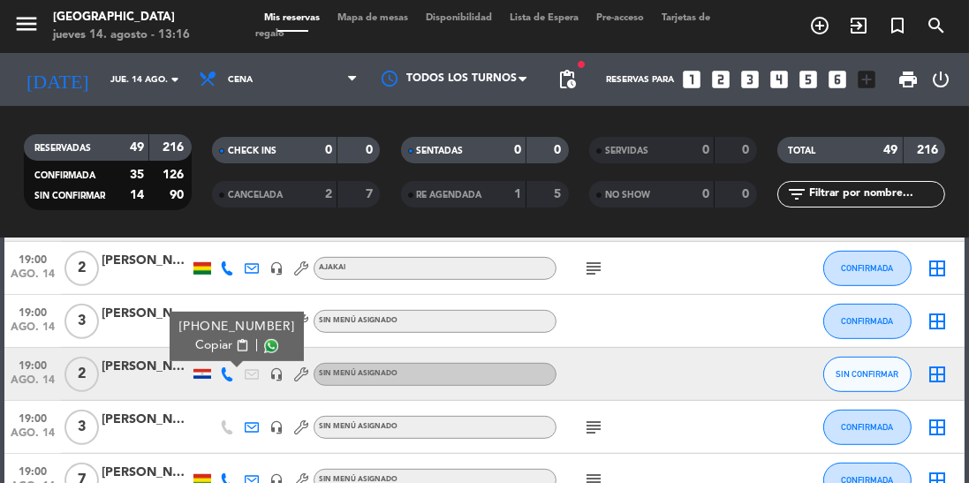
click at [267, 347] on span at bounding box center [271, 346] width 14 height 14
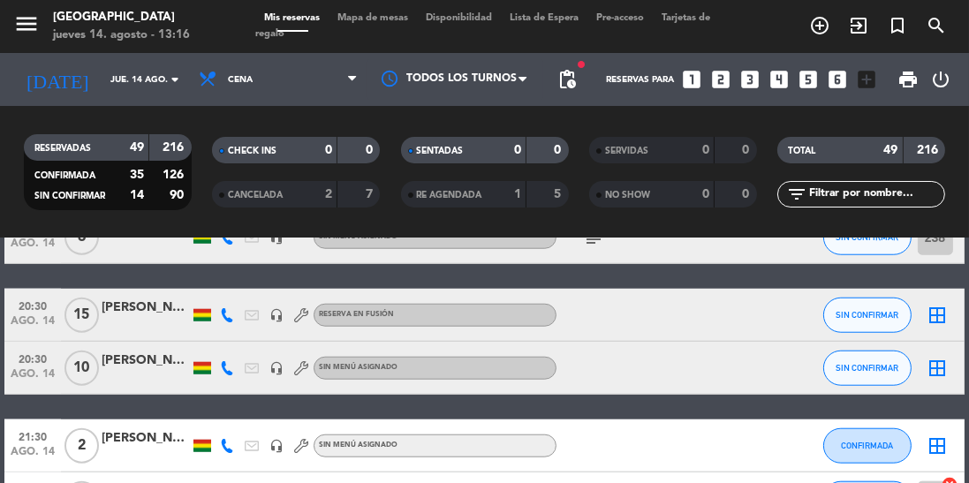
scroll to position [1800, 0]
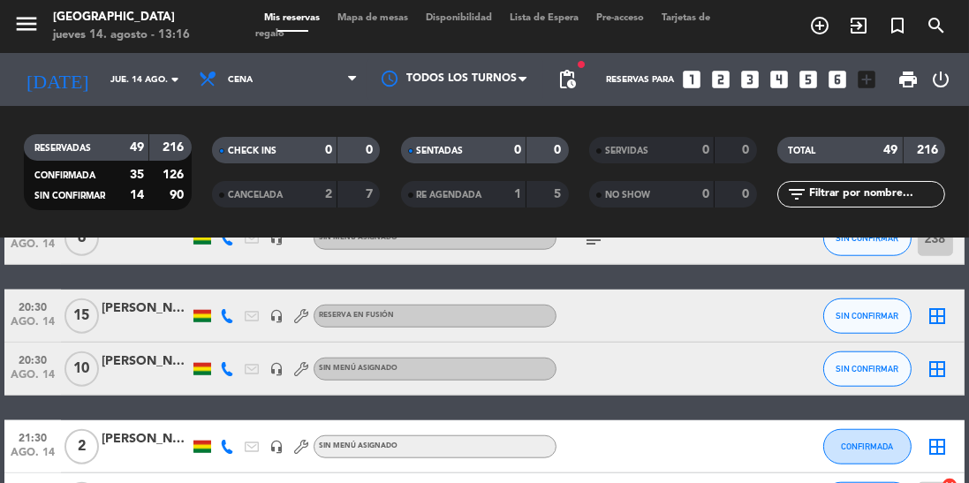
click at [226, 318] on icon at bounding box center [227, 316] width 14 height 14
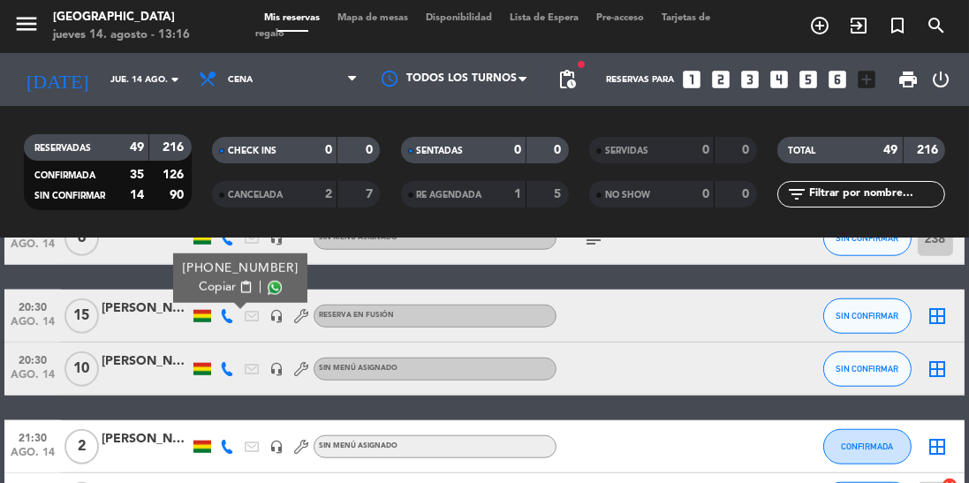
click at [268, 291] on span at bounding box center [275, 288] width 14 height 14
click at [874, 302] on button "SIN CONFIRMAR" at bounding box center [867, 316] width 88 height 35
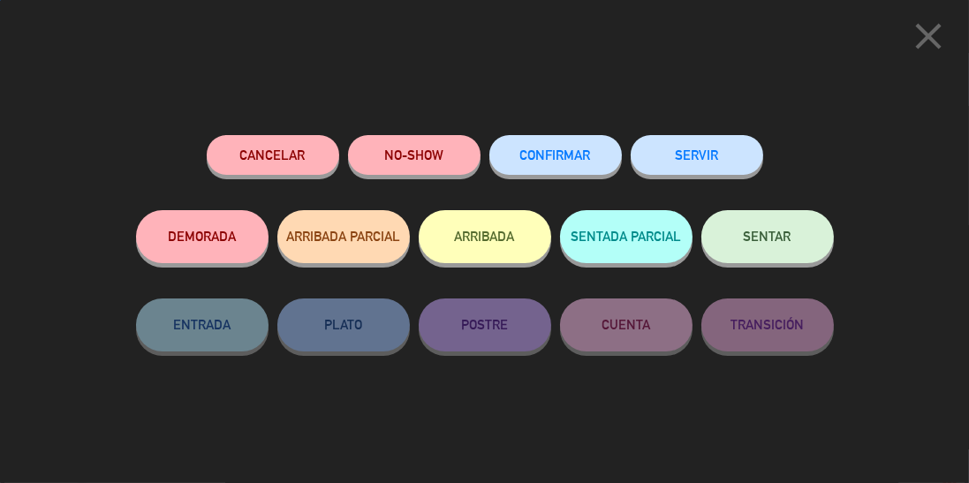
click at [562, 159] on span "CONFIRMAR" at bounding box center [555, 155] width 71 height 15
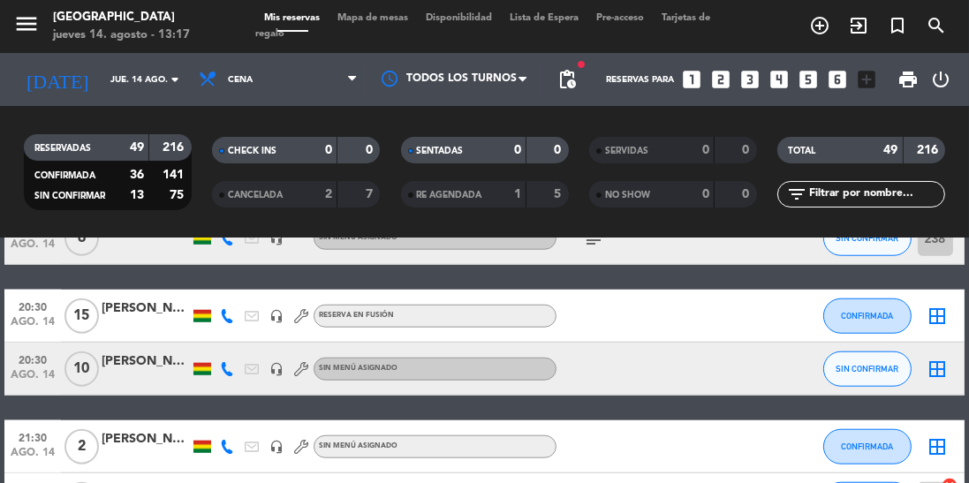
click at [142, 307] on div "[PERSON_NAME]" at bounding box center [146, 309] width 88 height 20
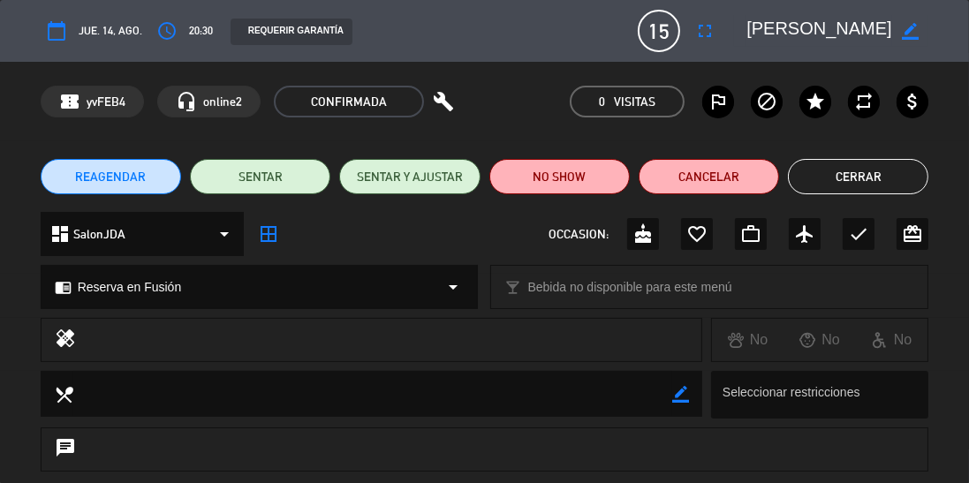
click at [702, 25] on icon "fullscreen" at bounding box center [704, 30] width 21 height 21
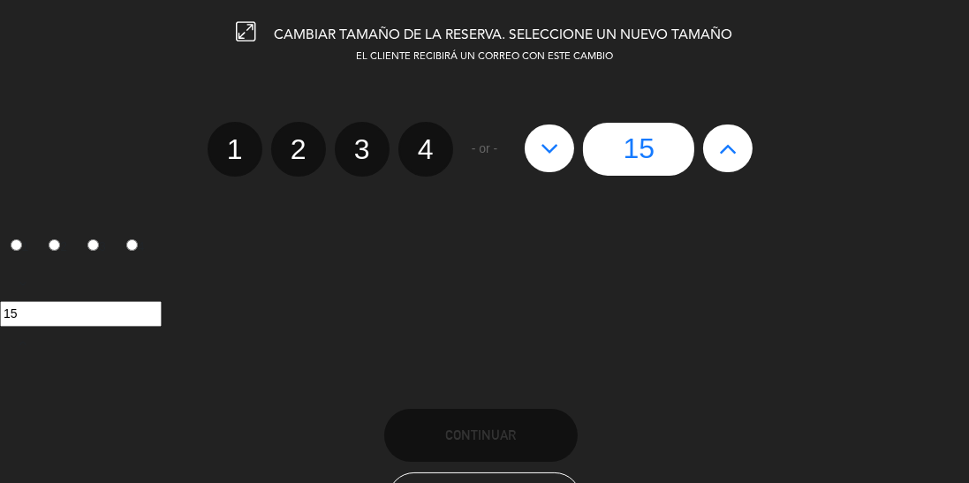
scroll to position [79, 0]
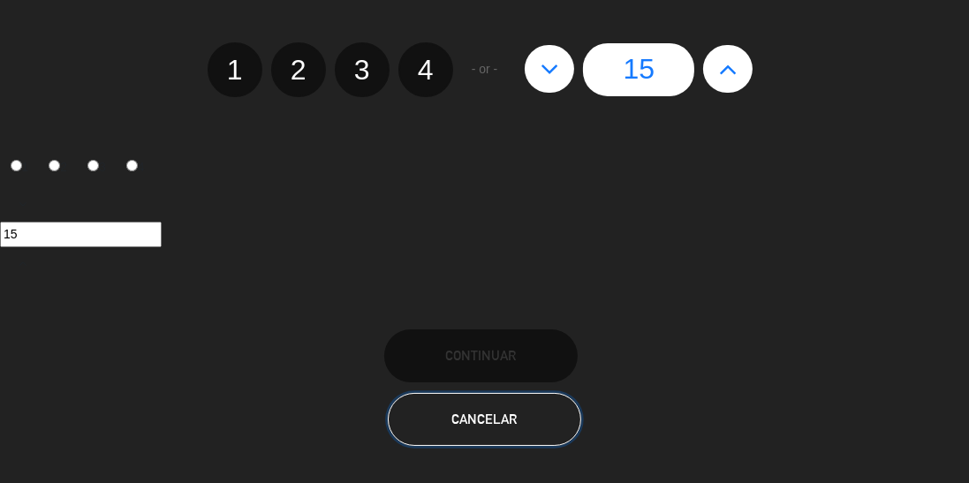
click at [491, 428] on button "Cancelar" at bounding box center [484, 419] width 193 height 53
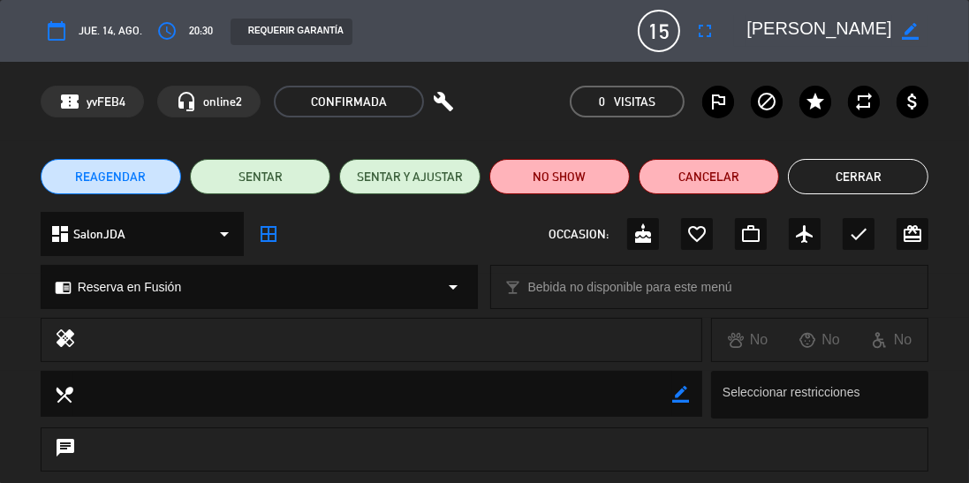
click at [178, 24] on button "access_time" at bounding box center [167, 31] width 32 height 32
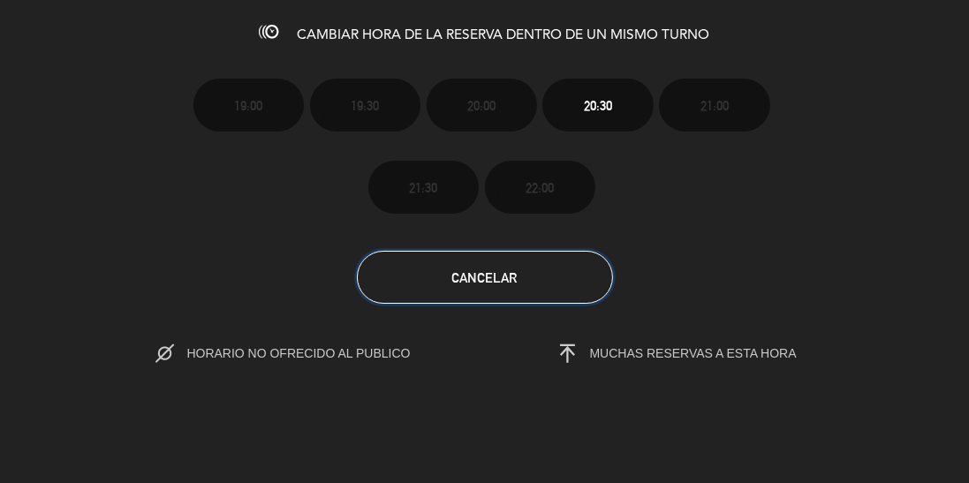
click at [483, 300] on button "Cancelar" at bounding box center [485, 277] width 256 height 53
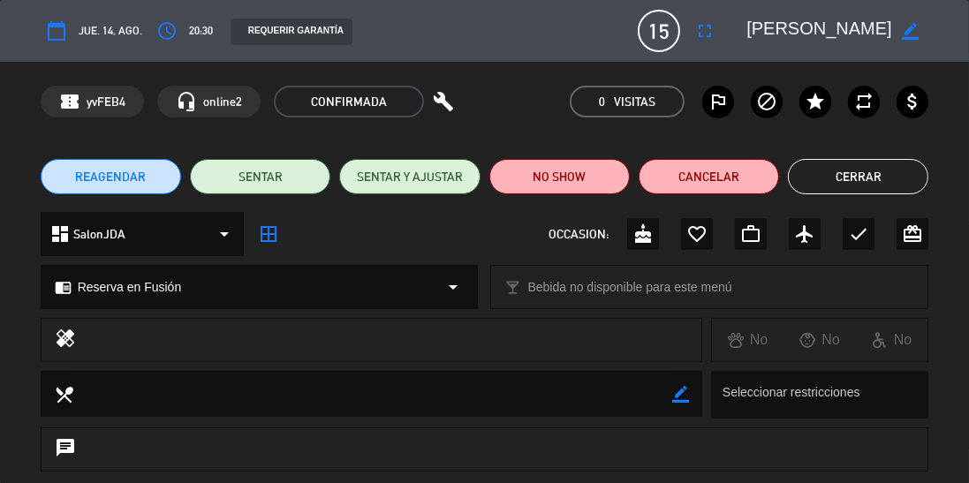
click at [878, 171] on button "Cerrar" at bounding box center [858, 176] width 140 height 35
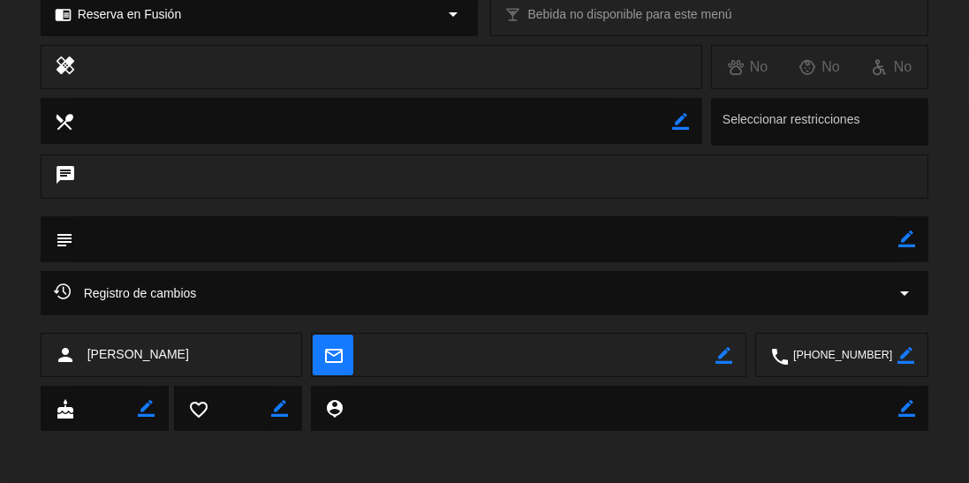
click at [265, 244] on textarea at bounding box center [486, 238] width 826 height 45
click at [902, 238] on icon "border_color" at bounding box center [906, 239] width 17 height 17
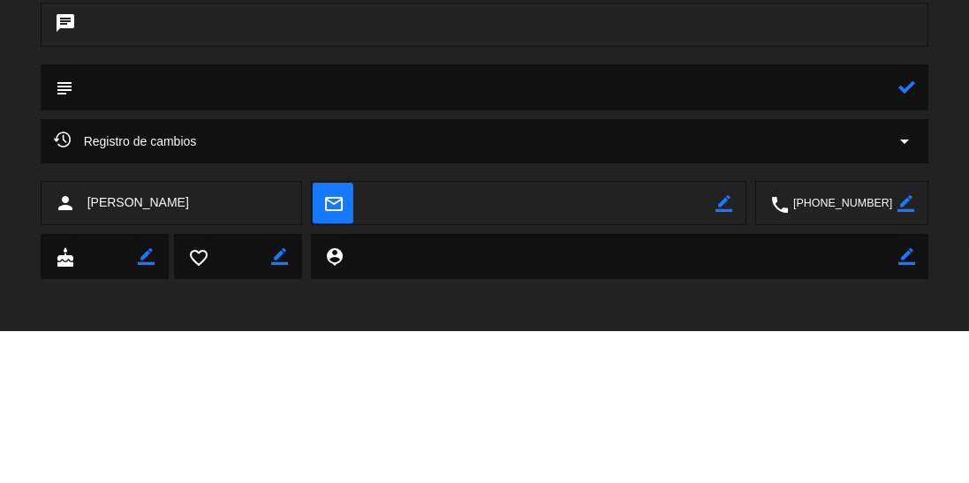
click at [236, 240] on textarea at bounding box center [486, 238] width 826 height 45
click at [202, 241] on textarea at bounding box center [486, 238] width 826 height 45
click at [342, 235] on textarea at bounding box center [486, 238] width 826 height 45
click at [901, 240] on icon at bounding box center [906, 239] width 17 height 17
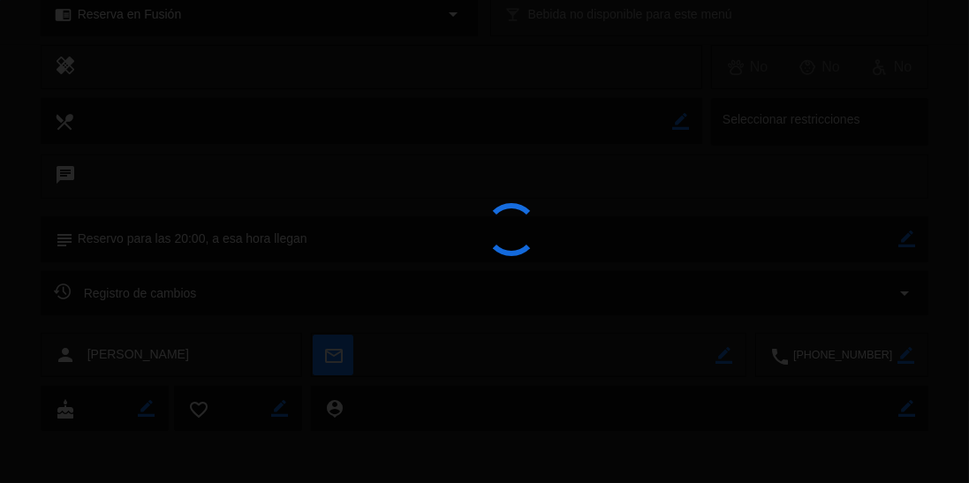
type textarea "Reservo para las 20:00, a esa hora llegan"
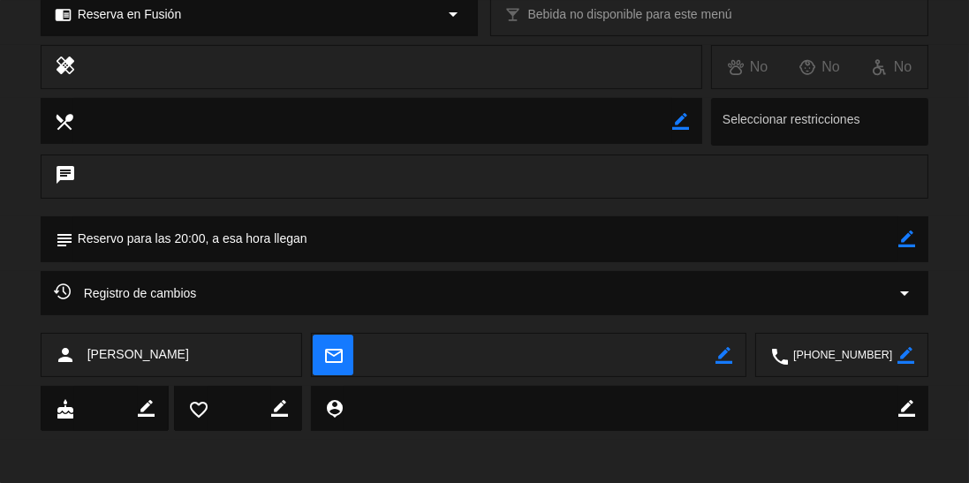
scroll to position [0, 0]
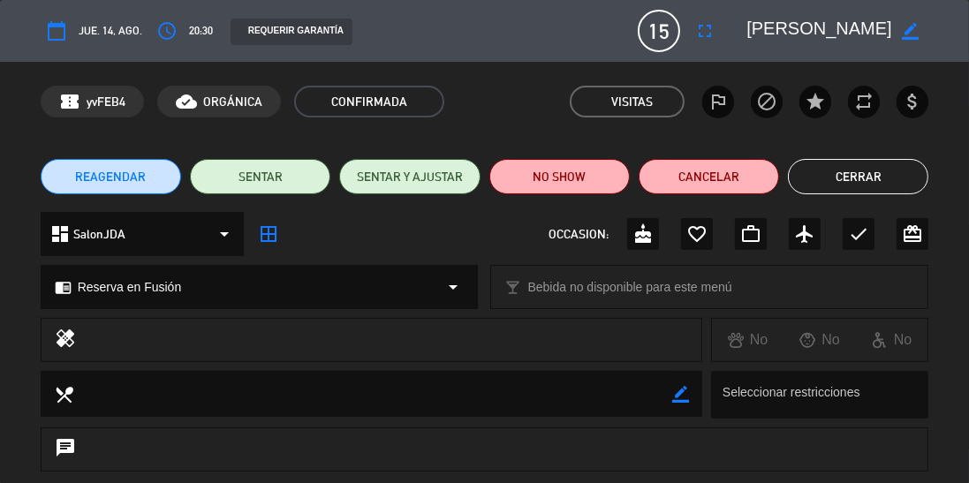
click at [859, 177] on button "Cerrar" at bounding box center [858, 176] width 140 height 35
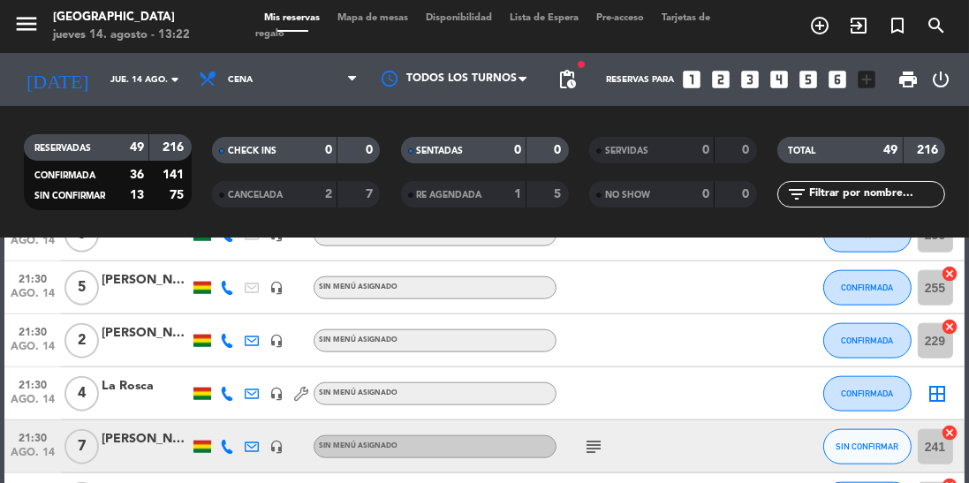
scroll to position [2535, 0]
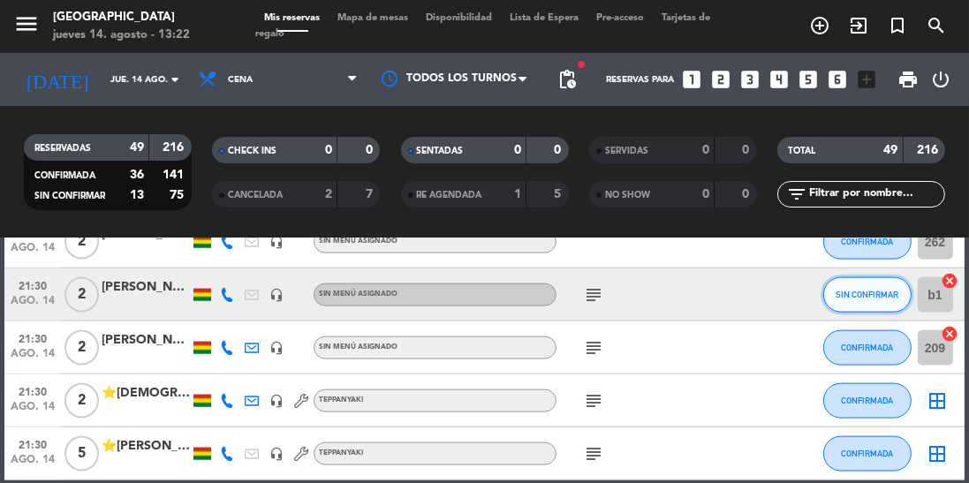
click at [872, 291] on span "SIN CONFIRMAR" at bounding box center [867, 295] width 63 height 10
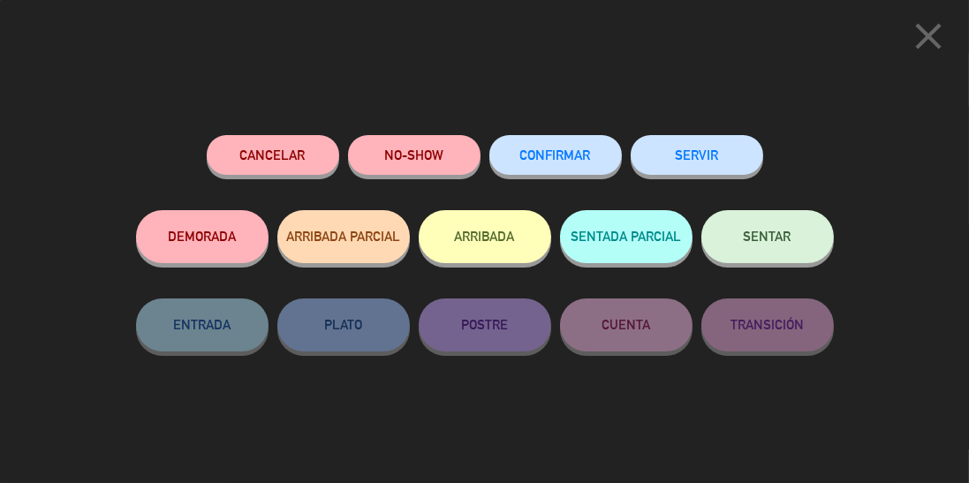
click at [555, 157] on span "CONFIRMAR" at bounding box center [555, 155] width 71 height 15
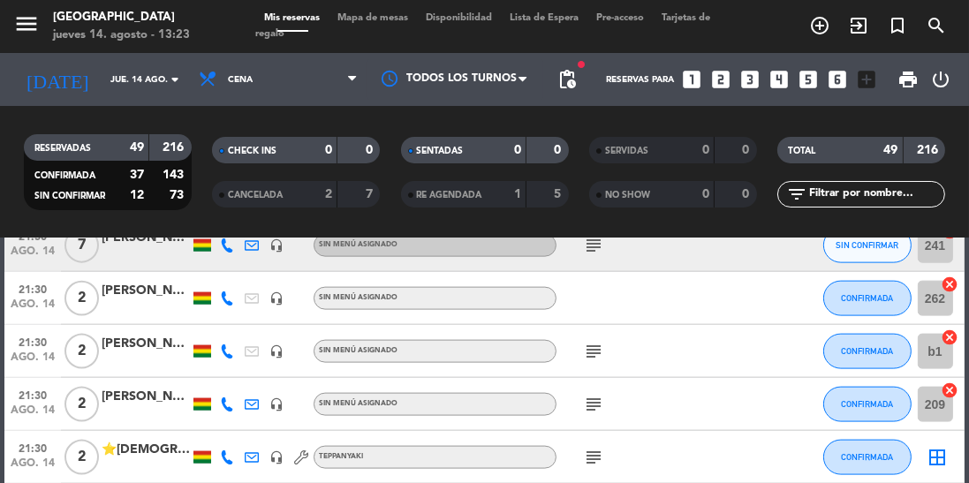
scroll to position [2471, 0]
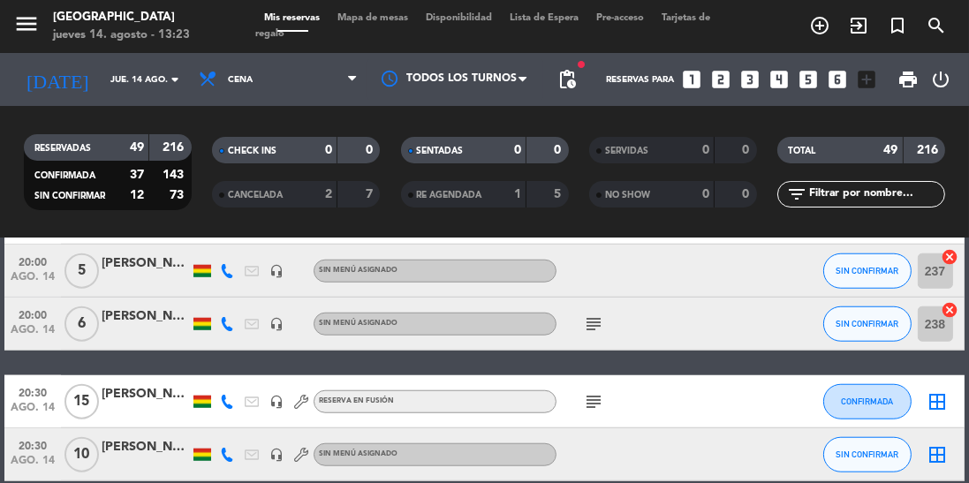
scroll to position [1781, 0]
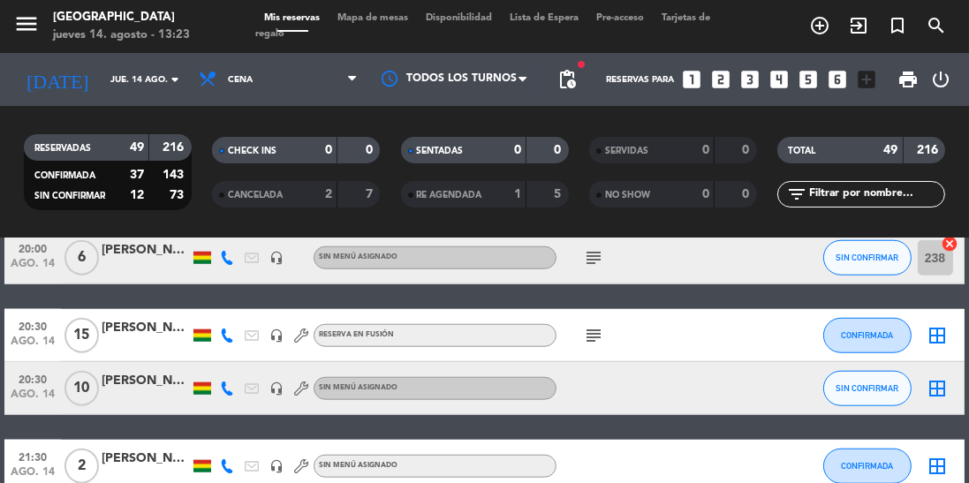
click at [597, 337] on icon "subject" at bounding box center [593, 335] width 21 height 21
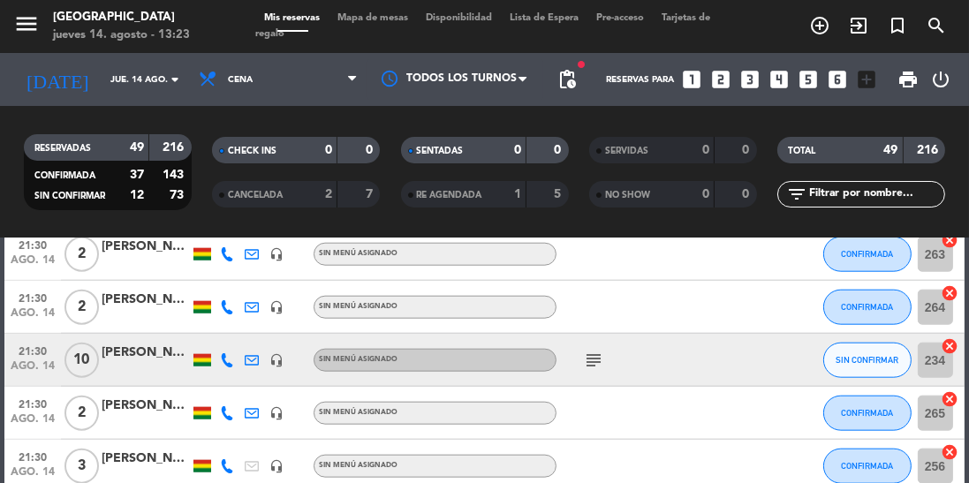
scroll to position [2093, 0]
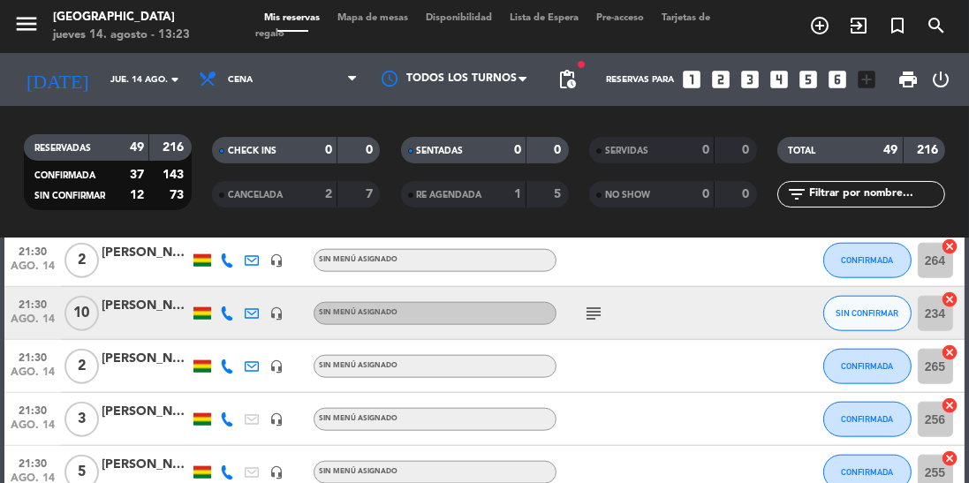
click at [230, 314] on icon at bounding box center [227, 314] width 14 height 14
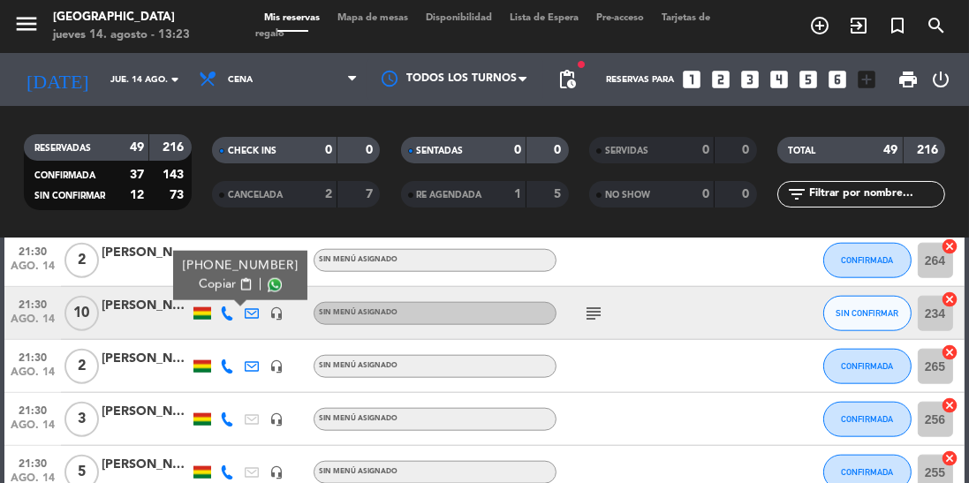
click at [268, 280] on span at bounding box center [275, 285] width 14 height 14
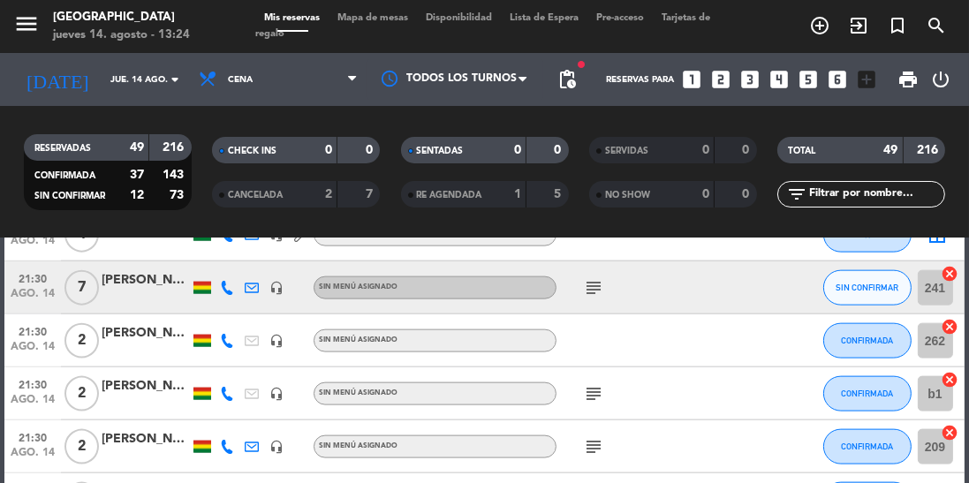
scroll to position [2388, 0]
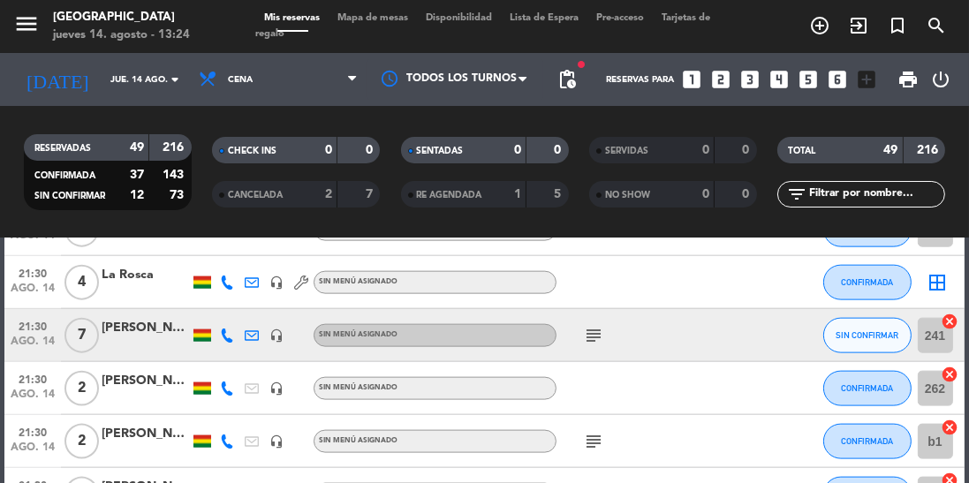
click at [601, 337] on icon "subject" at bounding box center [593, 335] width 21 height 21
click at [228, 340] on icon at bounding box center [227, 336] width 14 height 14
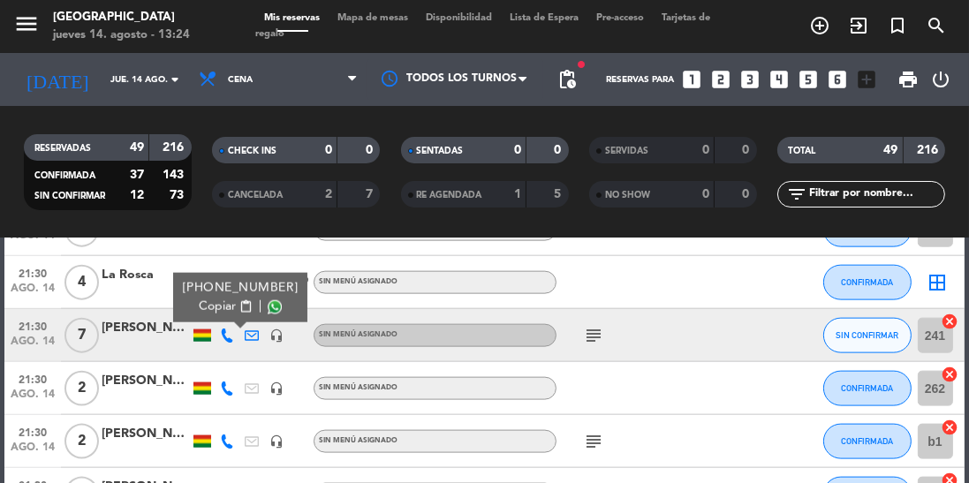
click at [268, 307] on span at bounding box center [275, 307] width 14 height 14
